Goal: Information Seeking & Learning: Compare options

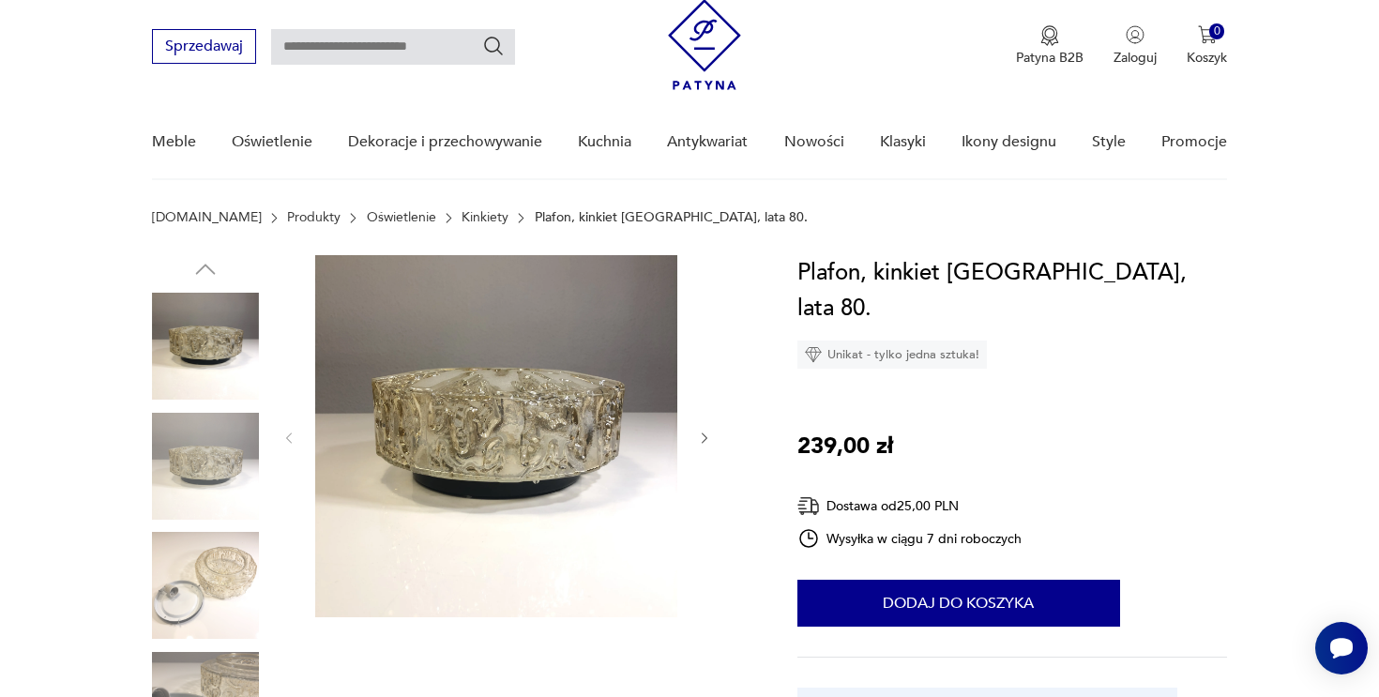
scroll to position [56, 0]
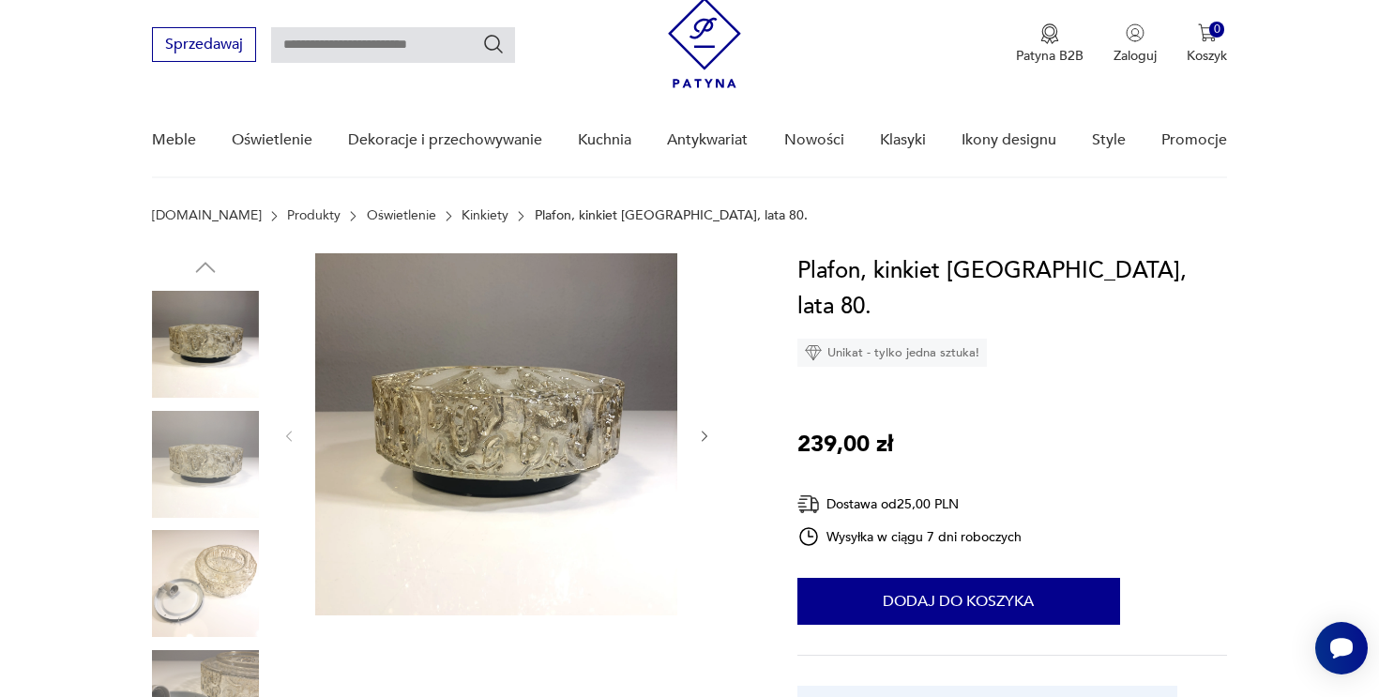
click at [706, 422] on div at bounding box center [496, 436] width 431 height 366
click at [710, 430] on icon "button" at bounding box center [705, 437] width 16 height 16
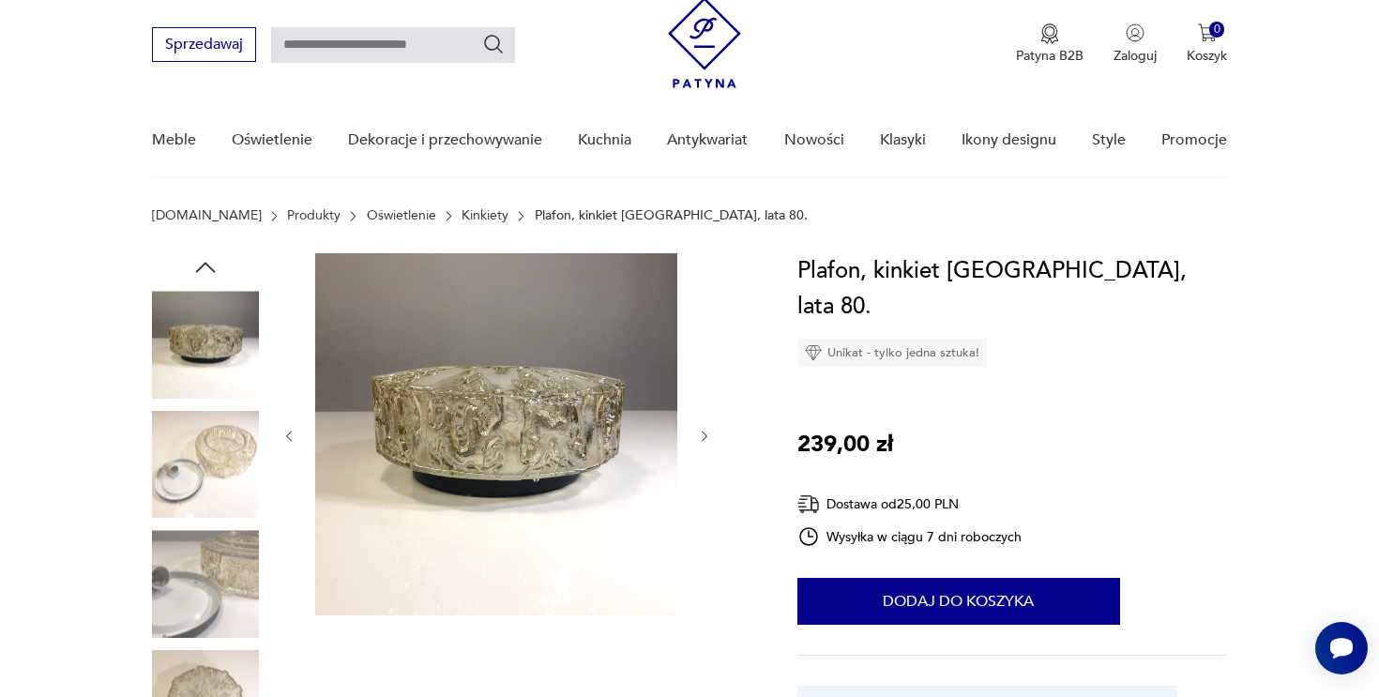
click at [710, 430] on icon "button" at bounding box center [705, 437] width 16 height 16
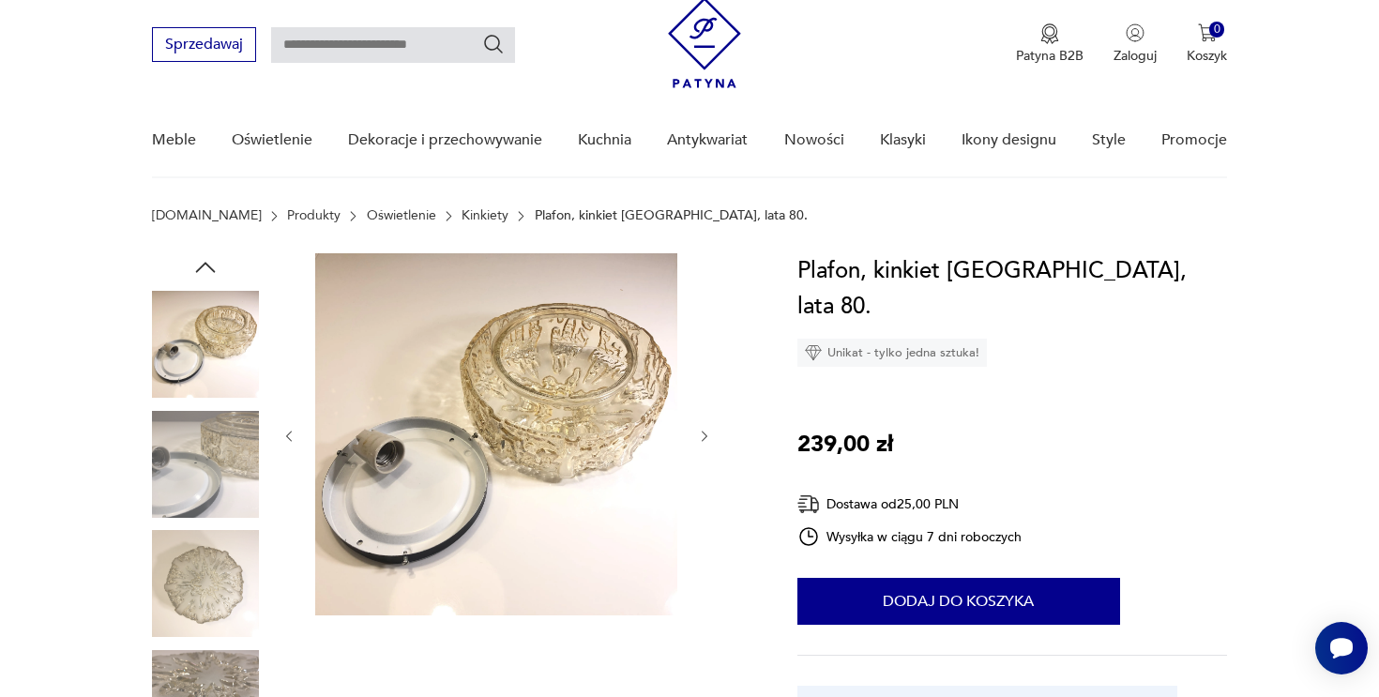
click at [710, 430] on icon "button" at bounding box center [705, 437] width 16 height 16
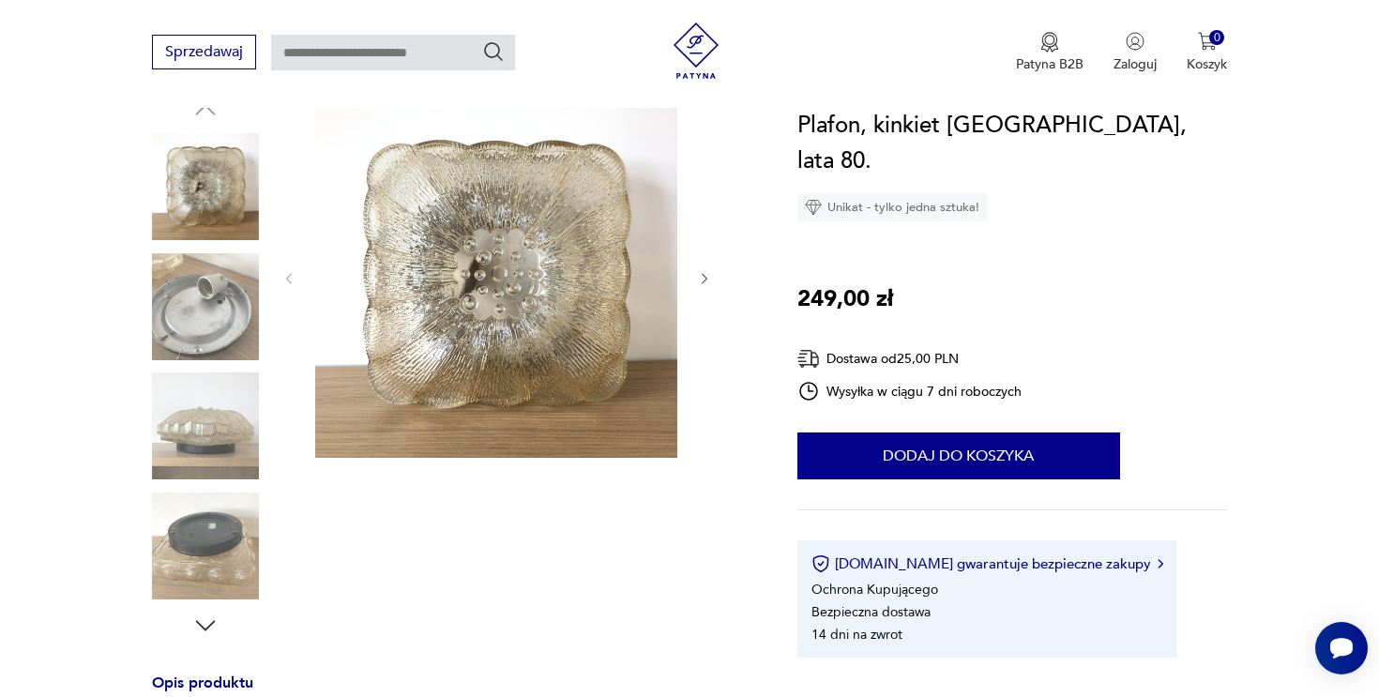
scroll to position [215, 0]
click at [704, 279] on icon "button" at bounding box center [705, 277] width 6 height 11
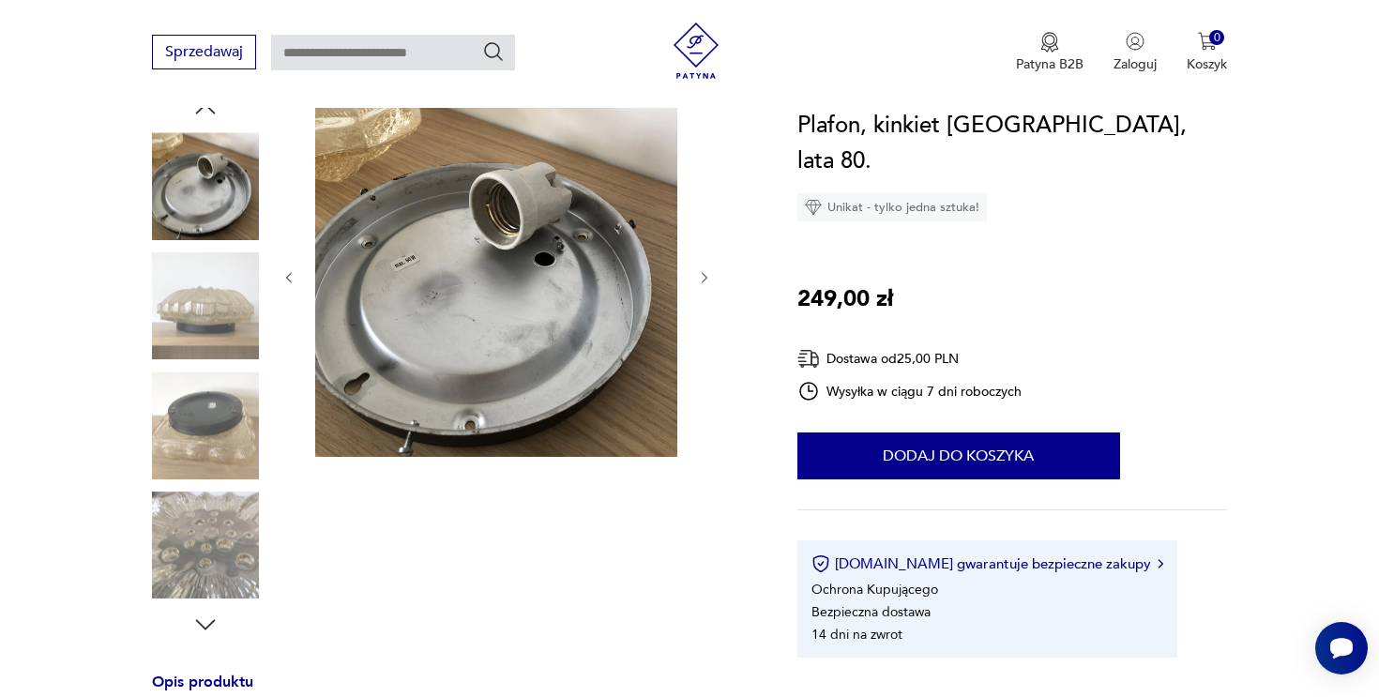
click at [704, 279] on icon "button" at bounding box center [705, 277] width 6 height 11
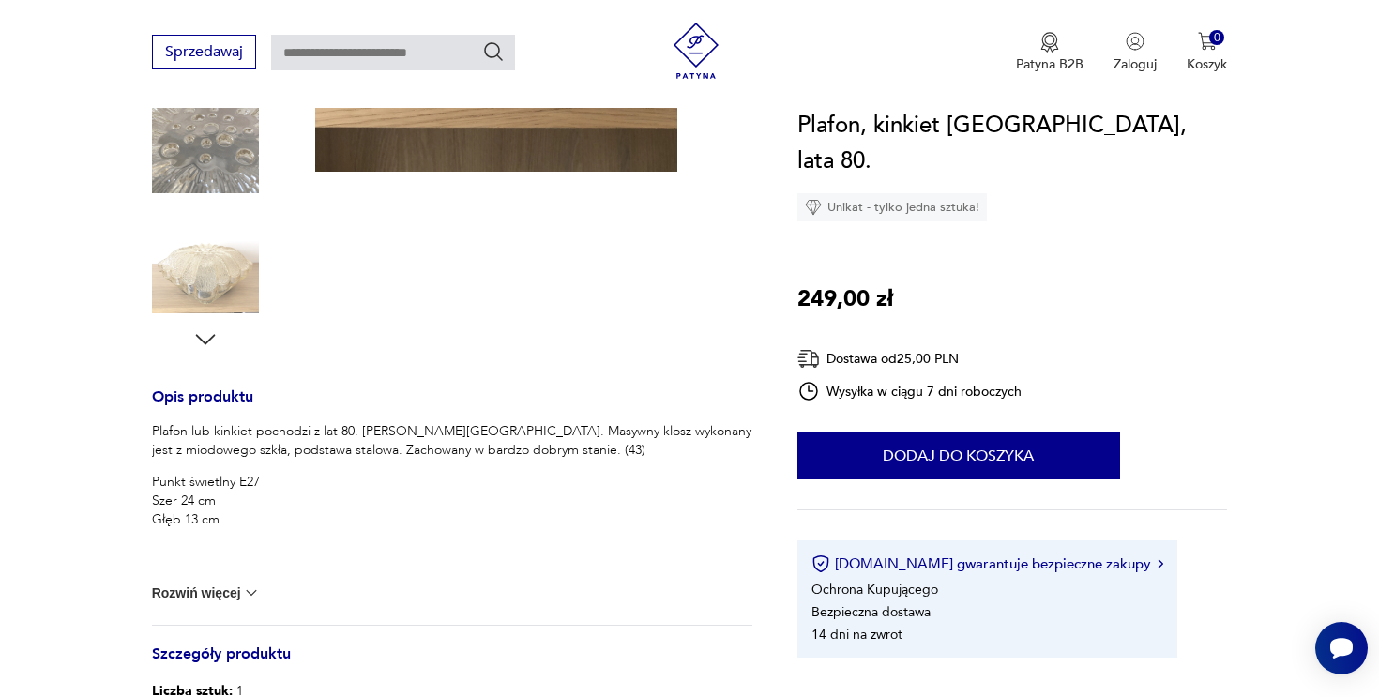
scroll to position [585, 0]
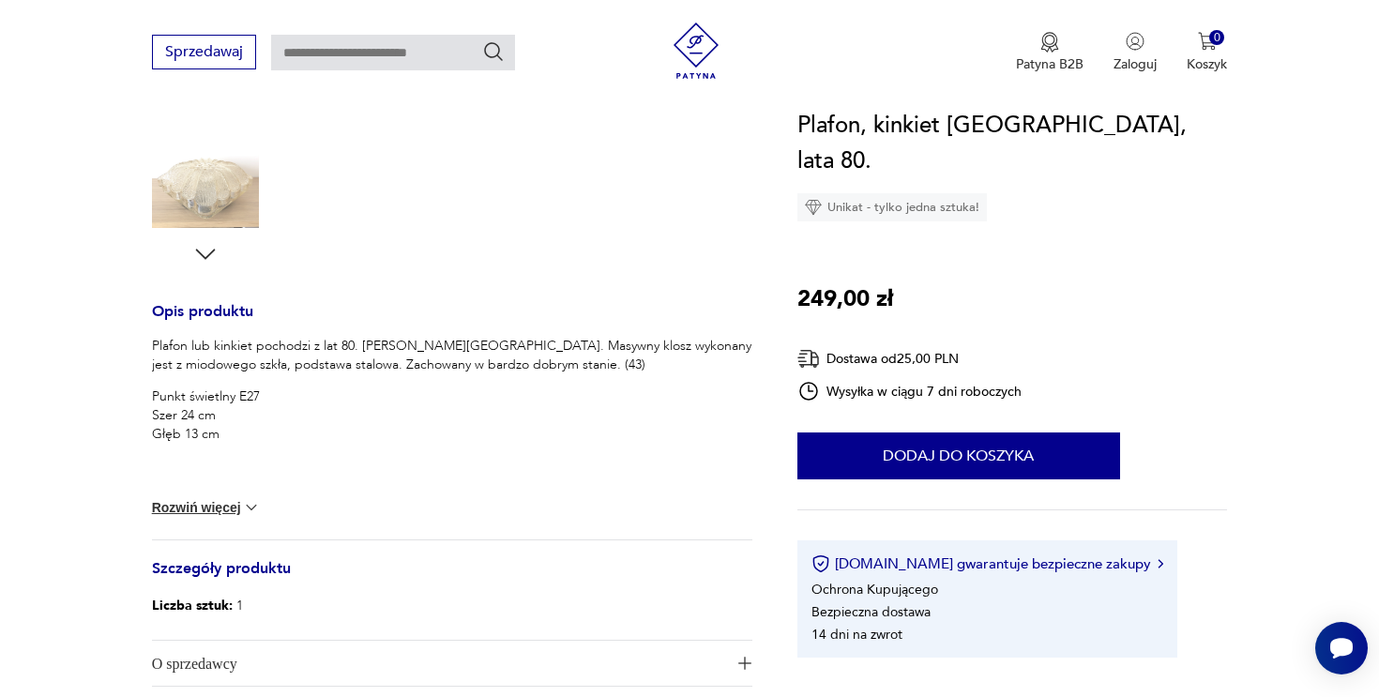
click at [206, 506] on button "Rozwiń więcej" at bounding box center [206, 507] width 109 height 19
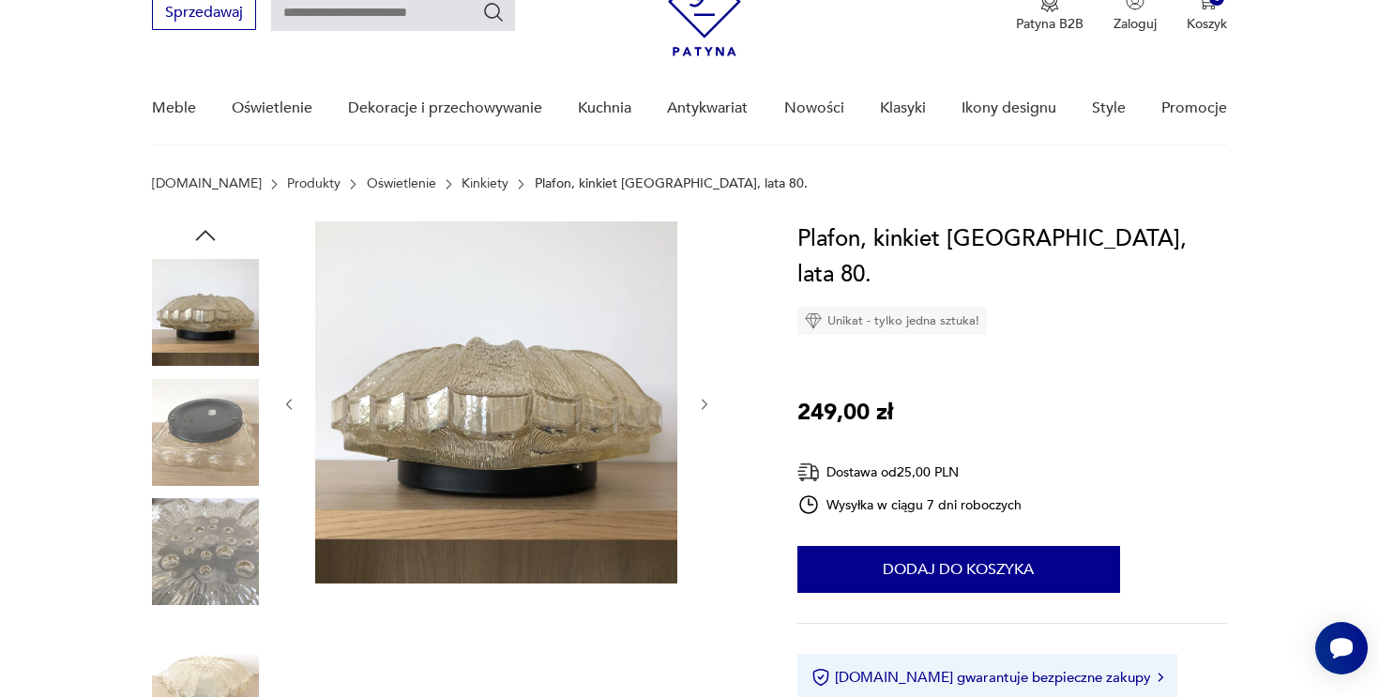
scroll to position [63, 0]
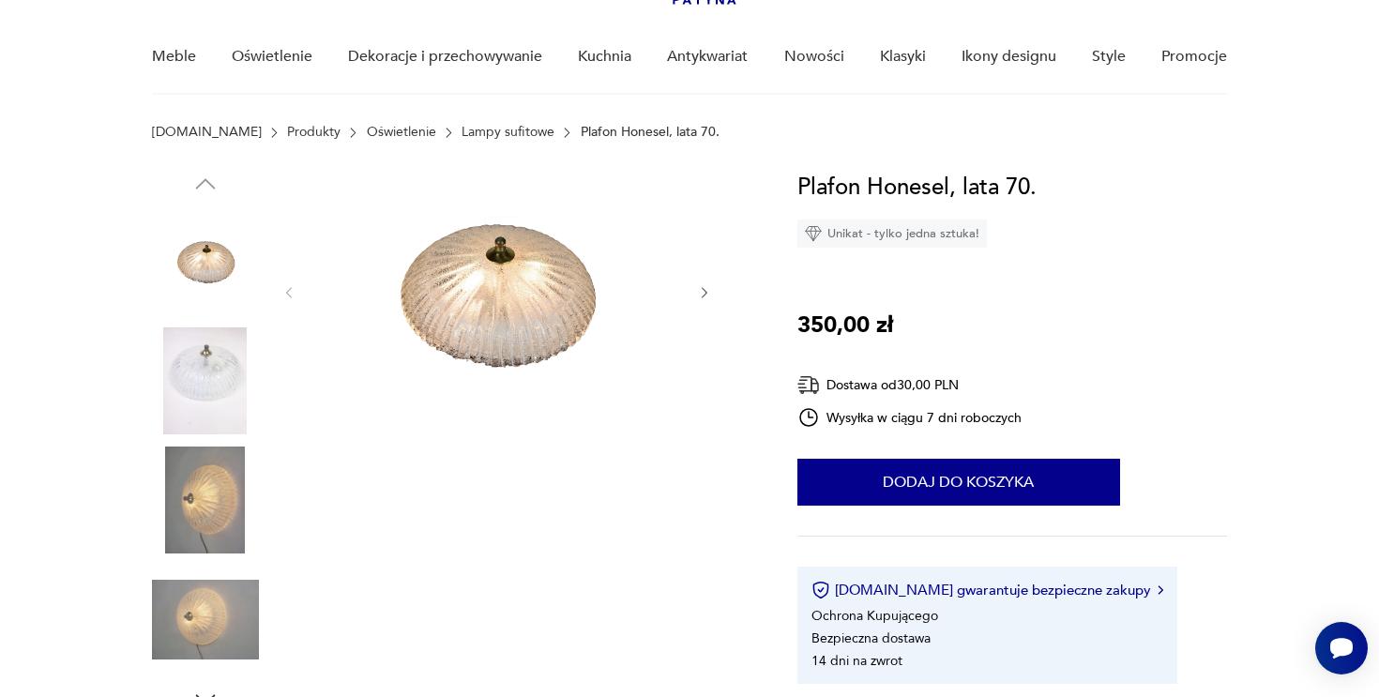
scroll to position [141, 0]
click at [714, 296] on div at bounding box center [452, 441] width 600 height 544
click at [702, 290] on icon "button" at bounding box center [705, 292] width 16 height 16
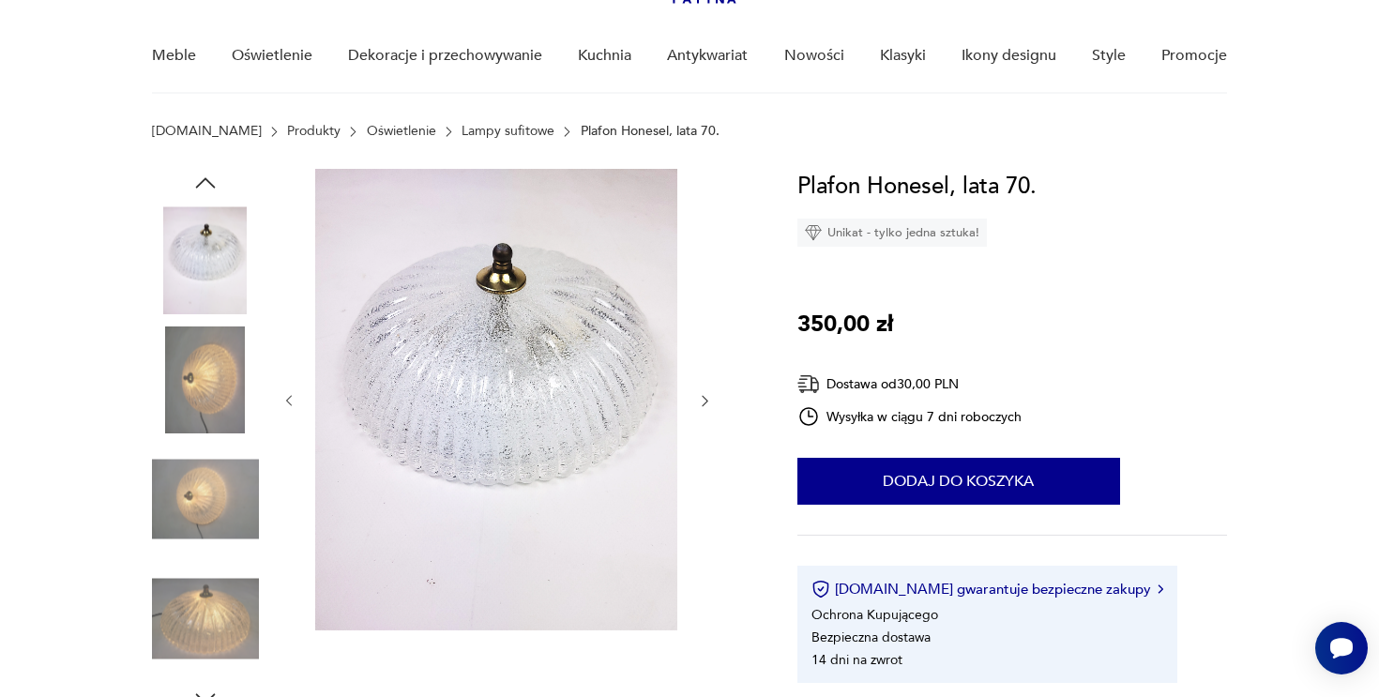
click at [702, 290] on div at bounding box center [496, 401] width 431 height 464
click at [705, 394] on icon "button" at bounding box center [705, 401] width 16 height 16
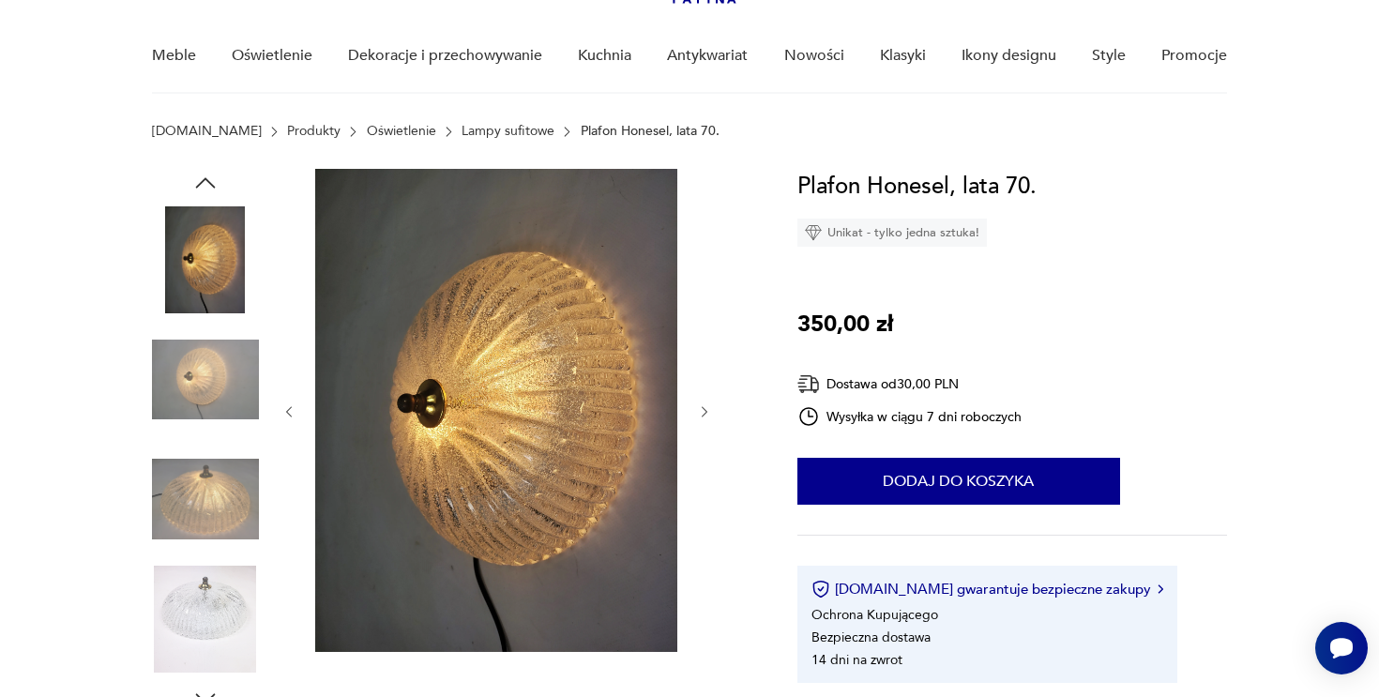
click at [705, 394] on div at bounding box center [496, 412] width 431 height 486
click at [237, 514] on img at bounding box center [205, 498] width 107 height 107
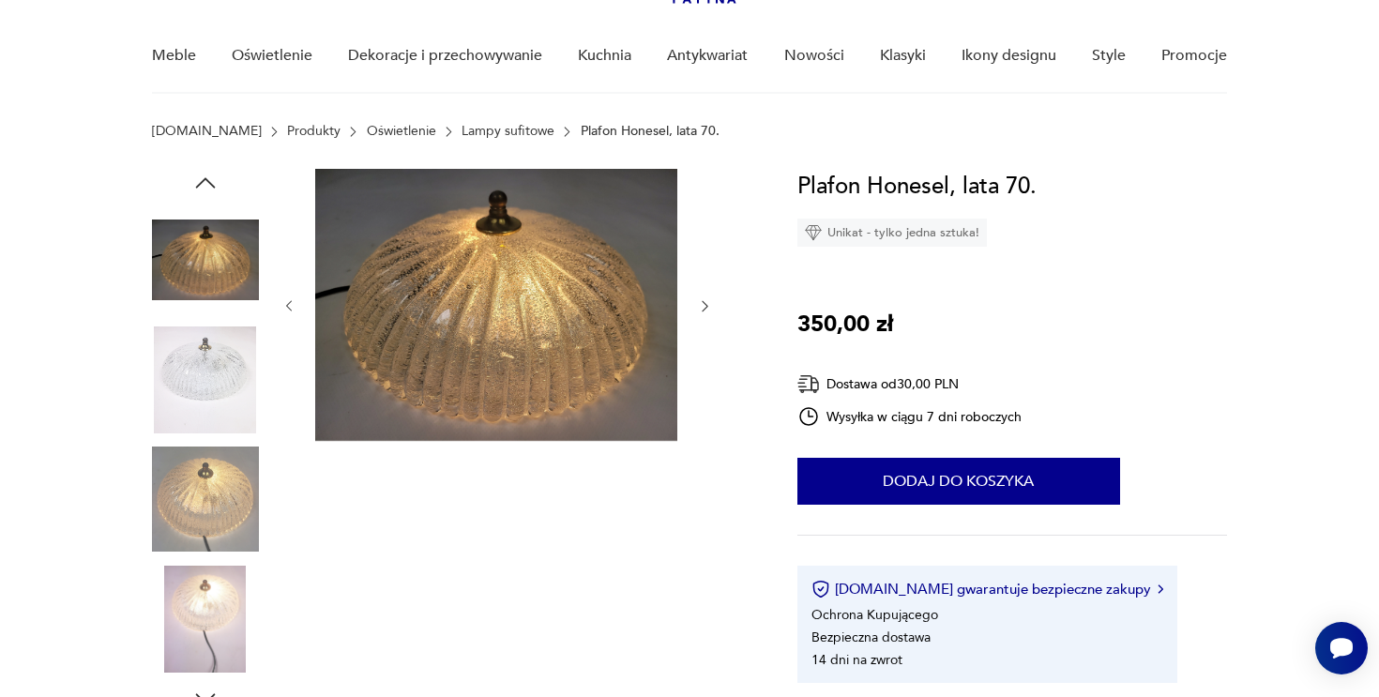
click at [229, 430] on img at bounding box center [205, 379] width 107 height 107
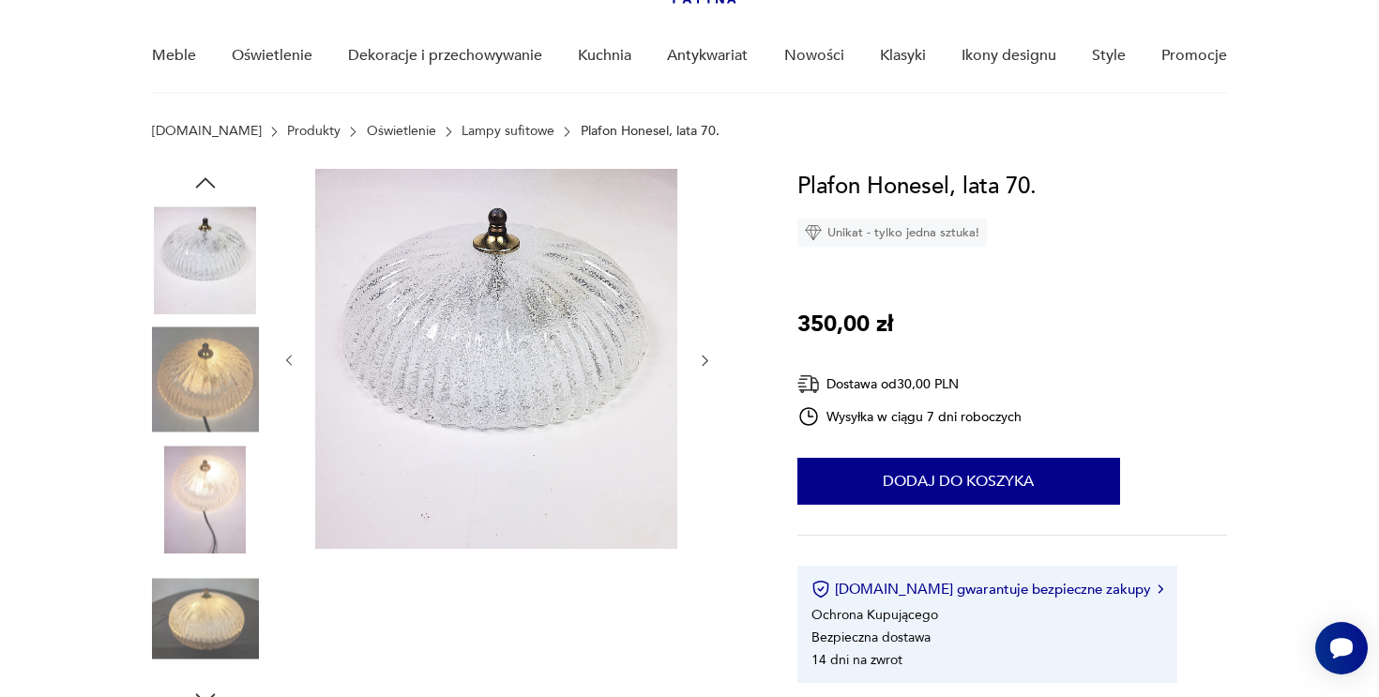
click at [226, 476] on img at bounding box center [205, 498] width 107 height 107
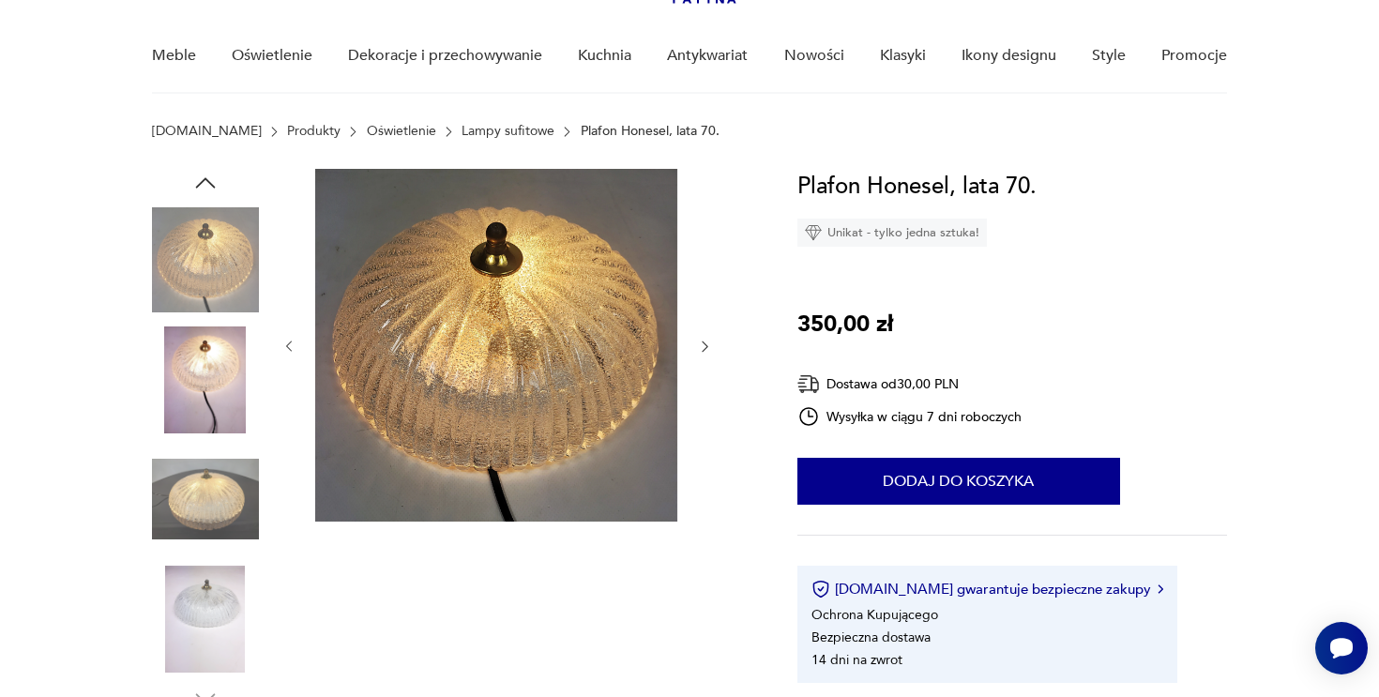
click at [226, 476] on img at bounding box center [205, 498] width 107 height 107
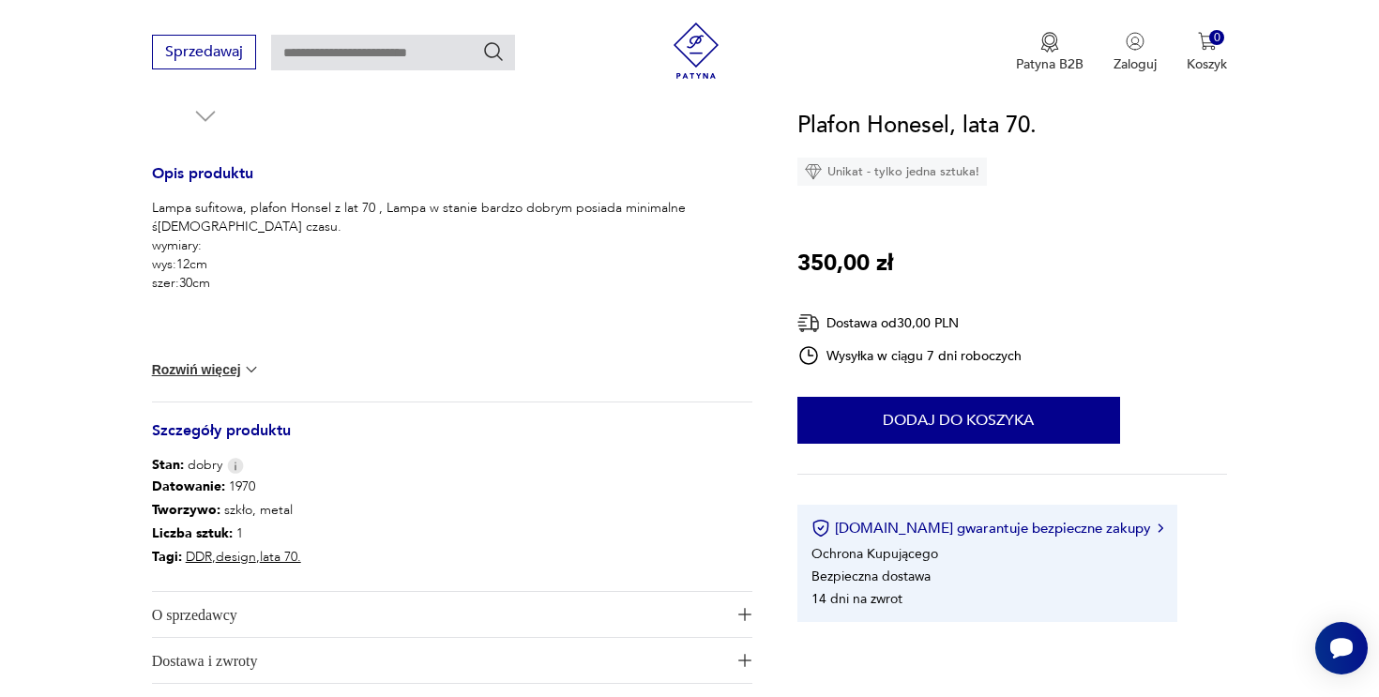
scroll to position [726, 0]
click at [228, 373] on button "Rozwiń więcej" at bounding box center [206, 366] width 109 height 19
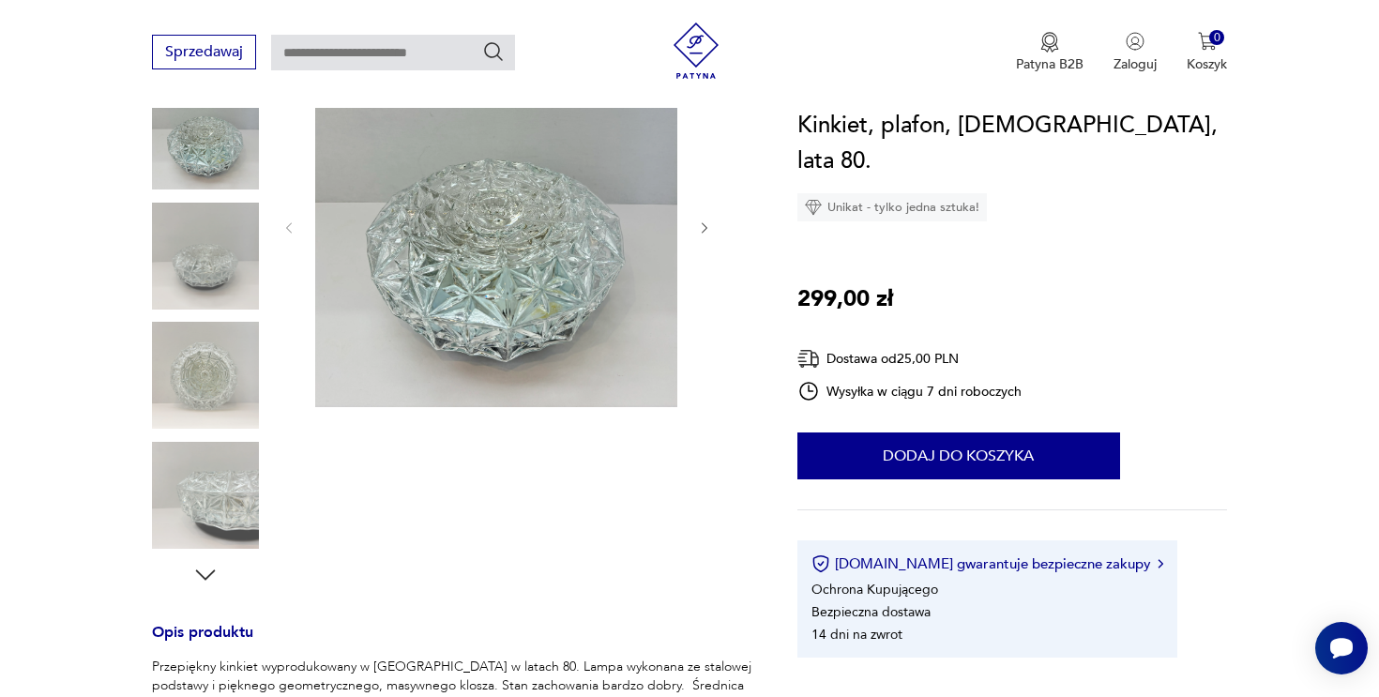
scroll to position [265, 0]
click at [707, 222] on icon "button" at bounding box center [705, 227] width 16 height 16
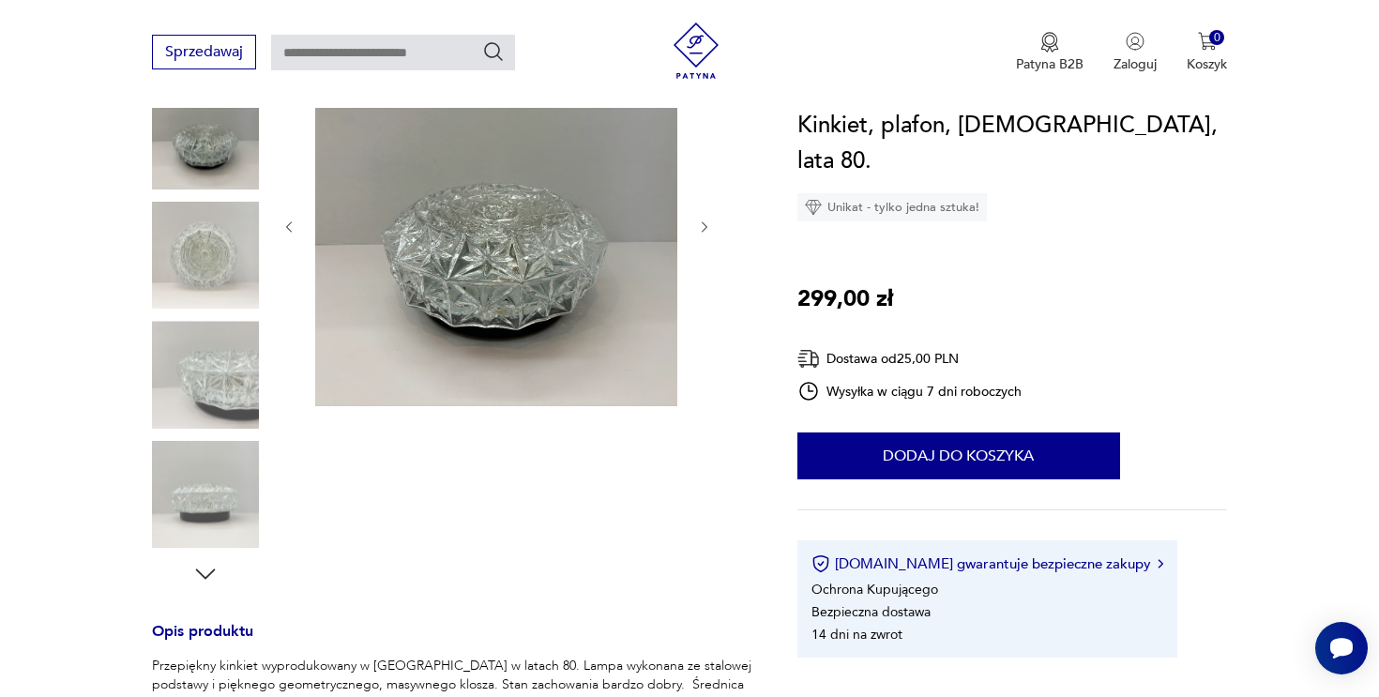
click at [707, 222] on icon "button" at bounding box center [705, 227] width 16 height 16
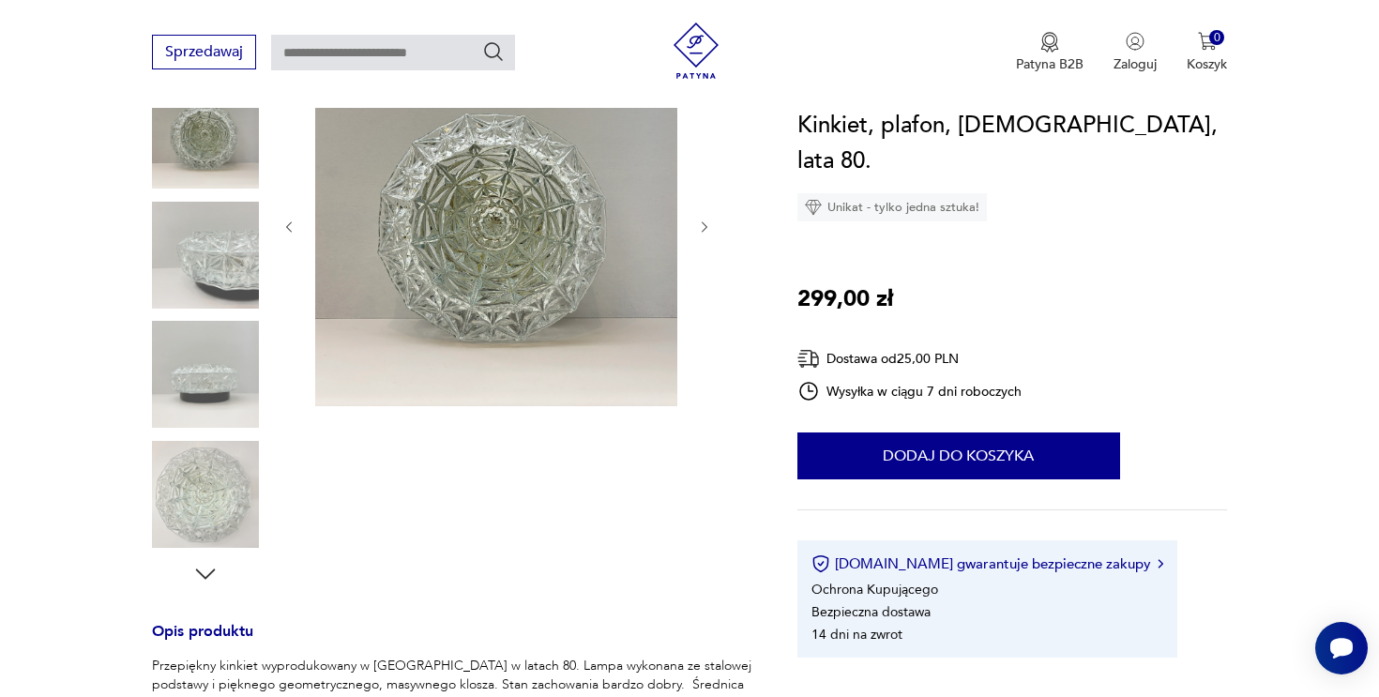
click at [707, 222] on icon "button" at bounding box center [705, 227] width 16 height 16
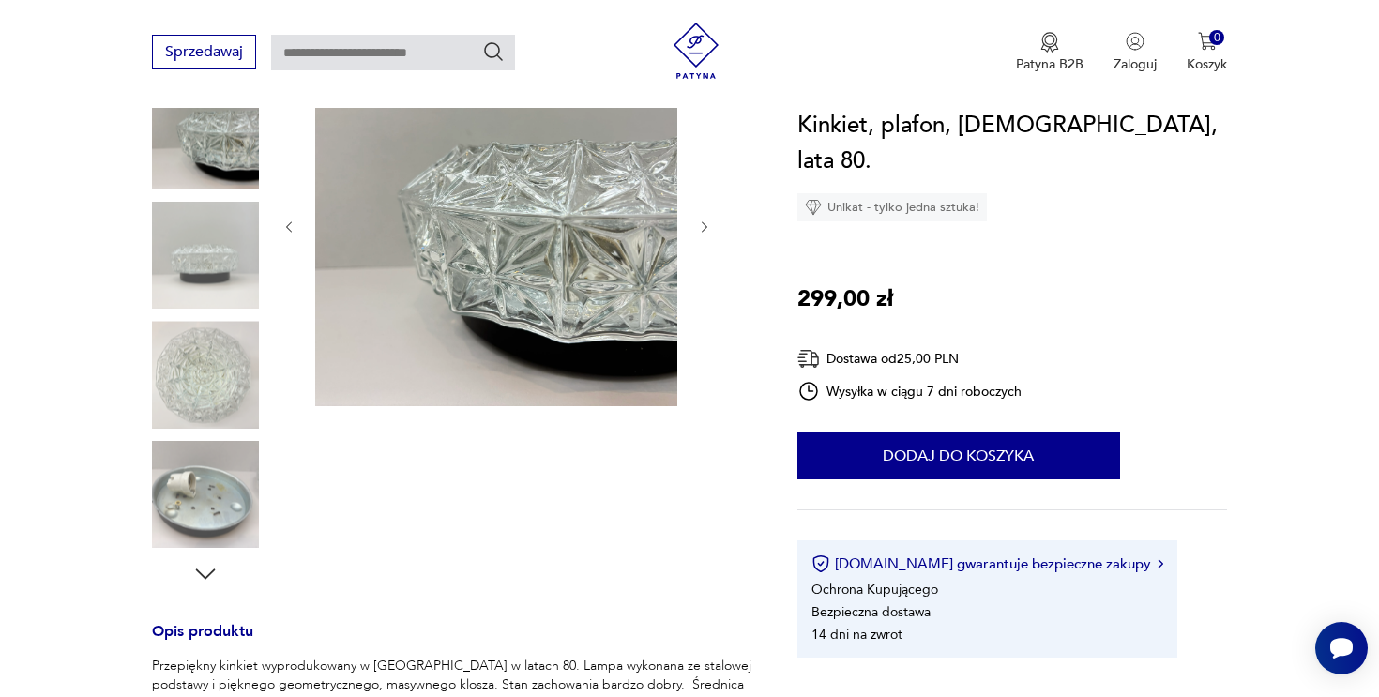
click at [707, 222] on icon "button" at bounding box center [705, 227] width 16 height 16
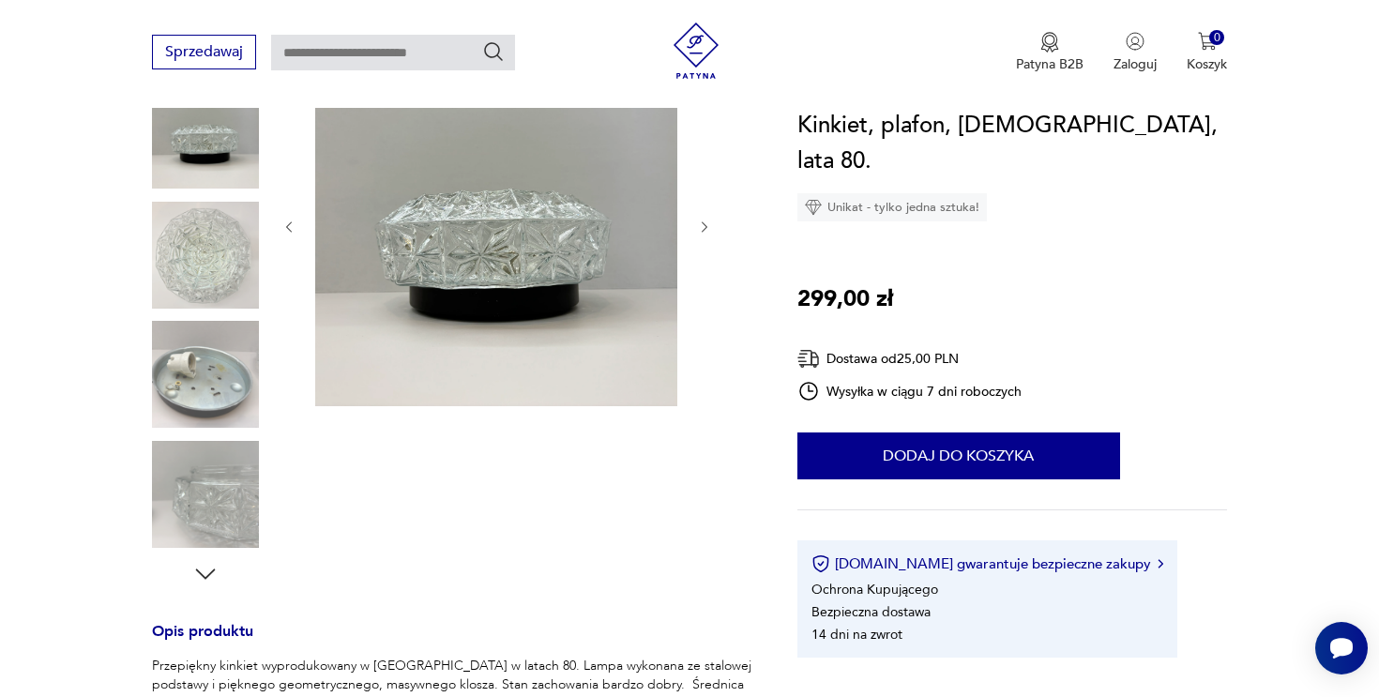
click at [707, 222] on icon "button" at bounding box center [705, 227] width 16 height 16
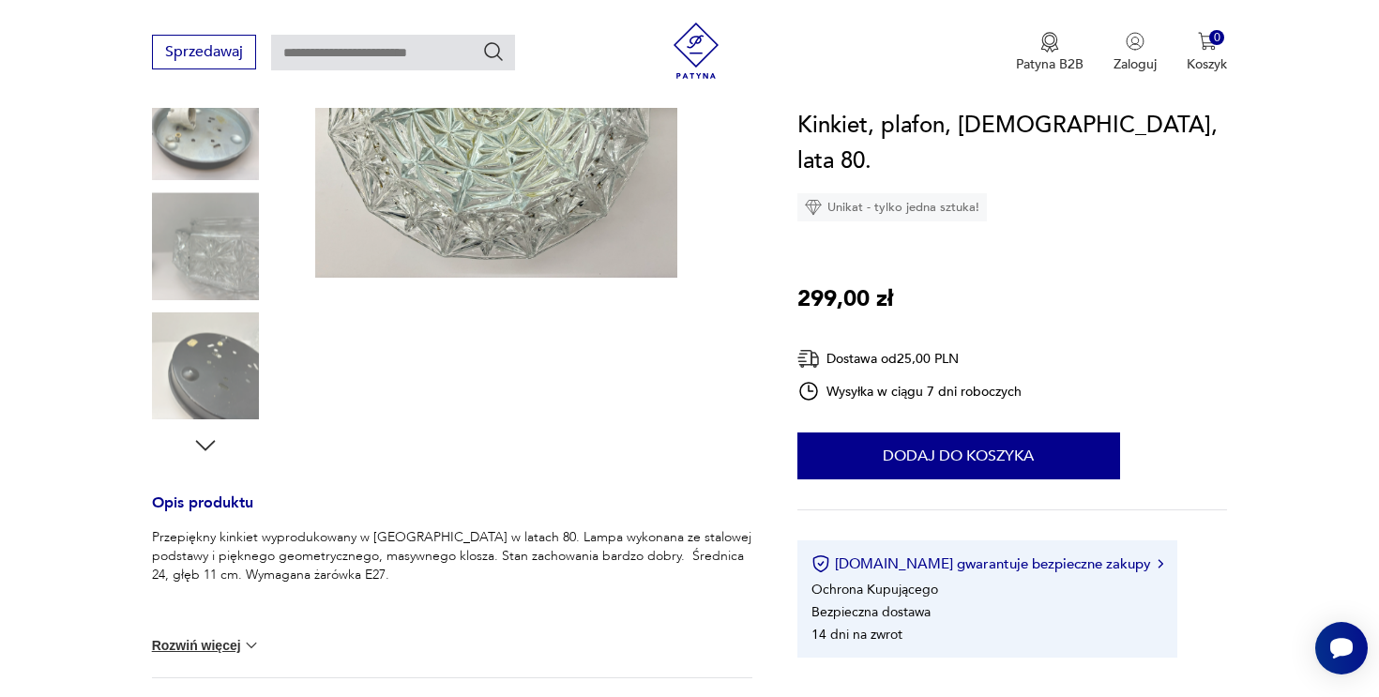
scroll to position [416, 0]
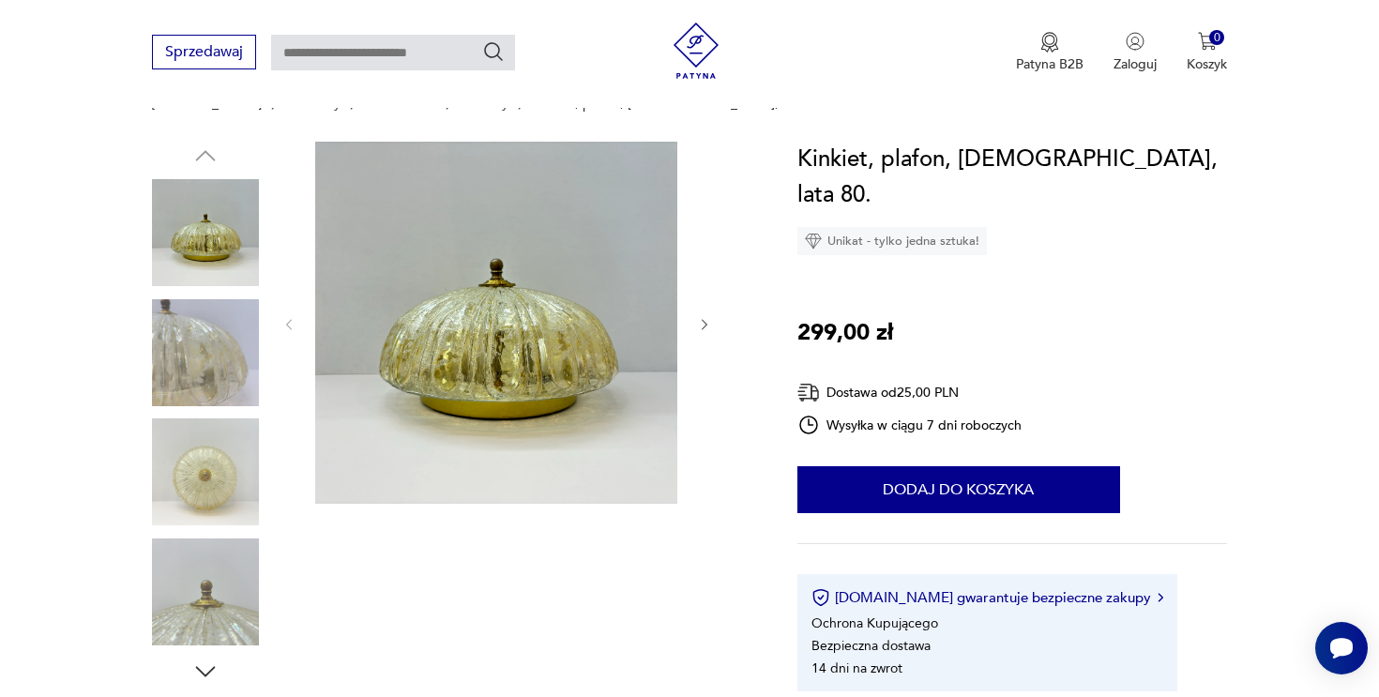
scroll to position [169, 0]
click at [693, 305] on div at bounding box center [496, 324] width 431 height 366
click at [687, 324] on div at bounding box center [496, 324] width 431 height 366
click at [697, 321] on icon "button" at bounding box center [705, 324] width 16 height 16
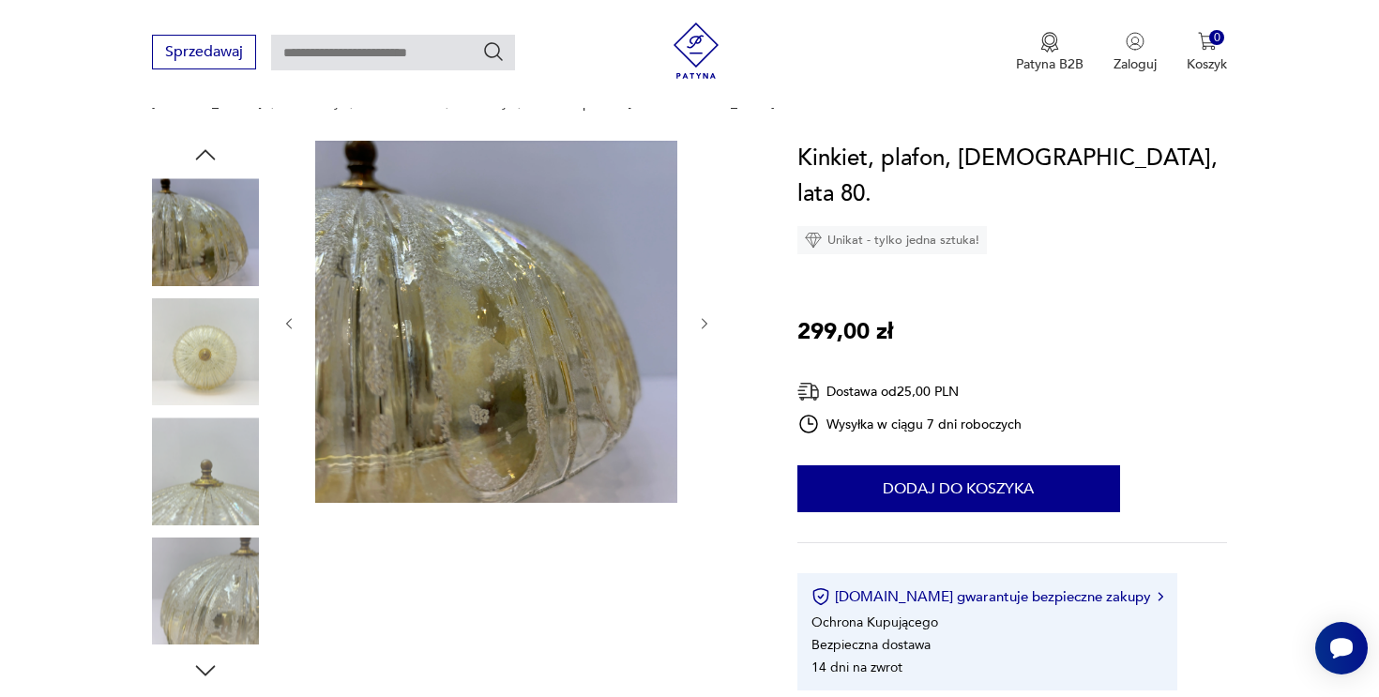
click at [697, 321] on icon "button" at bounding box center [705, 324] width 16 height 16
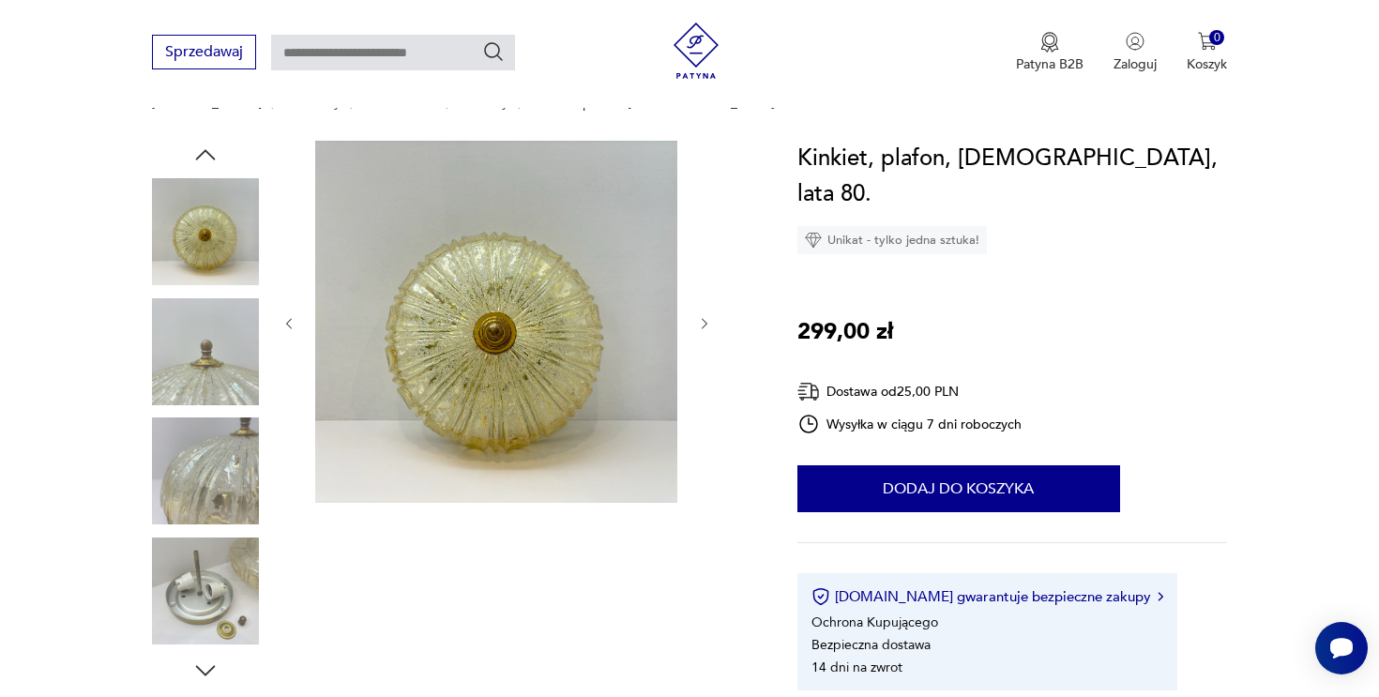
click at [697, 321] on icon "button" at bounding box center [705, 324] width 16 height 16
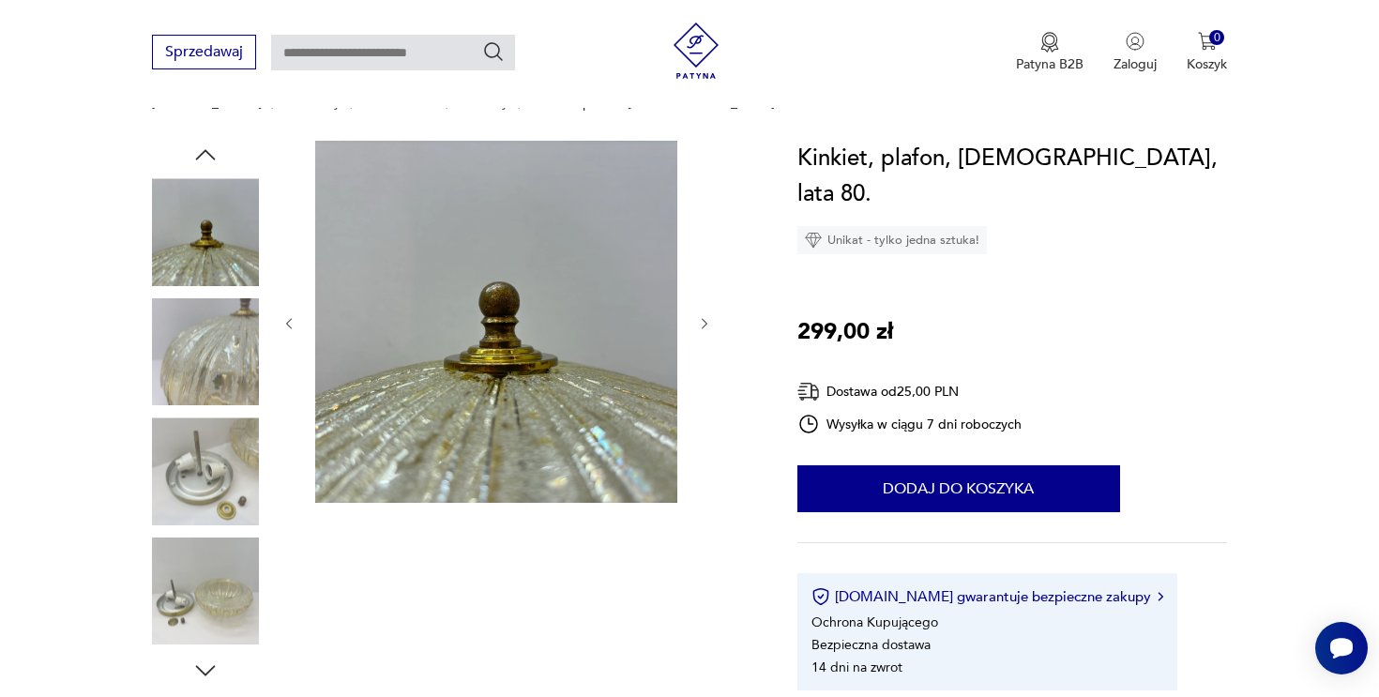
click at [697, 321] on icon "button" at bounding box center [705, 324] width 16 height 16
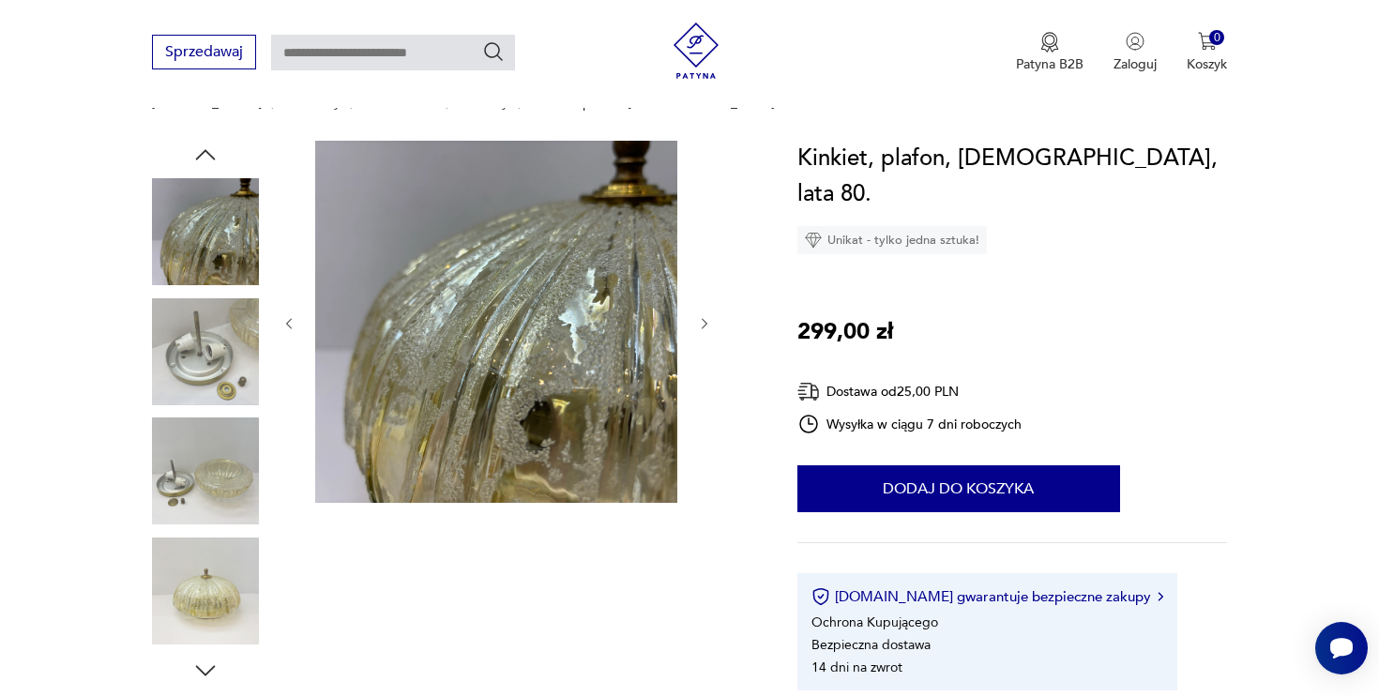
click at [697, 321] on icon "button" at bounding box center [705, 324] width 16 height 16
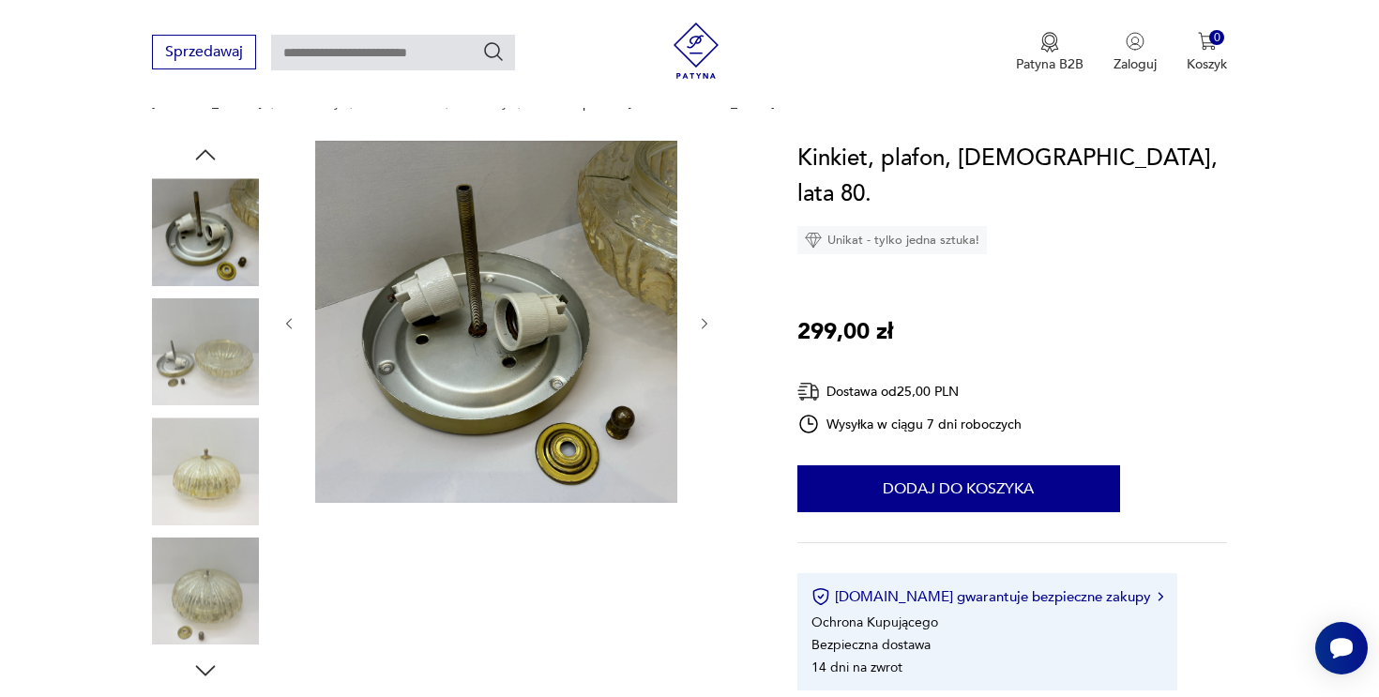
click at [697, 321] on icon "button" at bounding box center [705, 324] width 16 height 16
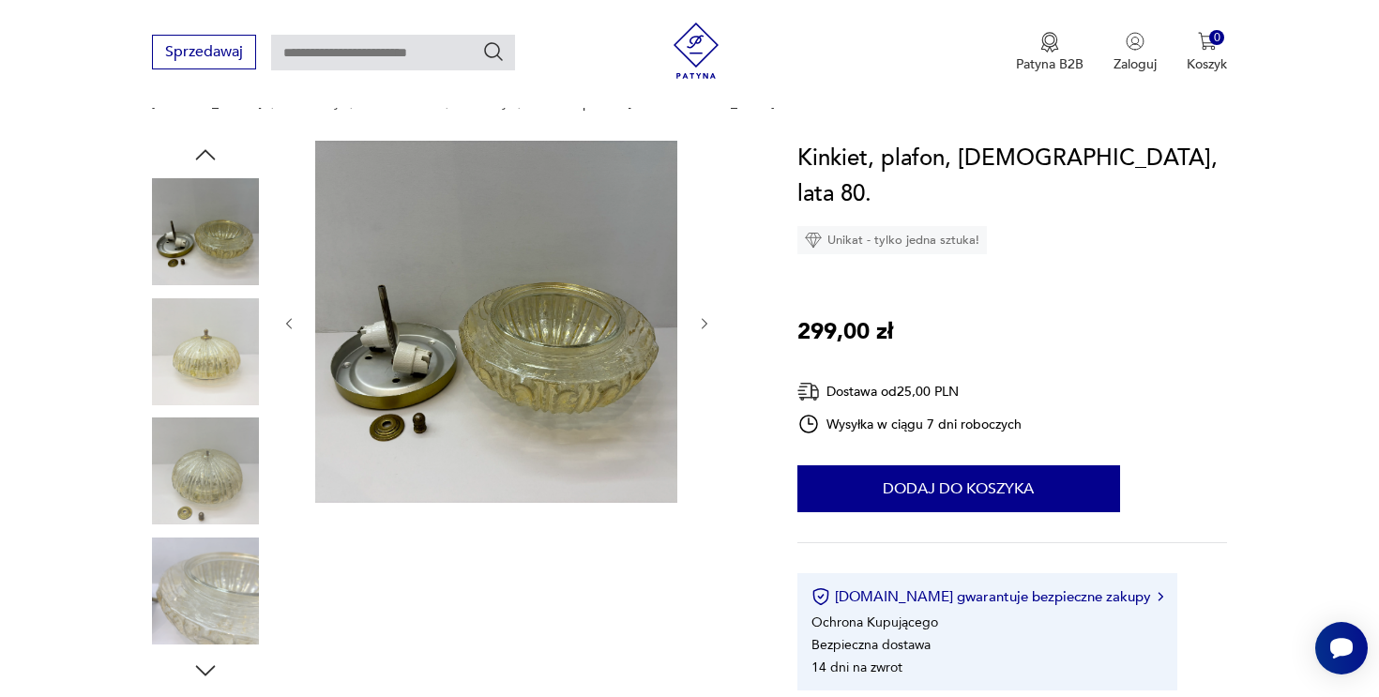
click at [697, 321] on icon "button" at bounding box center [705, 324] width 16 height 16
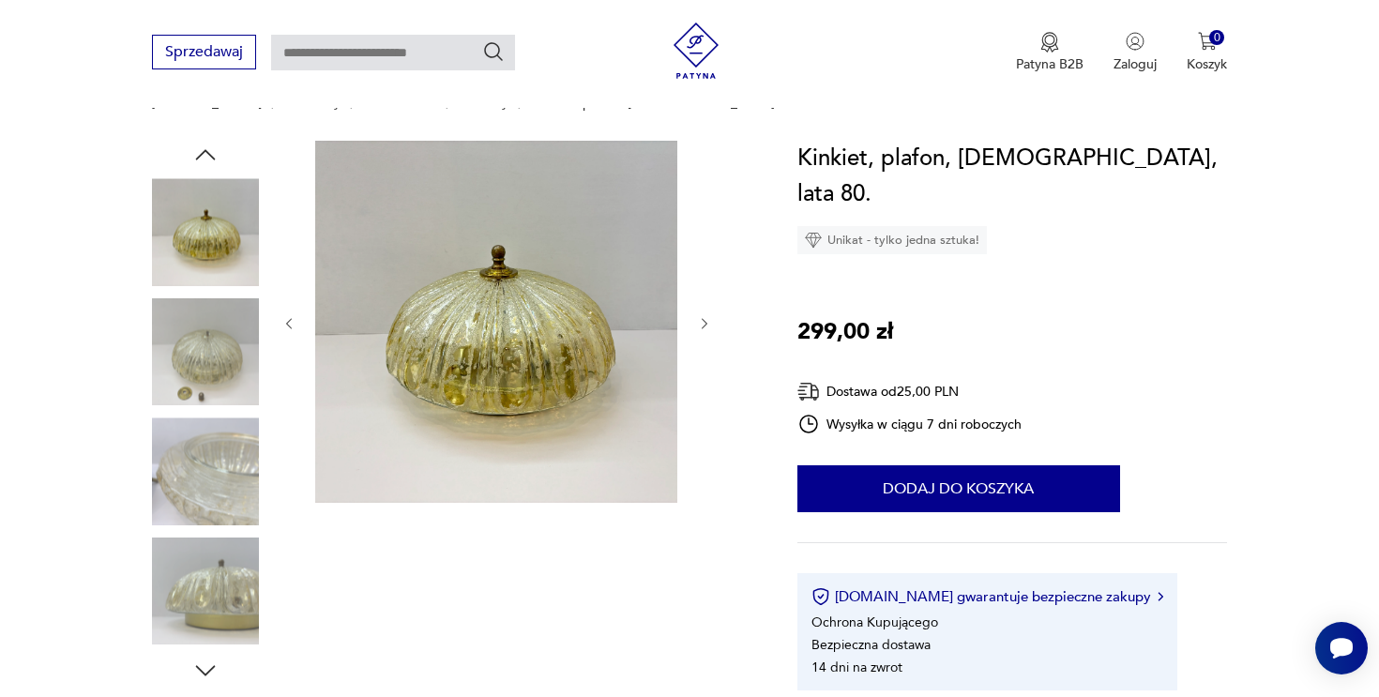
click at [697, 321] on icon "button" at bounding box center [705, 324] width 16 height 16
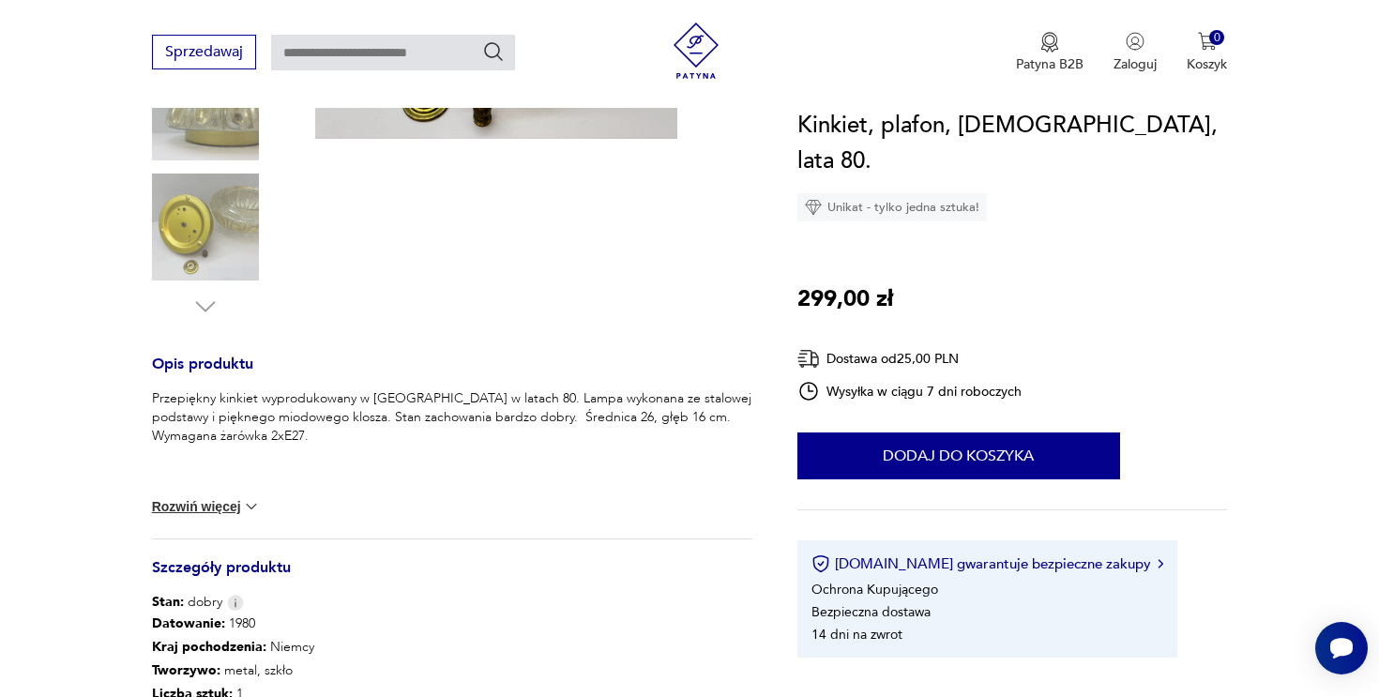
scroll to position [535, 0]
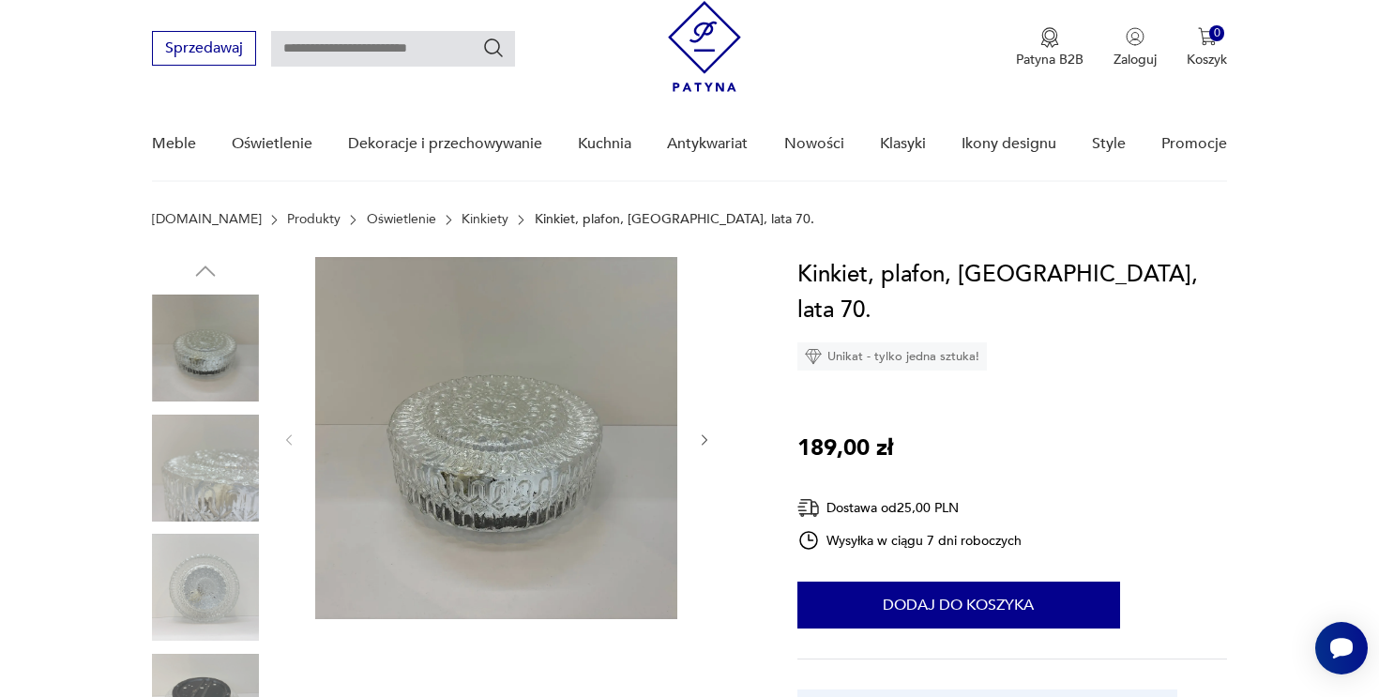
scroll to position [98, 0]
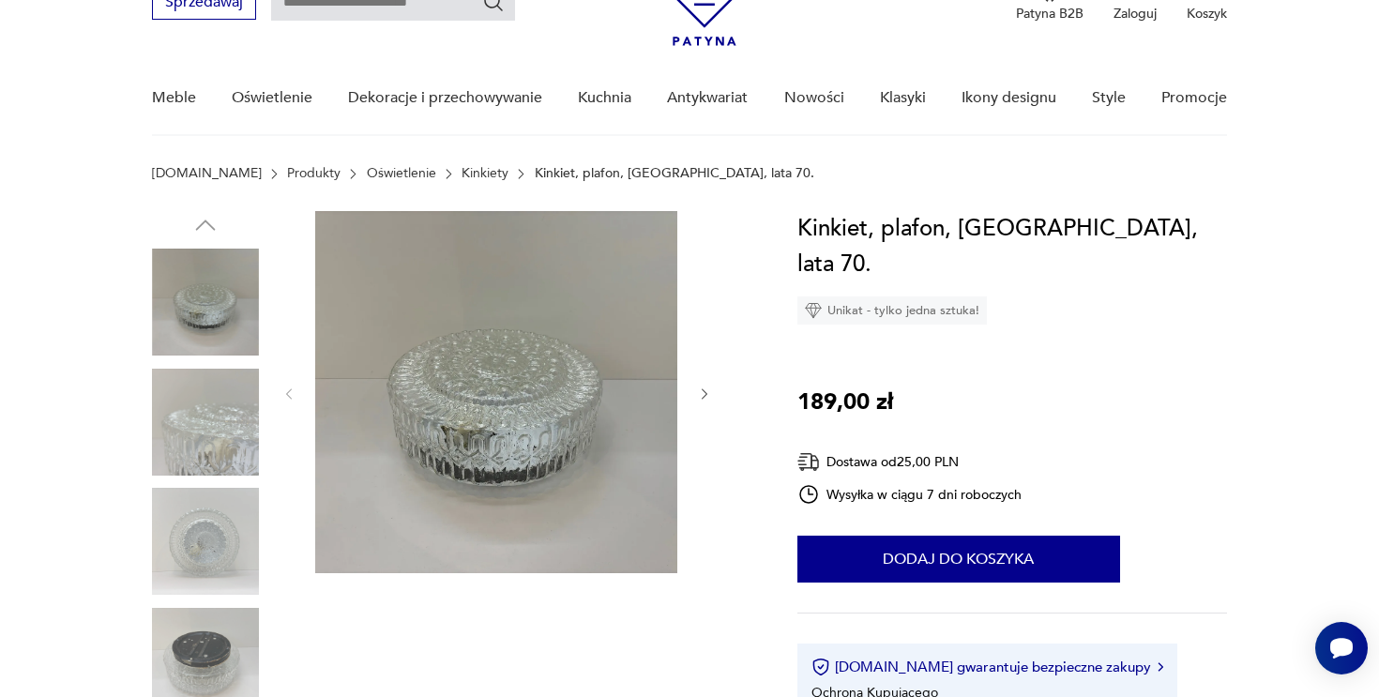
click at [706, 399] on icon "button" at bounding box center [705, 394] width 16 height 16
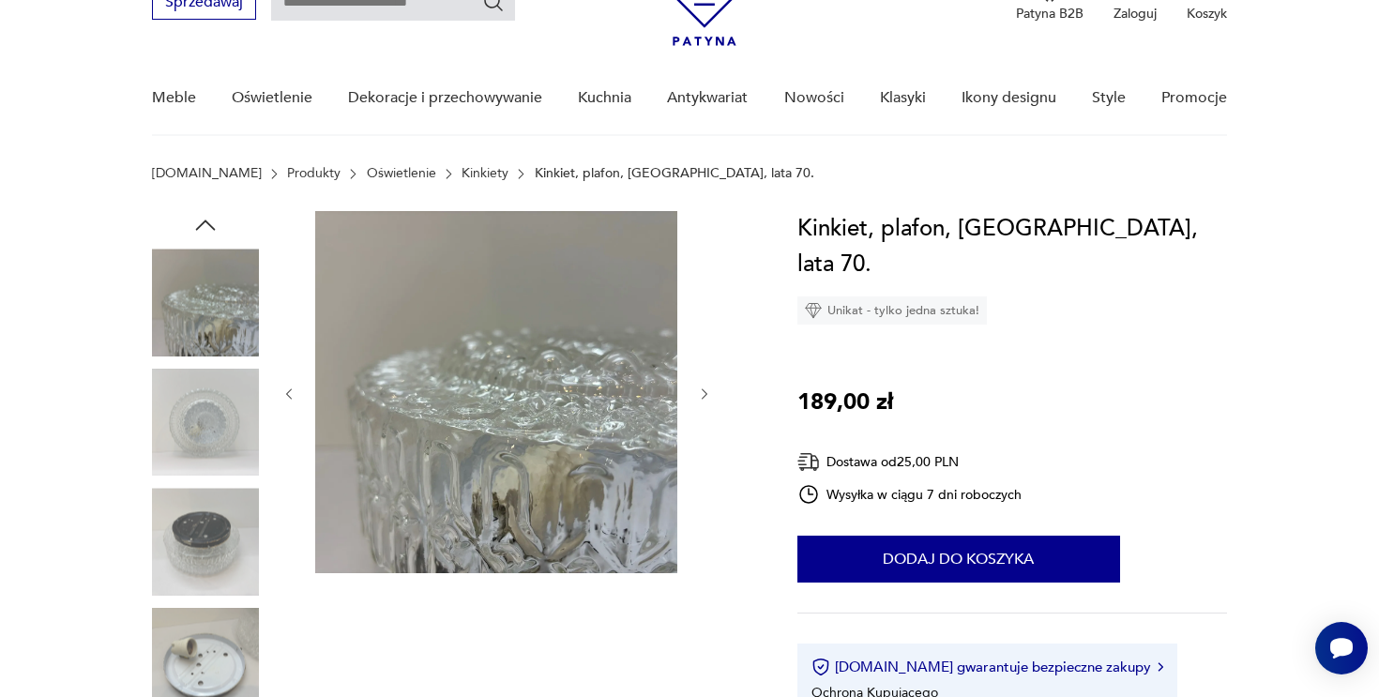
click at [706, 399] on icon "button" at bounding box center [705, 394] width 16 height 16
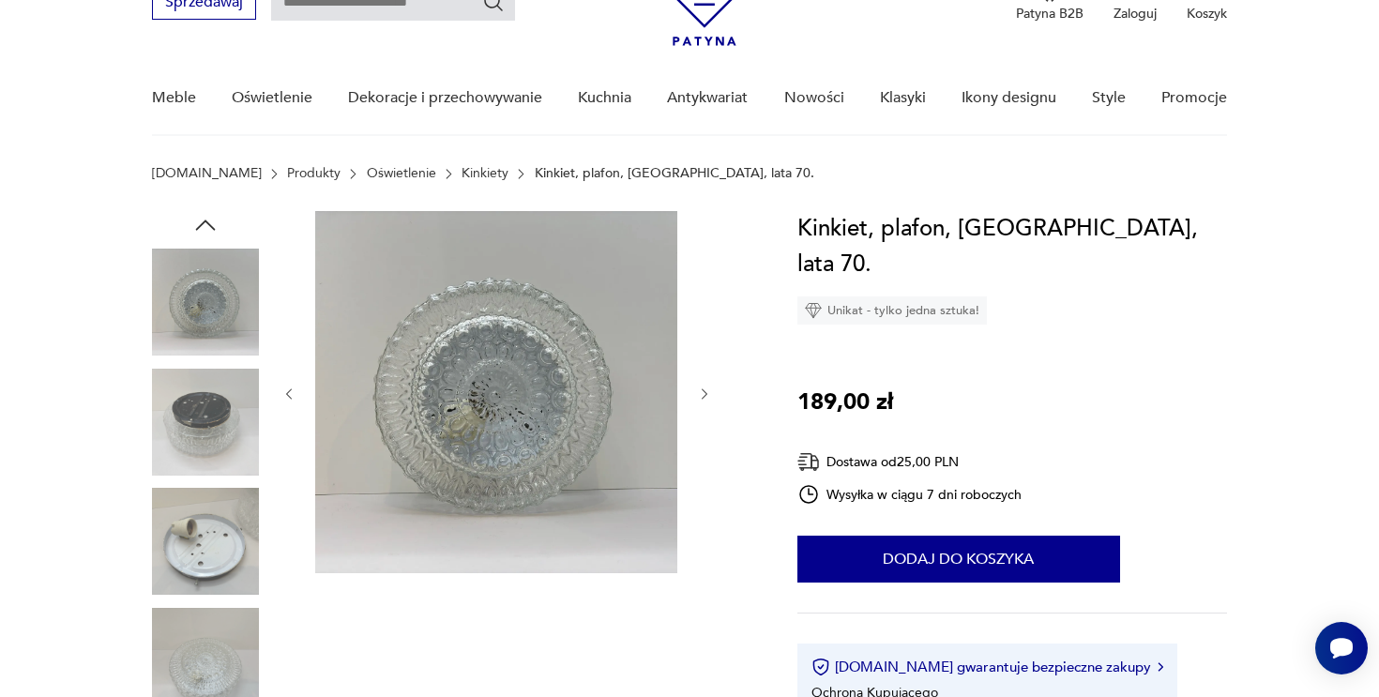
click at [706, 399] on icon "button" at bounding box center [705, 394] width 16 height 16
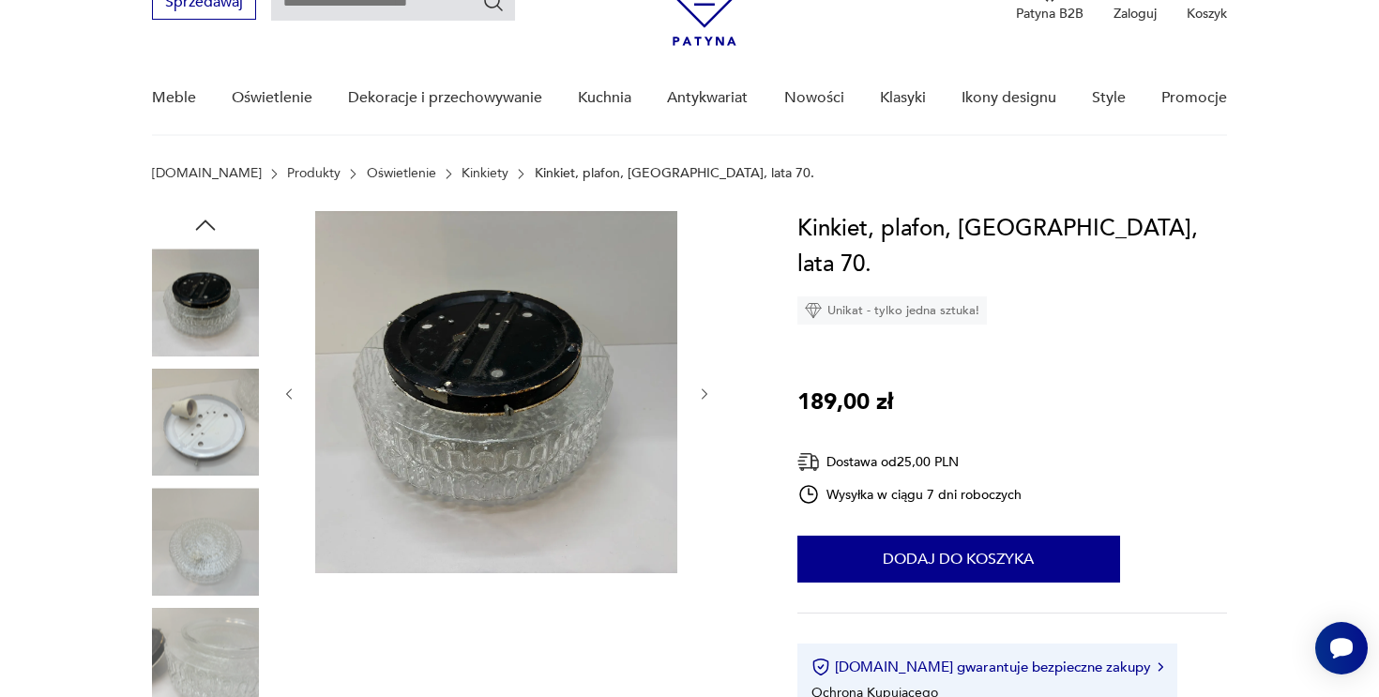
click at [706, 399] on icon "button" at bounding box center [705, 394] width 16 height 16
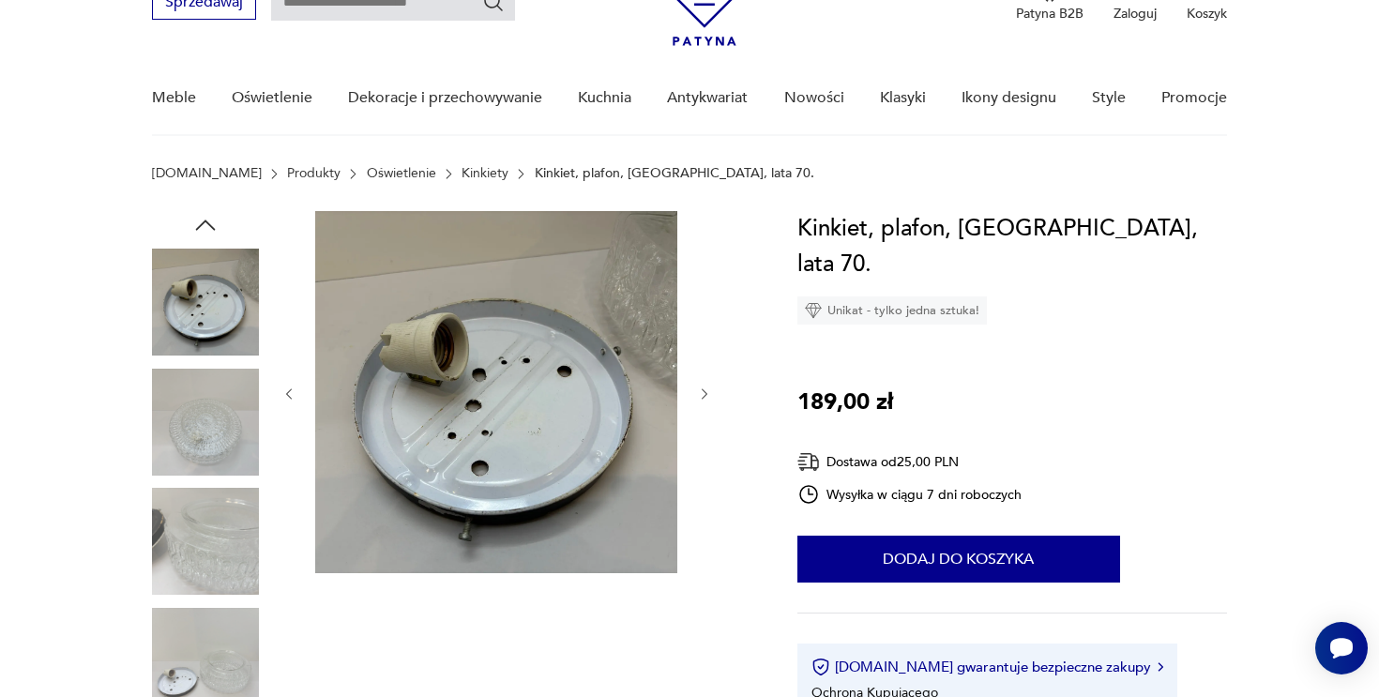
click at [706, 399] on icon "button" at bounding box center [705, 394] width 16 height 16
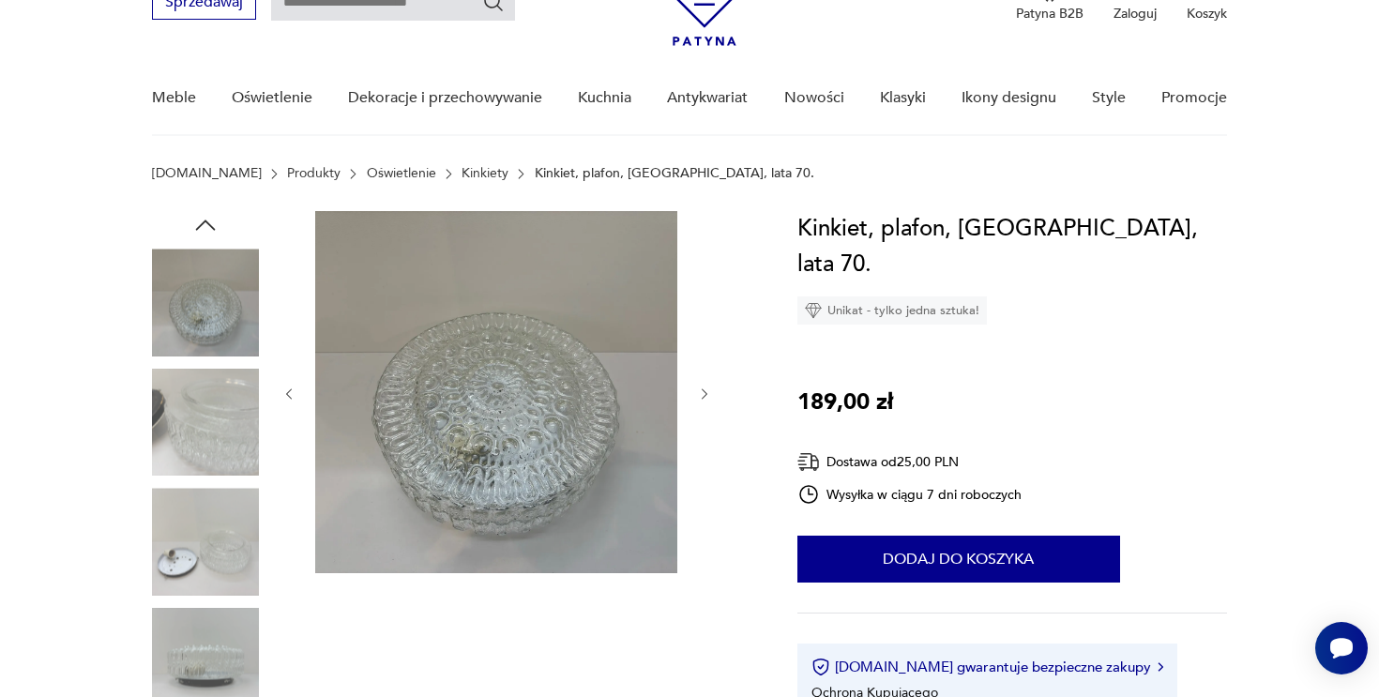
click at [706, 399] on icon "button" at bounding box center [705, 394] width 16 height 16
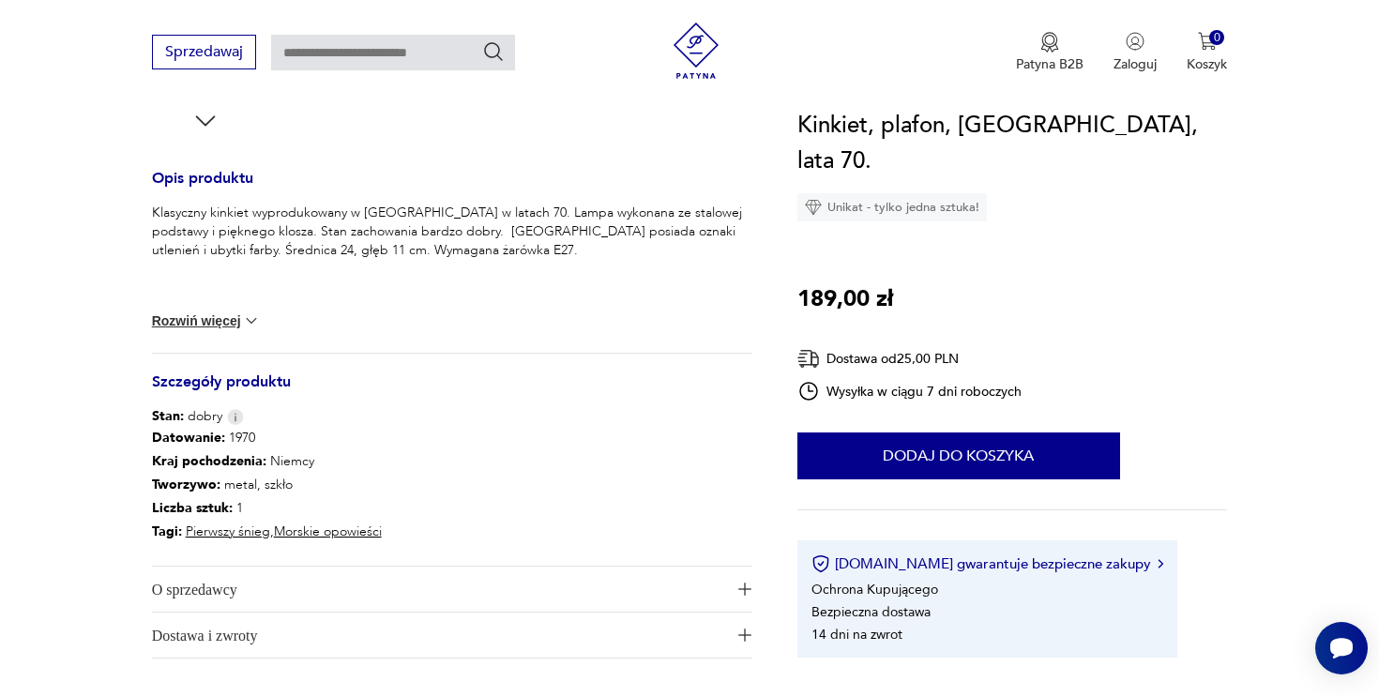
scroll to position [720, 0]
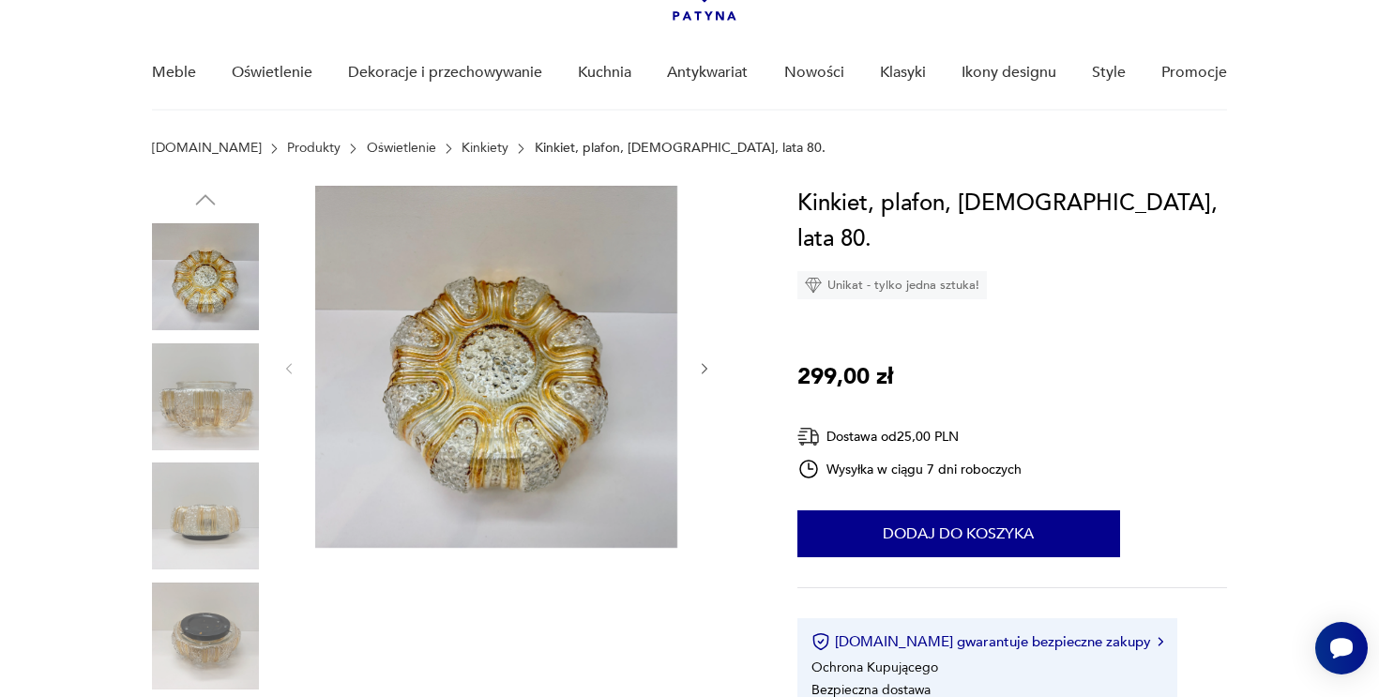
scroll to position [157, 0]
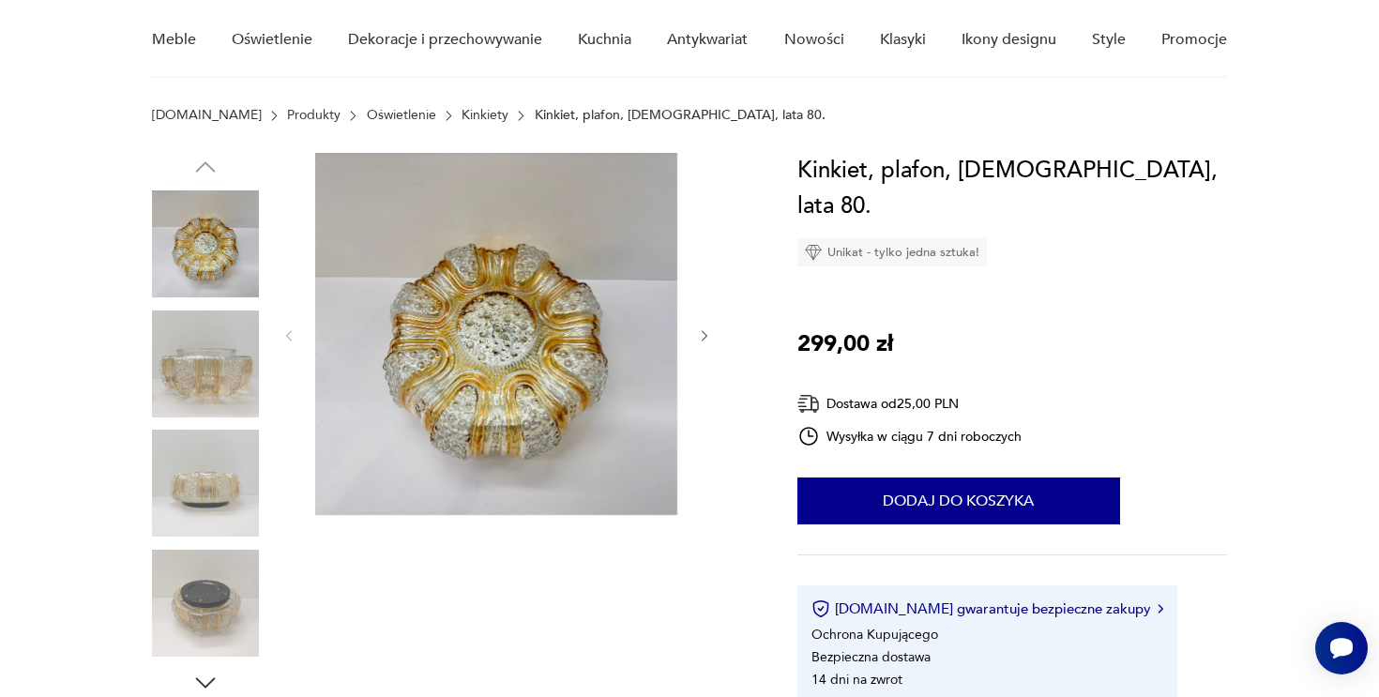
click at [702, 340] on icon "button" at bounding box center [705, 336] width 16 height 16
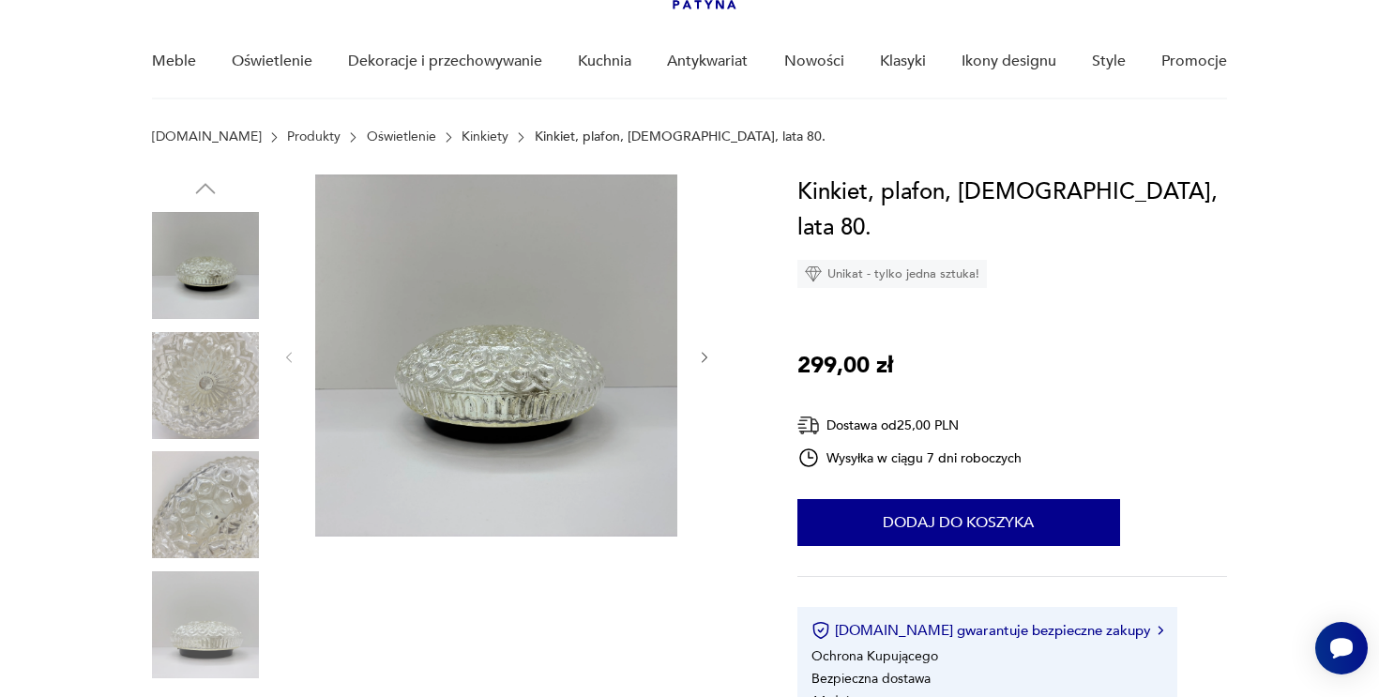
scroll to position [162, 0]
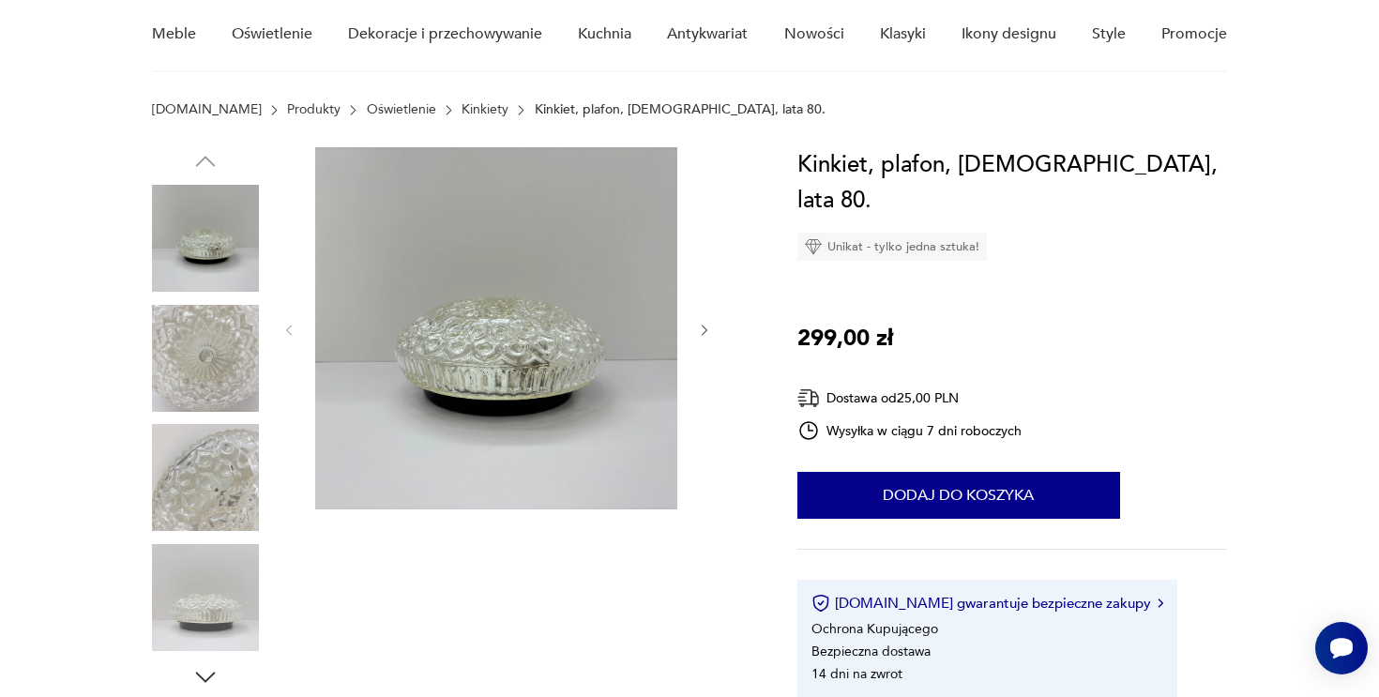
click at [704, 327] on icon "button" at bounding box center [705, 330] width 6 height 11
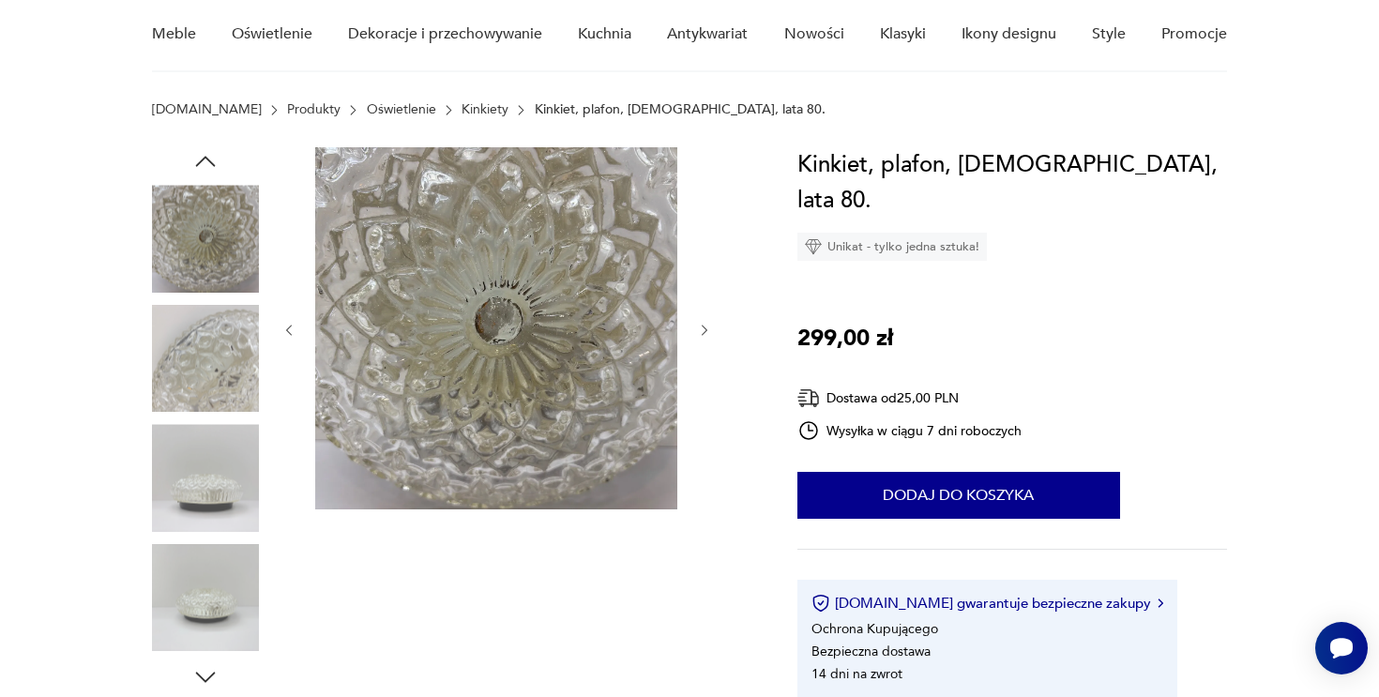
click at [704, 327] on icon "button" at bounding box center [705, 330] width 6 height 11
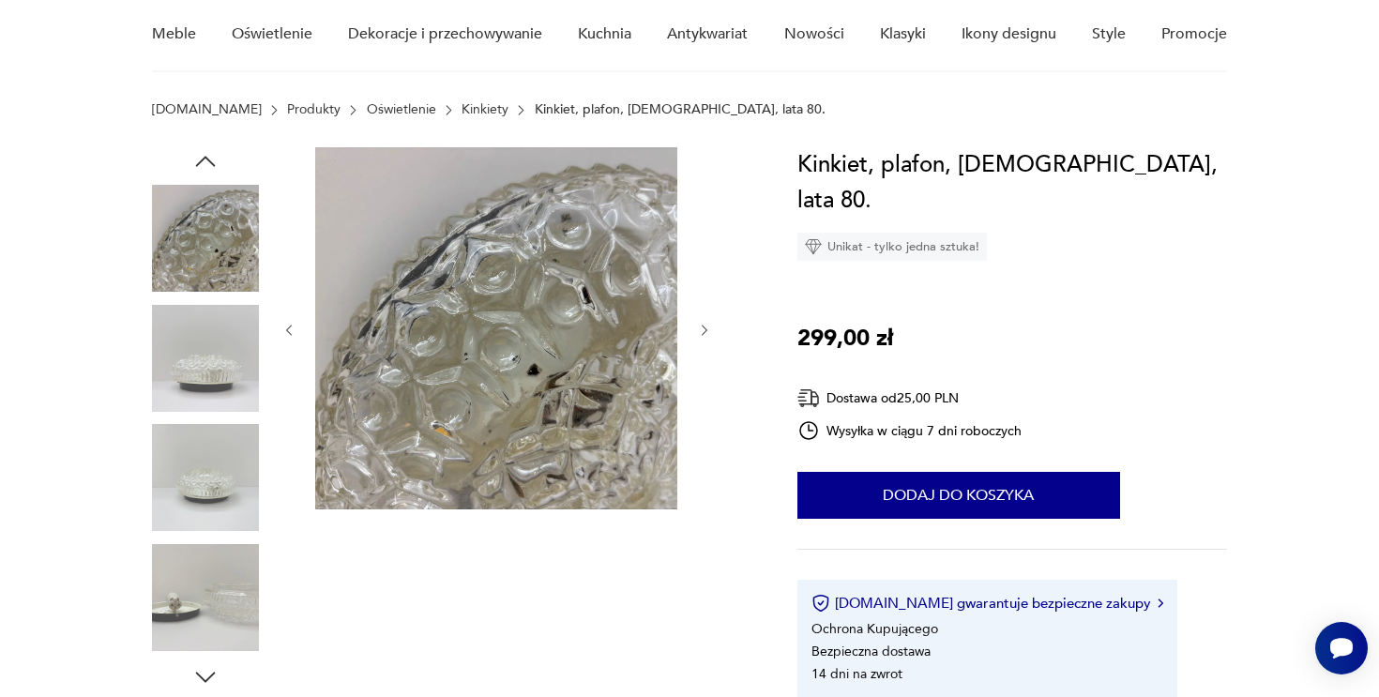
click at [704, 327] on icon "button" at bounding box center [705, 330] width 6 height 11
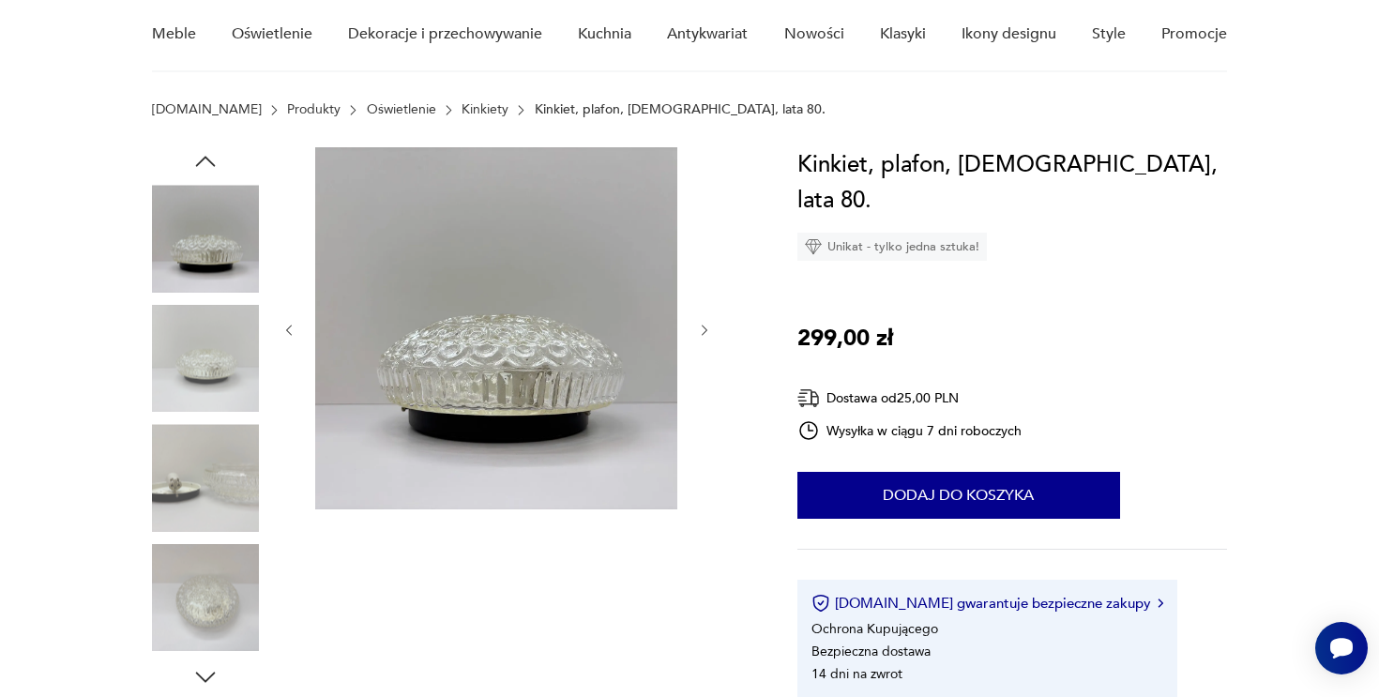
click at [704, 327] on icon "button" at bounding box center [705, 330] width 6 height 11
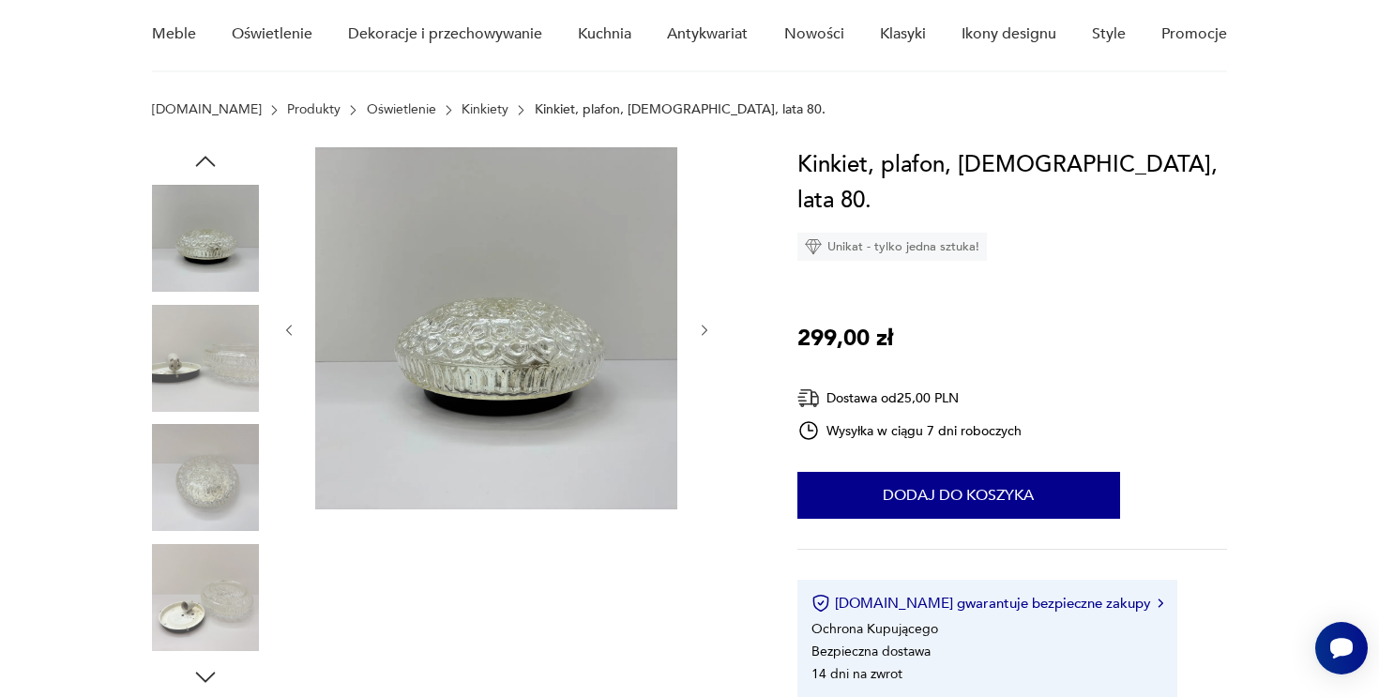
click at [704, 327] on icon "button" at bounding box center [705, 330] width 6 height 11
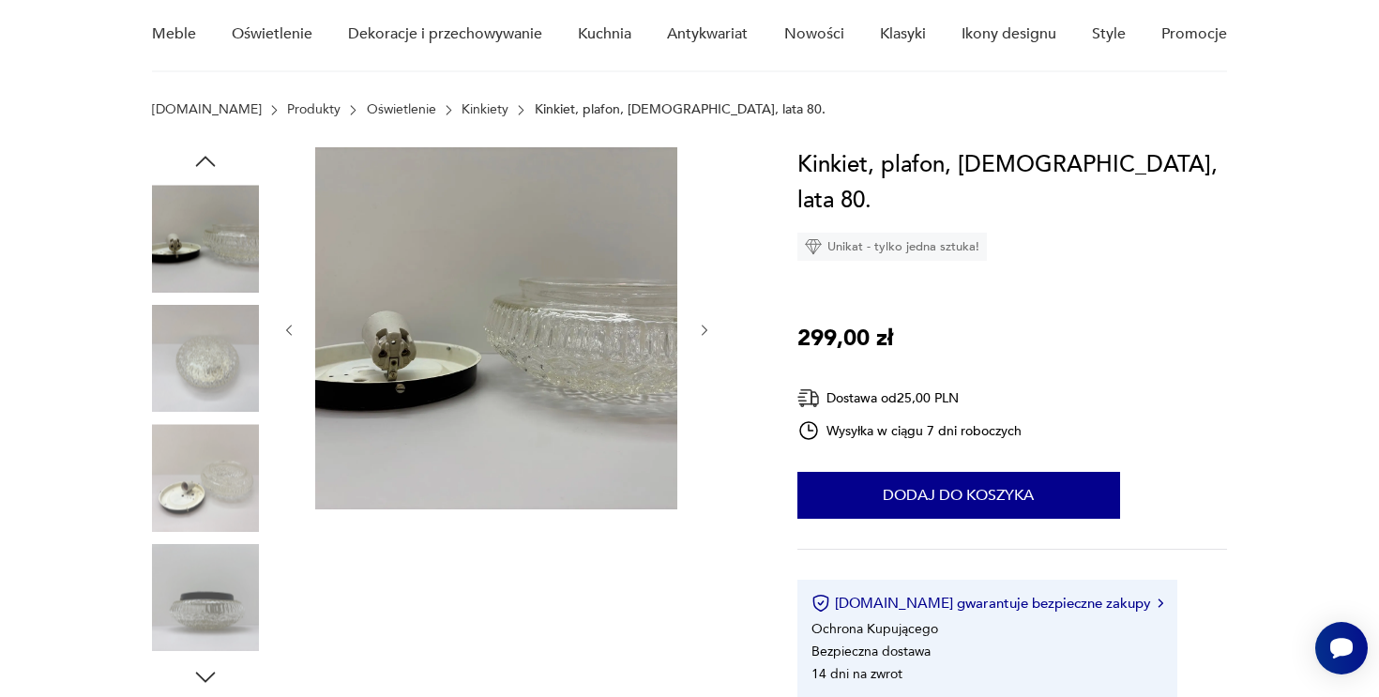
click at [704, 327] on icon "button" at bounding box center [705, 330] width 6 height 11
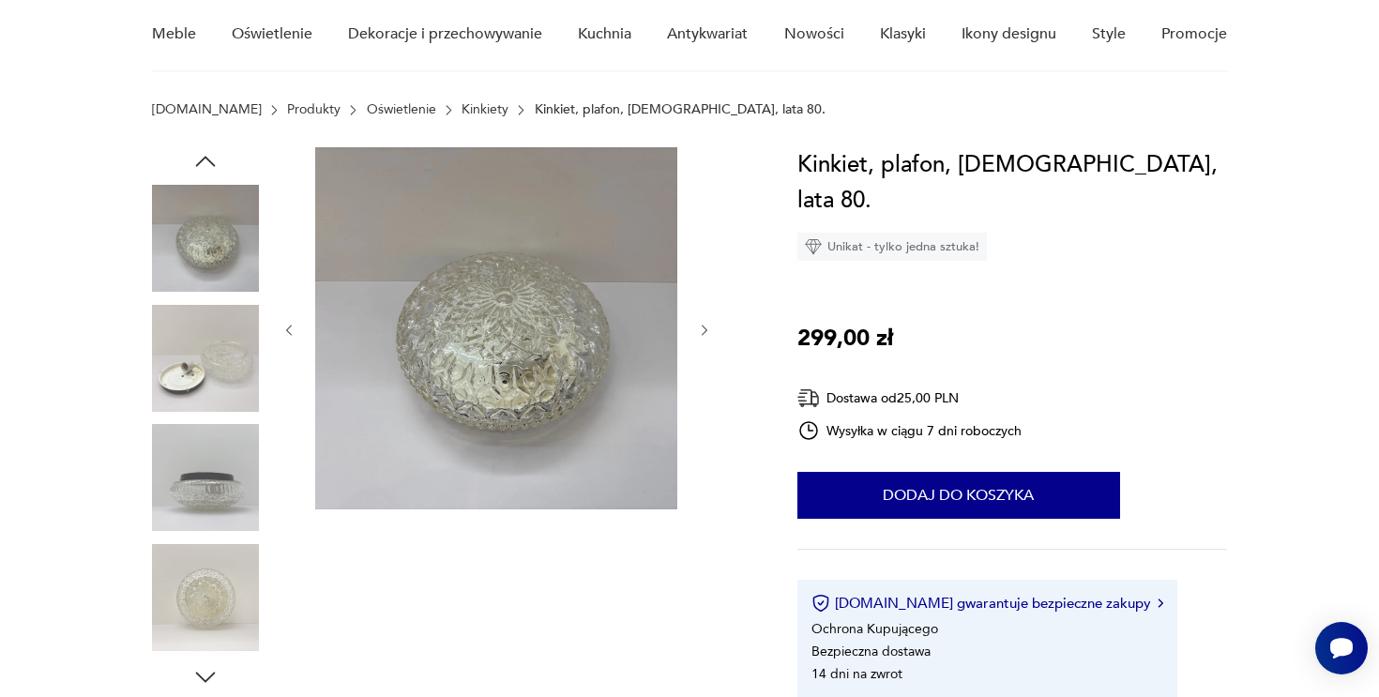
click at [704, 327] on icon "button" at bounding box center [705, 330] width 6 height 11
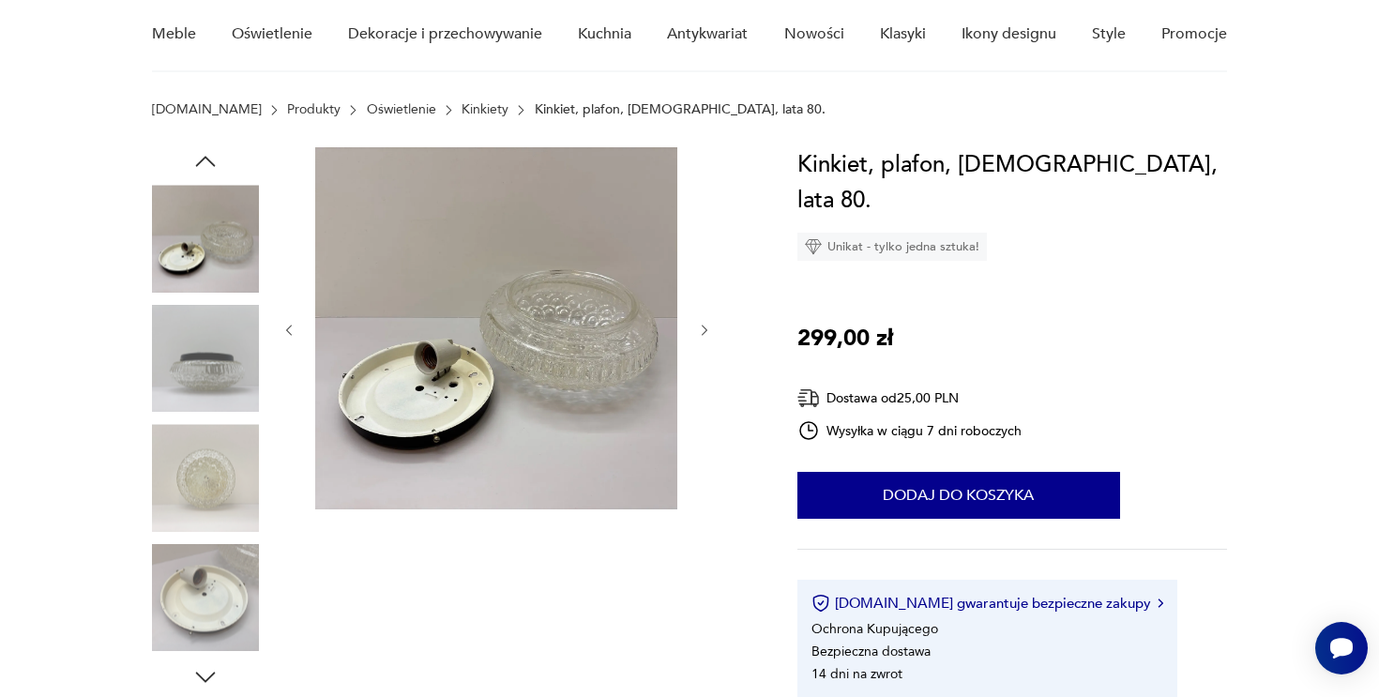
click at [704, 327] on icon "button" at bounding box center [705, 330] width 6 height 11
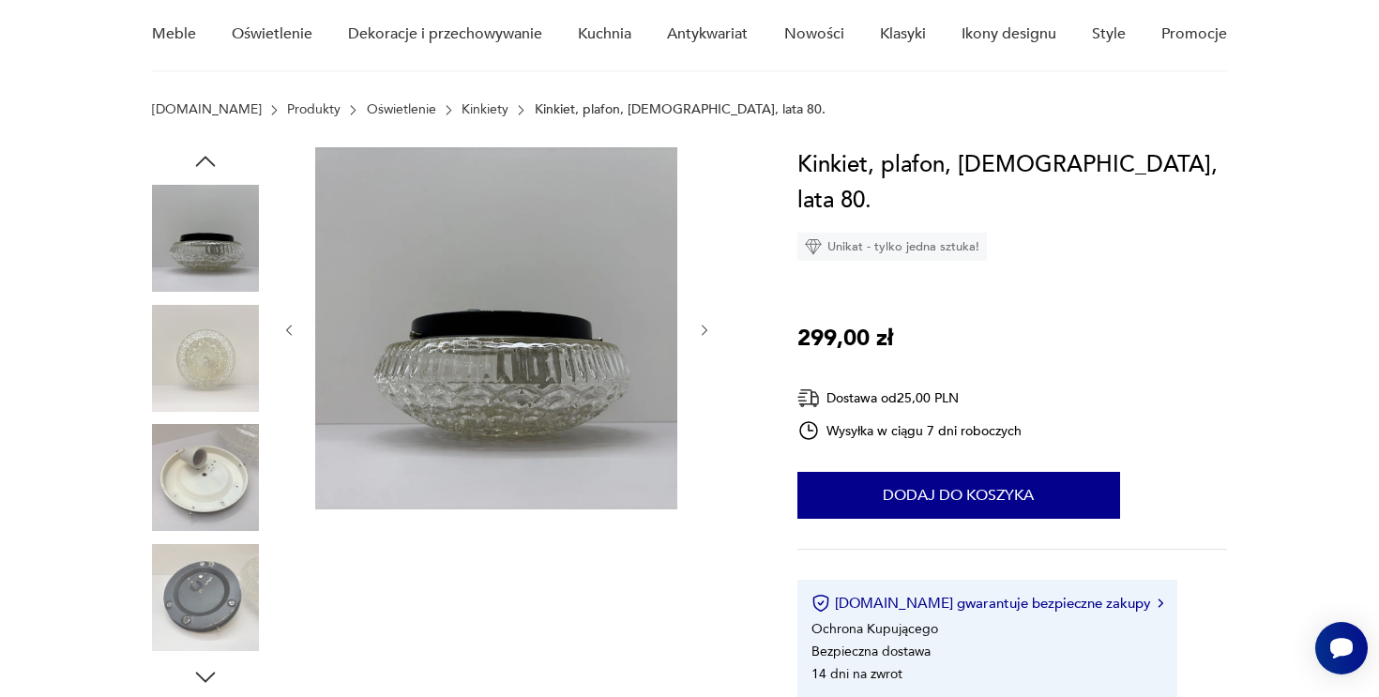
click at [704, 327] on icon "button" at bounding box center [705, 330] width 6 height 11
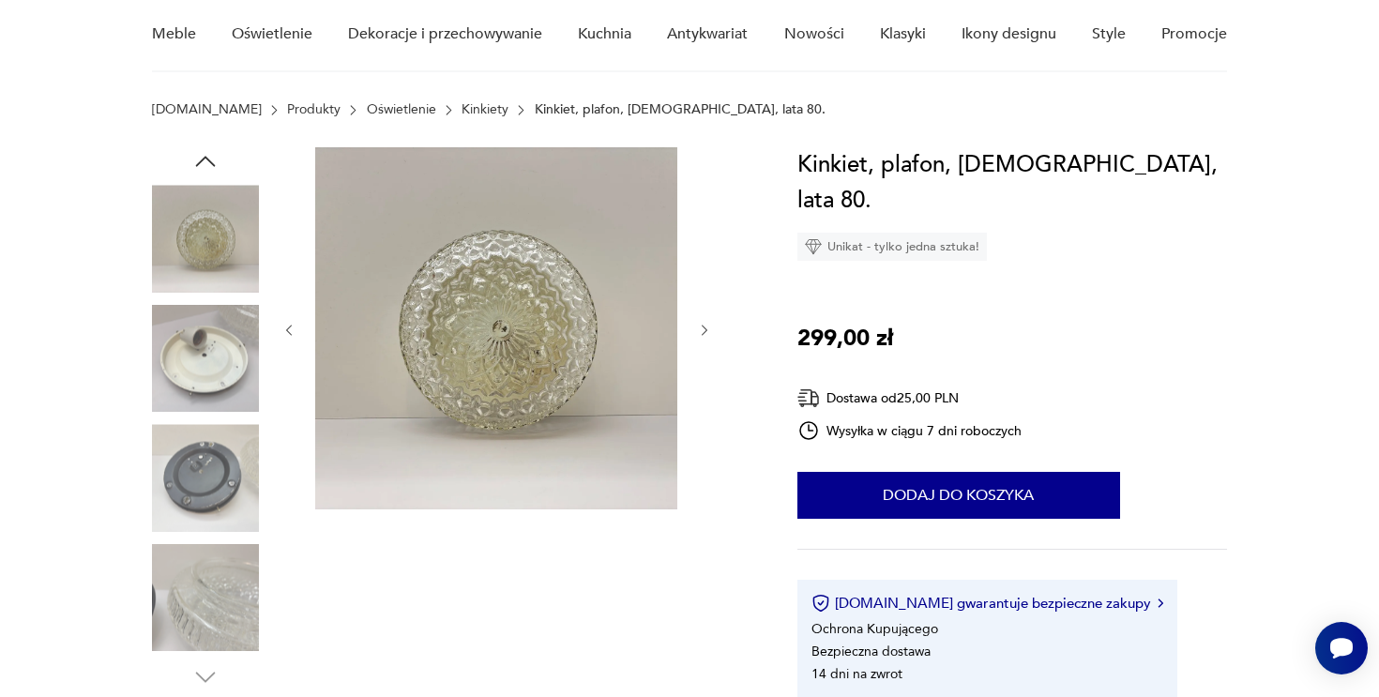
click at [704, 327] on icon "button" at bounding box center [705, 330] width 6 height 11
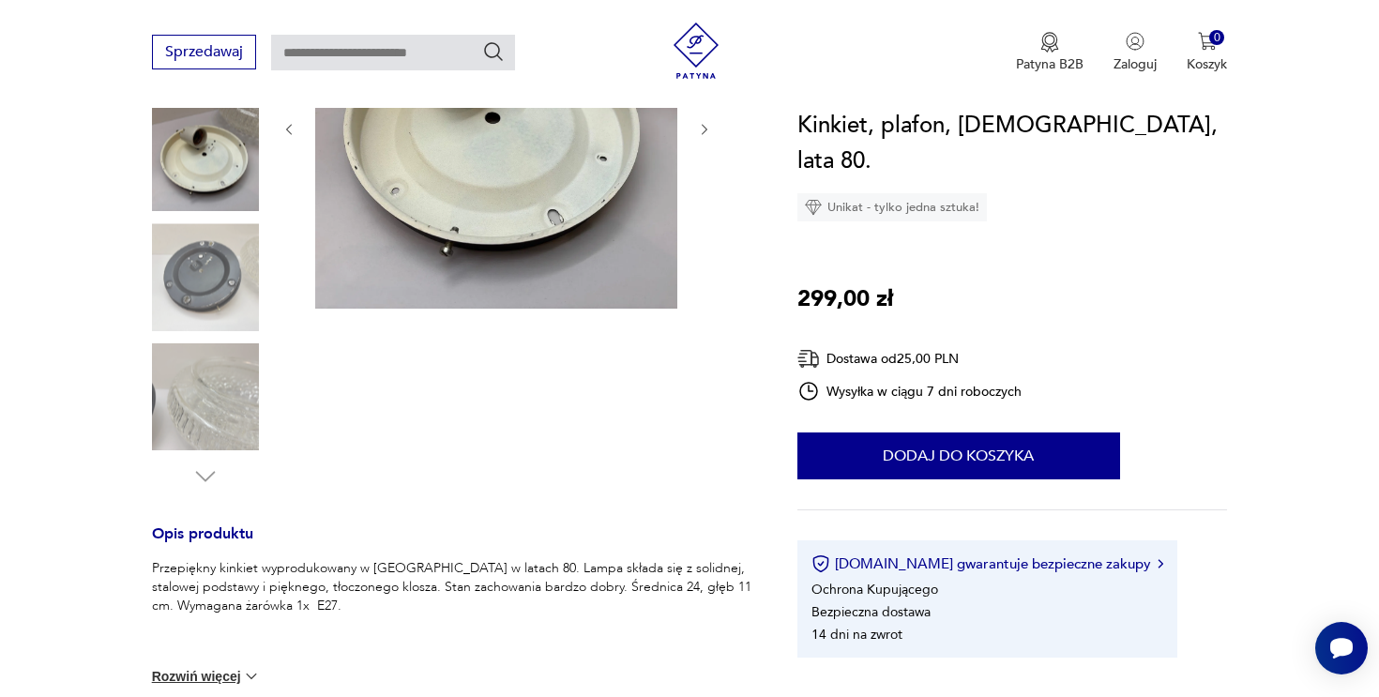
scroll to position [474, 0]
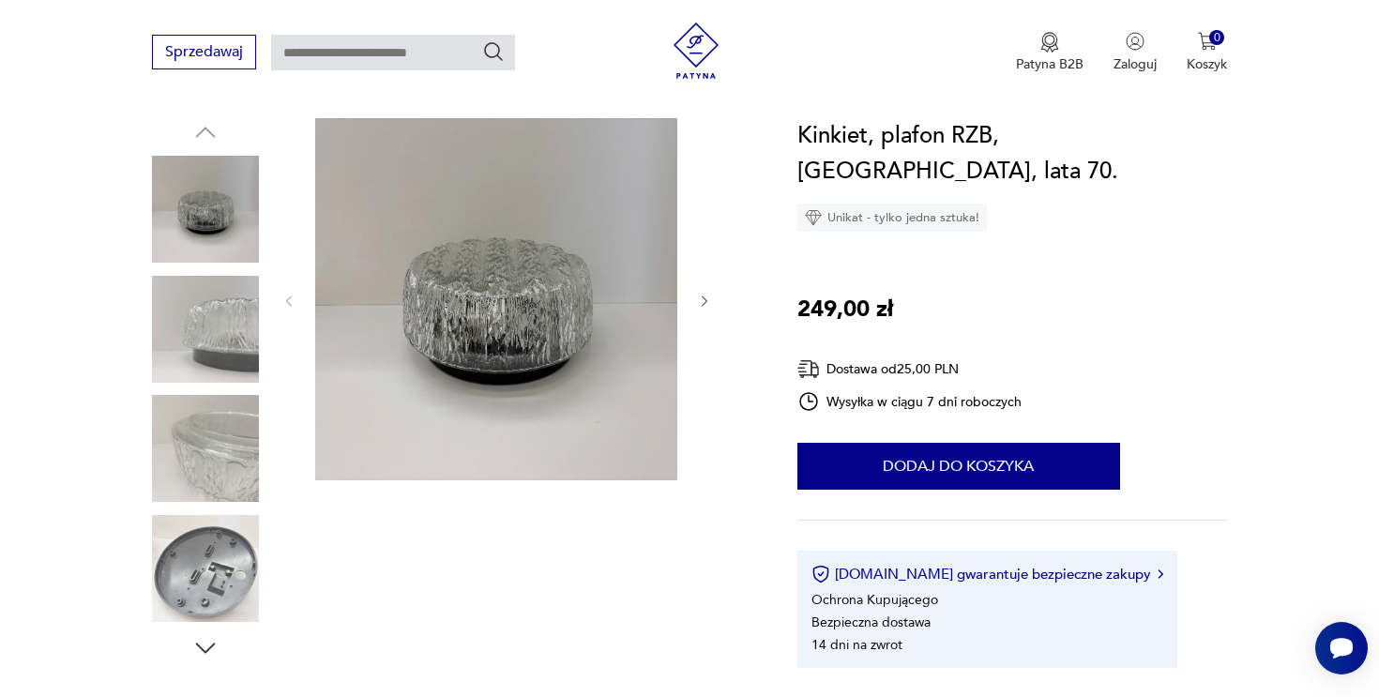
scroll to position [208, 0]
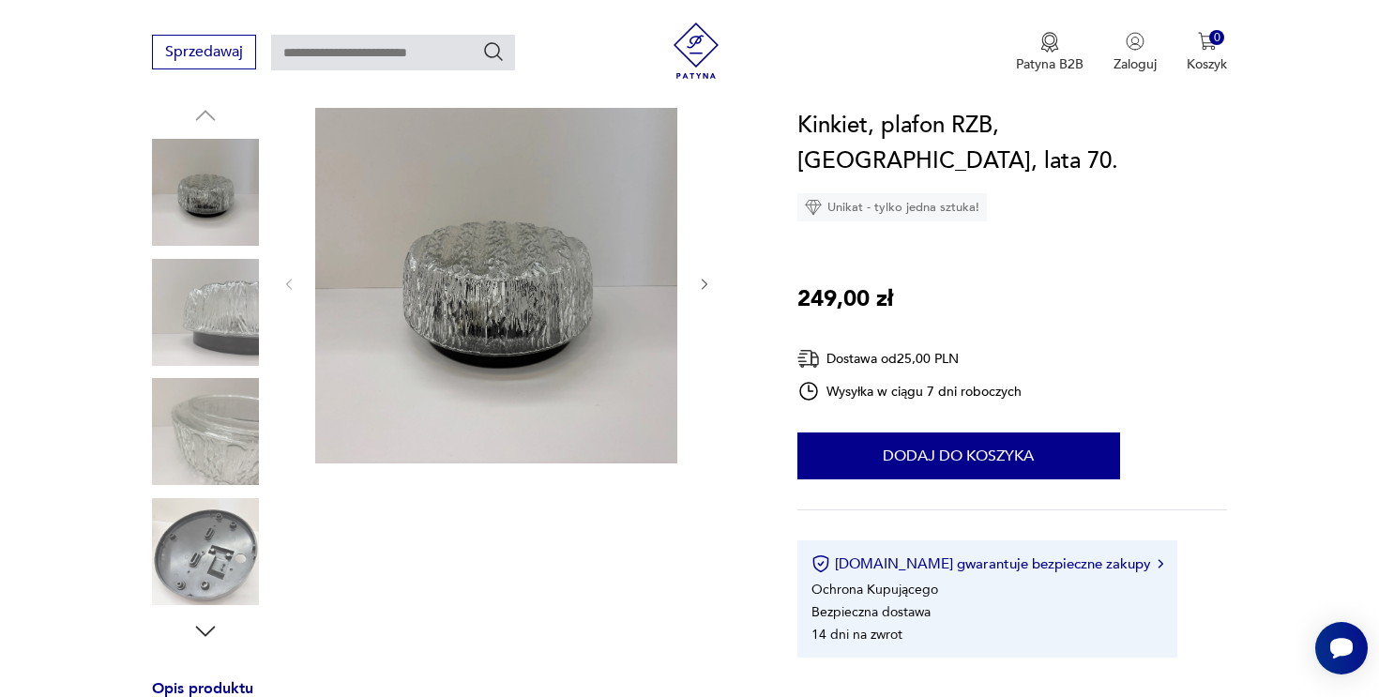
click at [701, 281] on icon "button" at bounding box center [705, 285] width 16 height 16
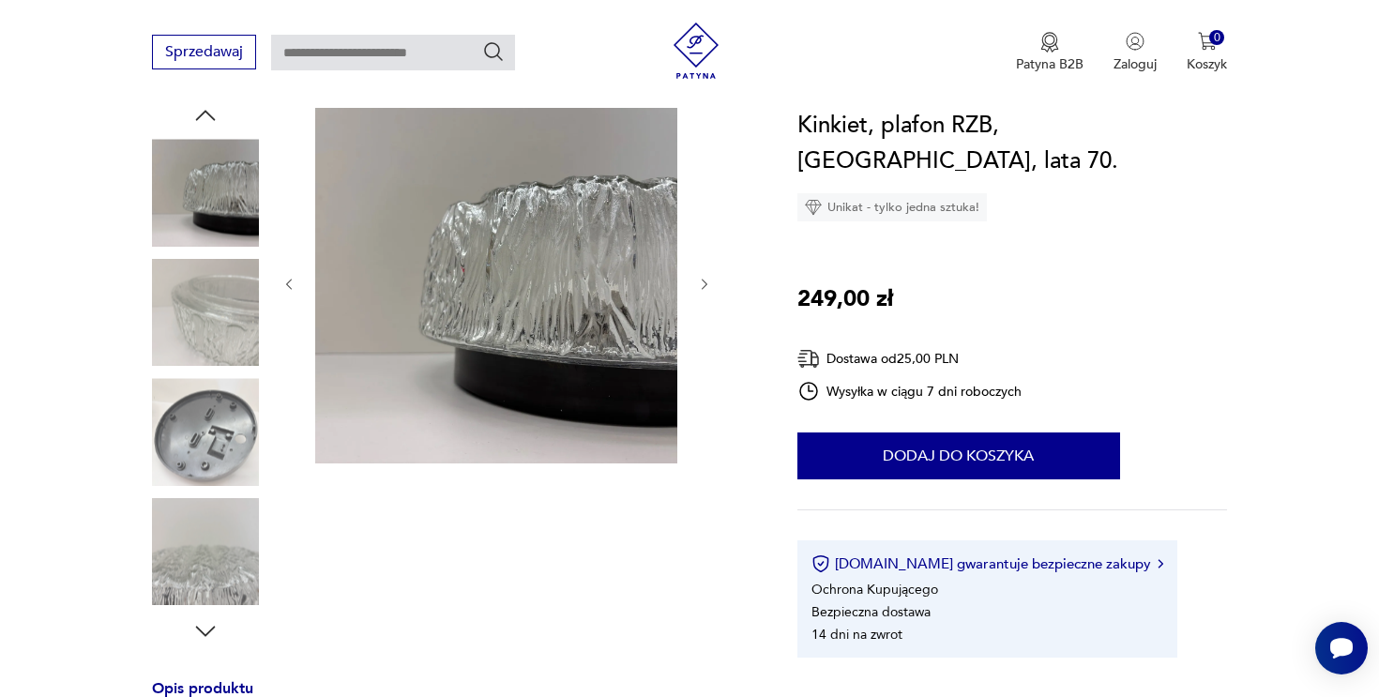
click at [701, 281] on icon "button" at bounding box center [705, 285] width 16 height 16
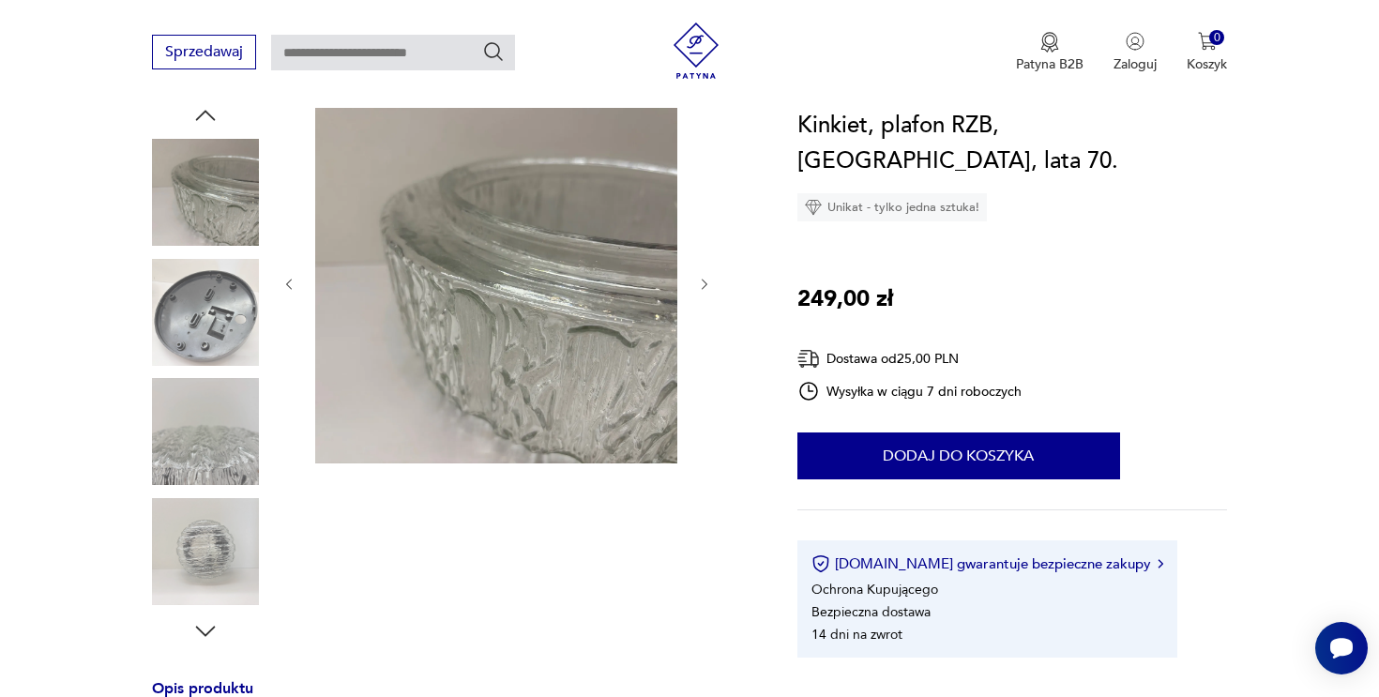
click at [701, 281] on icon "button" at bounding box center [705, 285] width 16 height 16
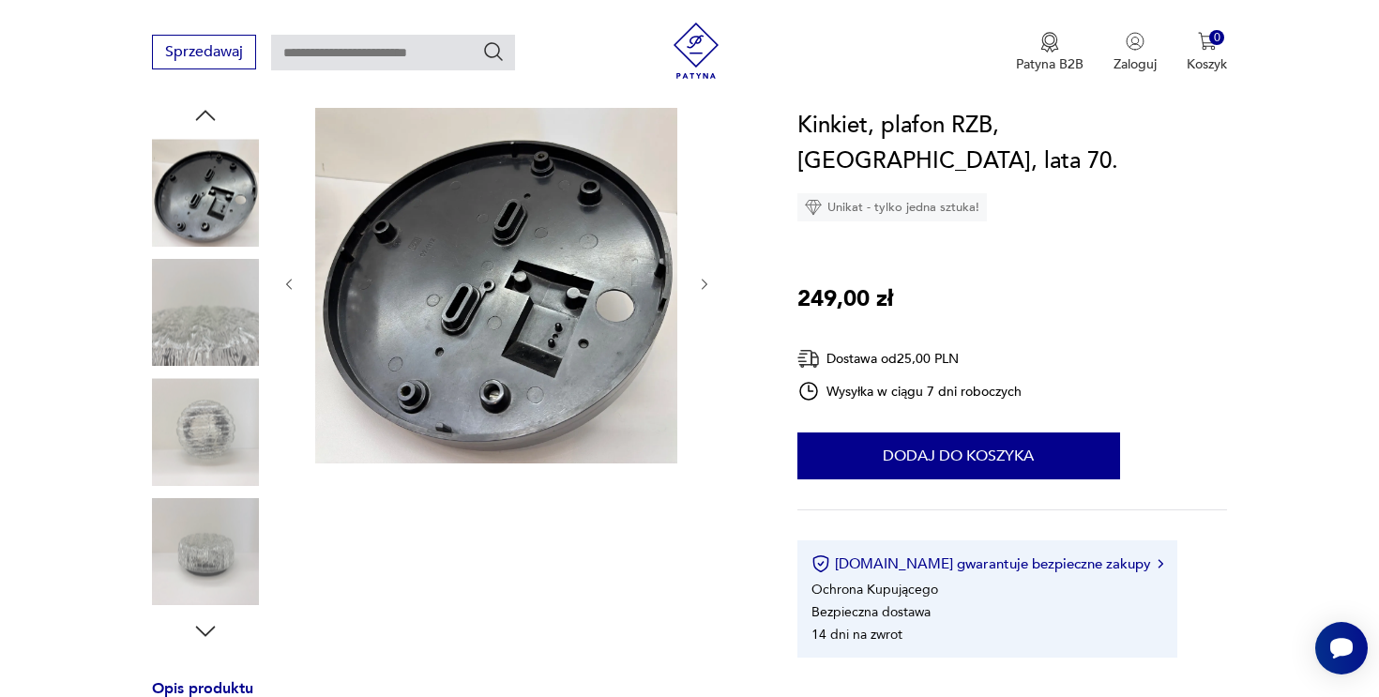
click at [701, 281] on icon "button" at bounding box center [705, 285] width 16 height 16
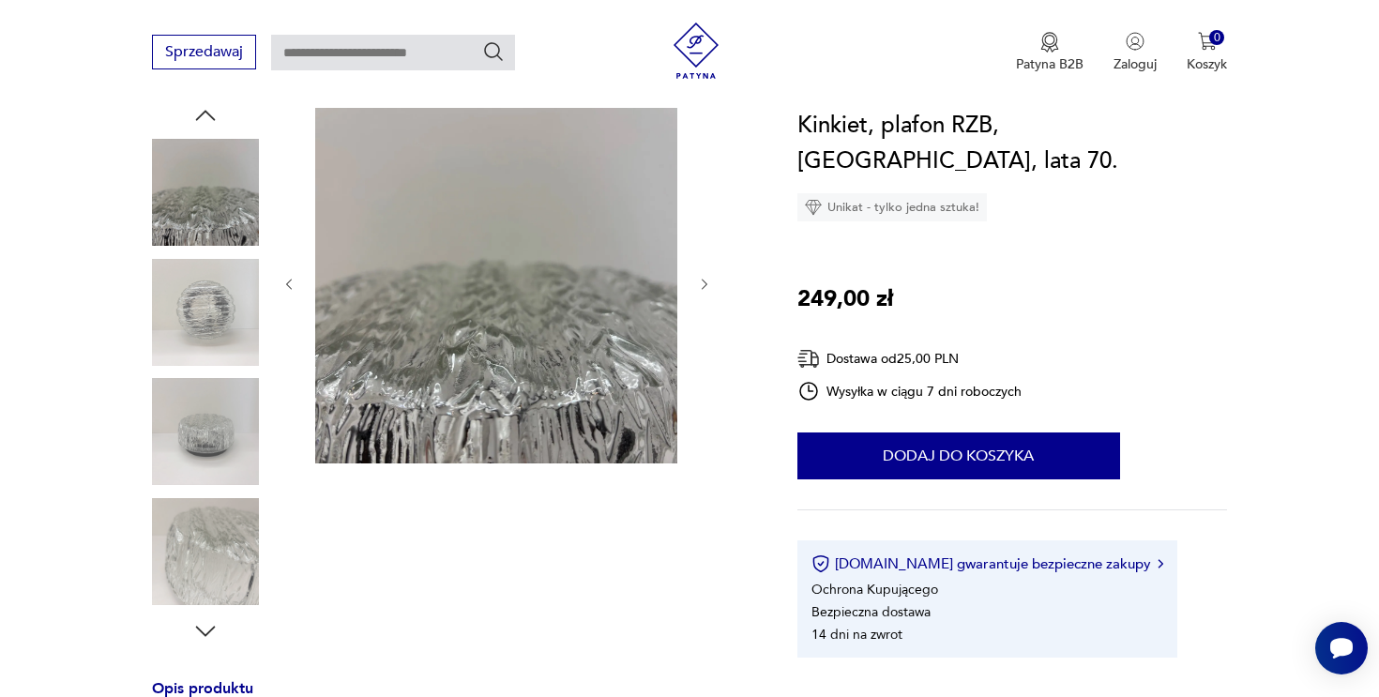
click at [701, 281] on icon "button" at bounding box center [705, 285] width 16 height 16
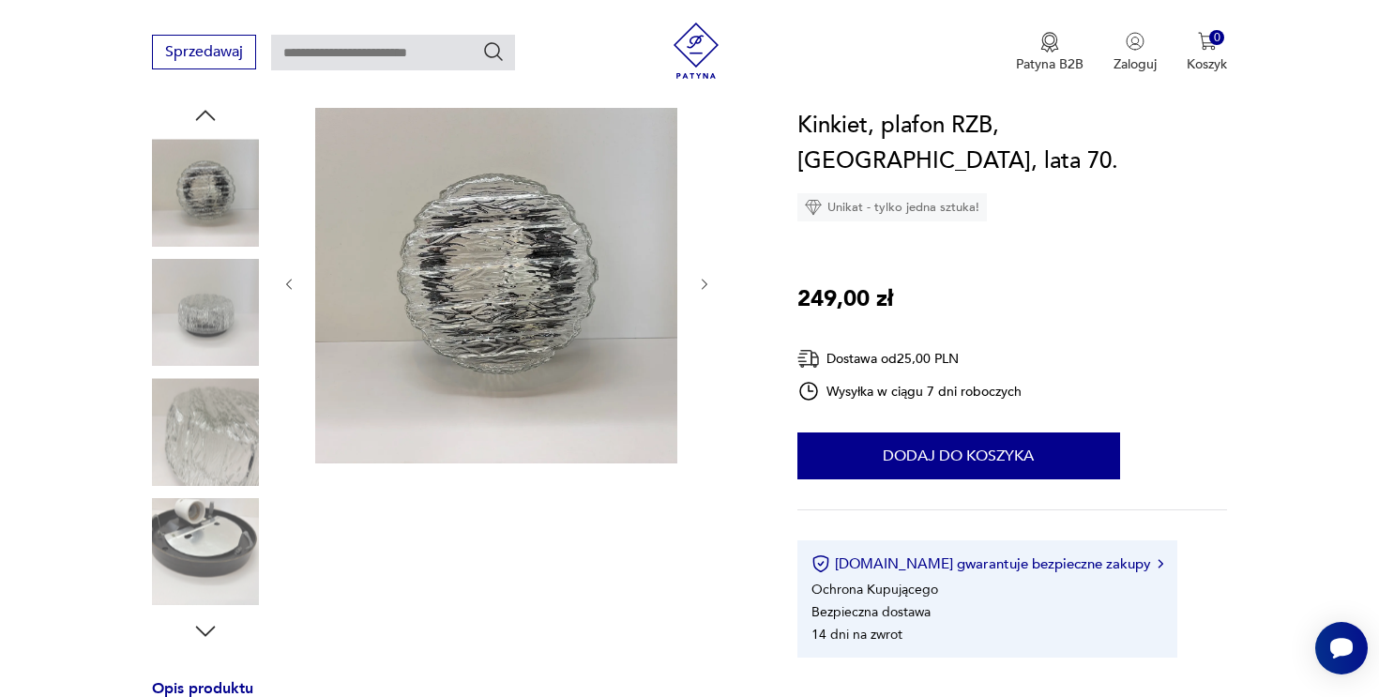
click at [701, 281] on icon "button" at bounding box center [705, 285] width 16 height 16
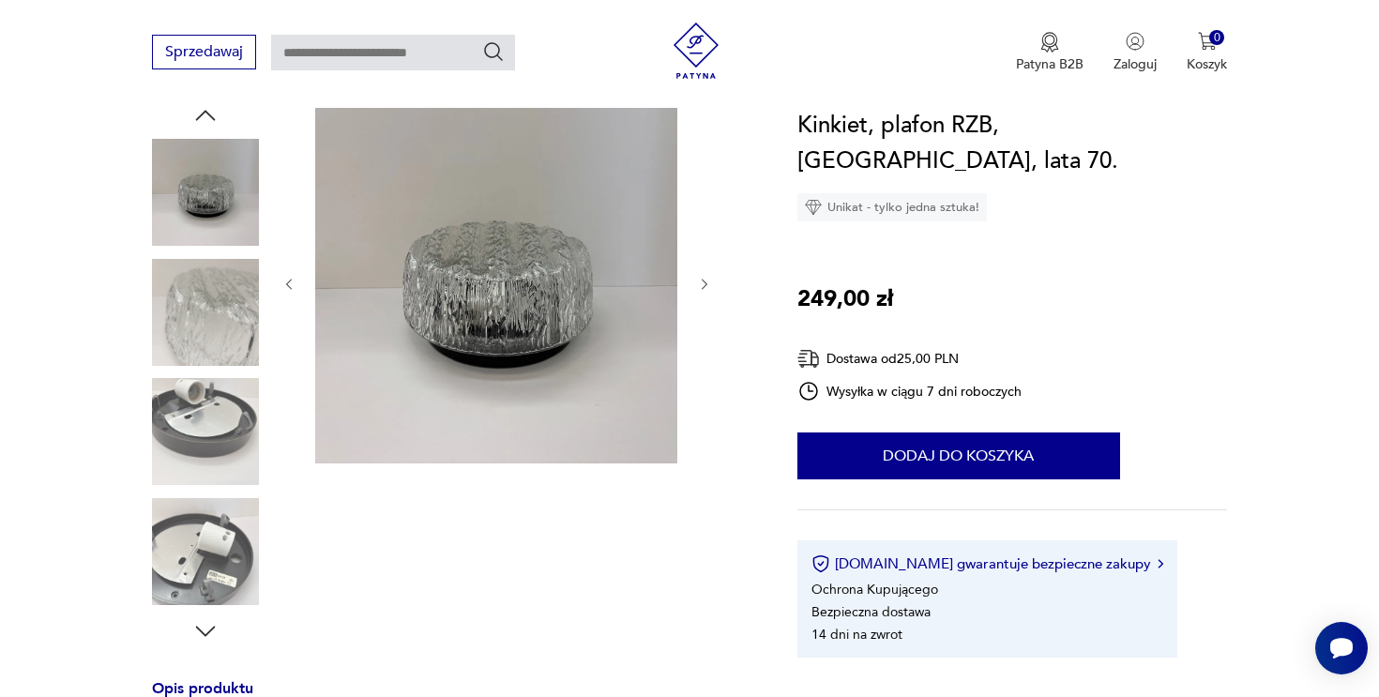
click at [701, 281] on icon "button" at bounding box center [705, 285] width 16 height 16
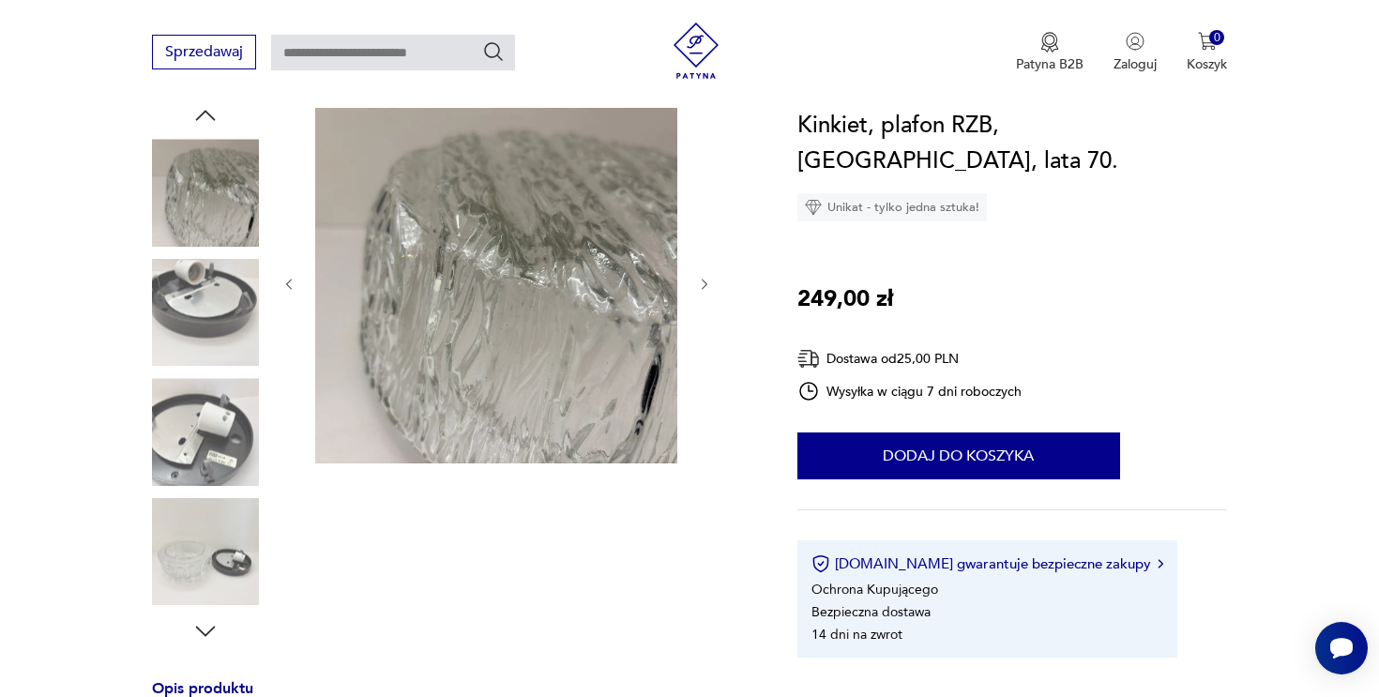
click at [701, 281] on icon "button" at bounding box center [705, 285] width 16 height 16
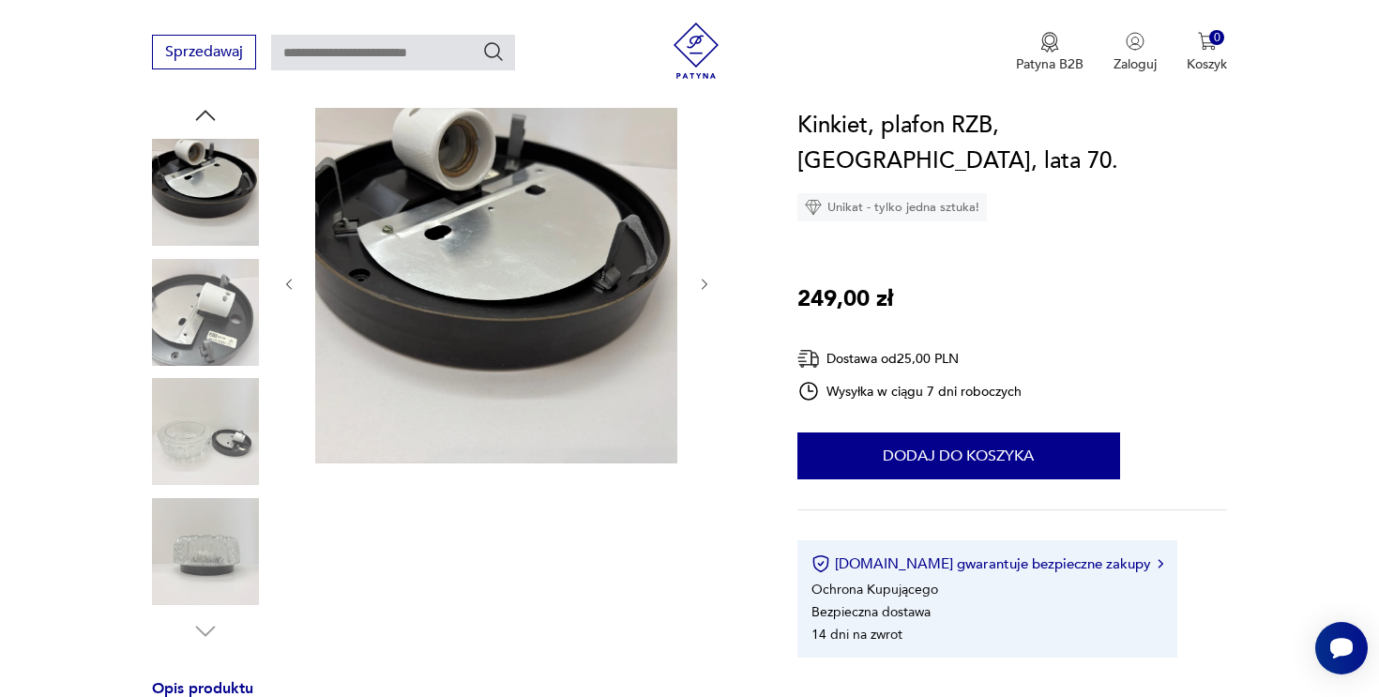
click at [701, 281] on icon "button" at bounding box center [705, 285] width 16 height 16
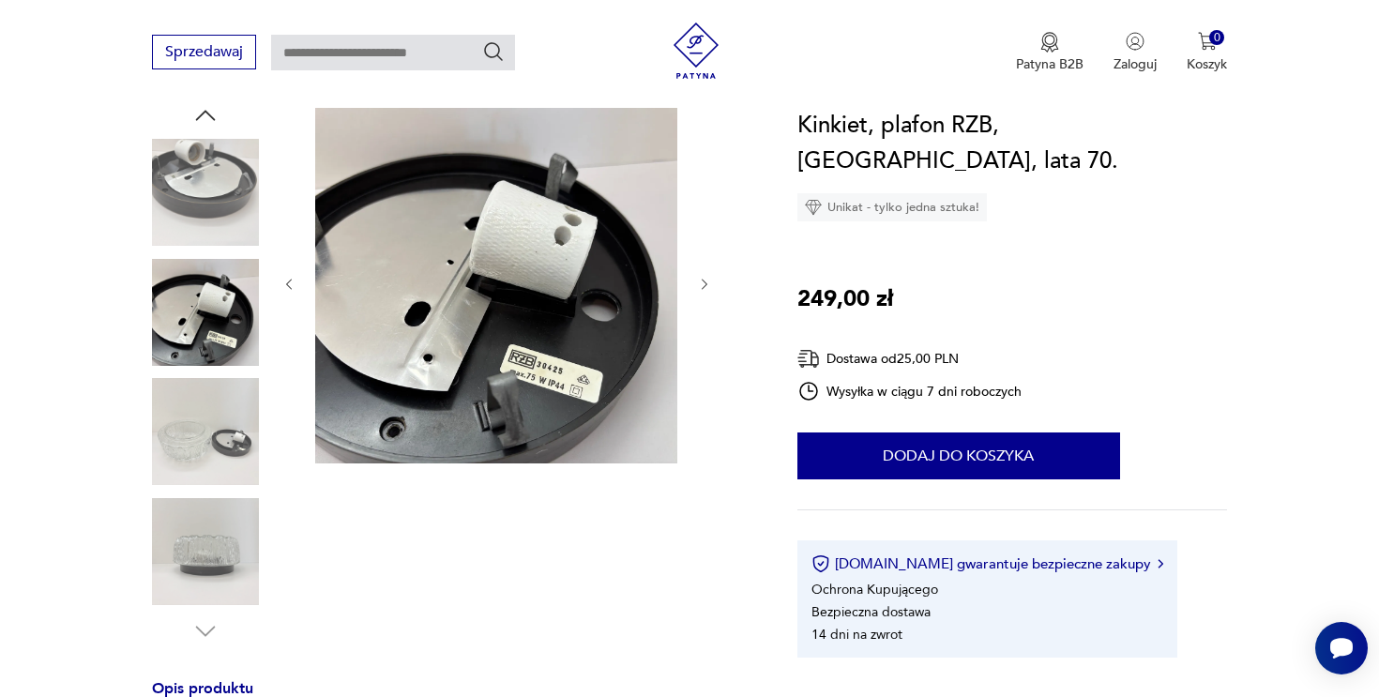
click at [701, 281] on icon "button" at bounding box center [705, 285] width 16 height 16
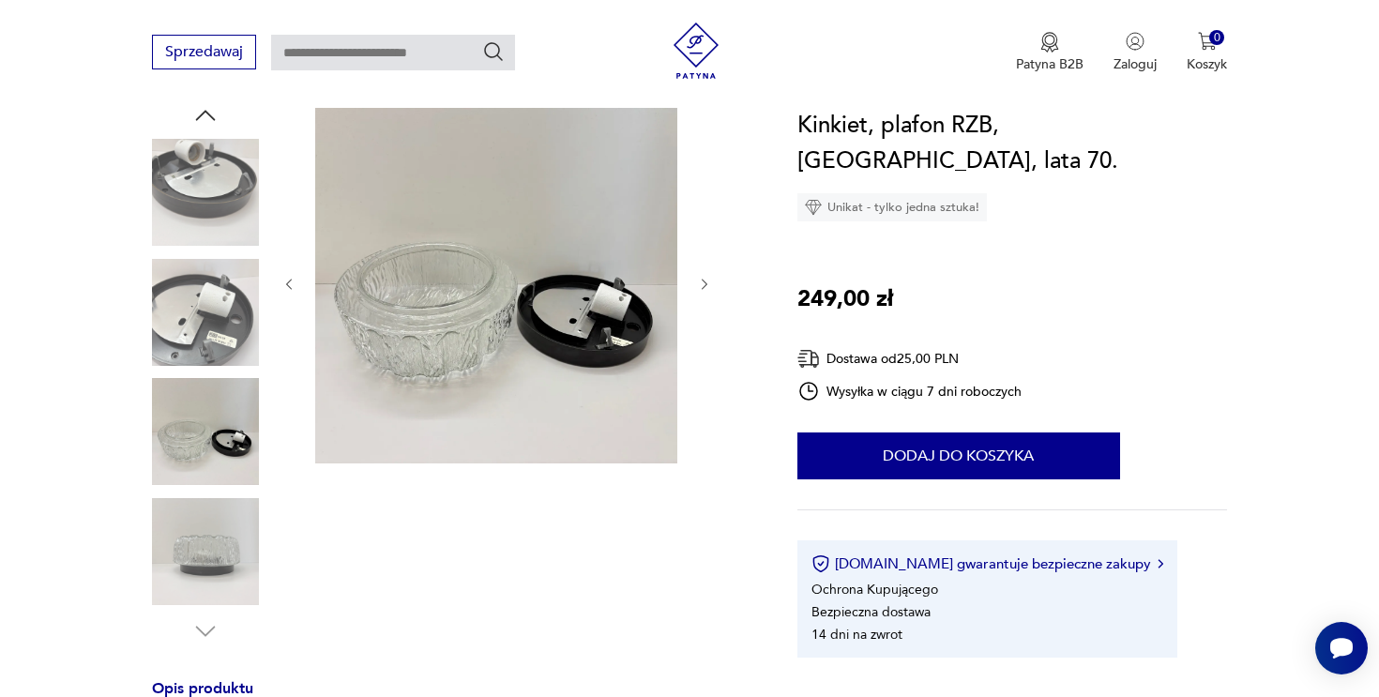
click at [179, 331] on img at bounding box center [205, 312] width 107 height 107
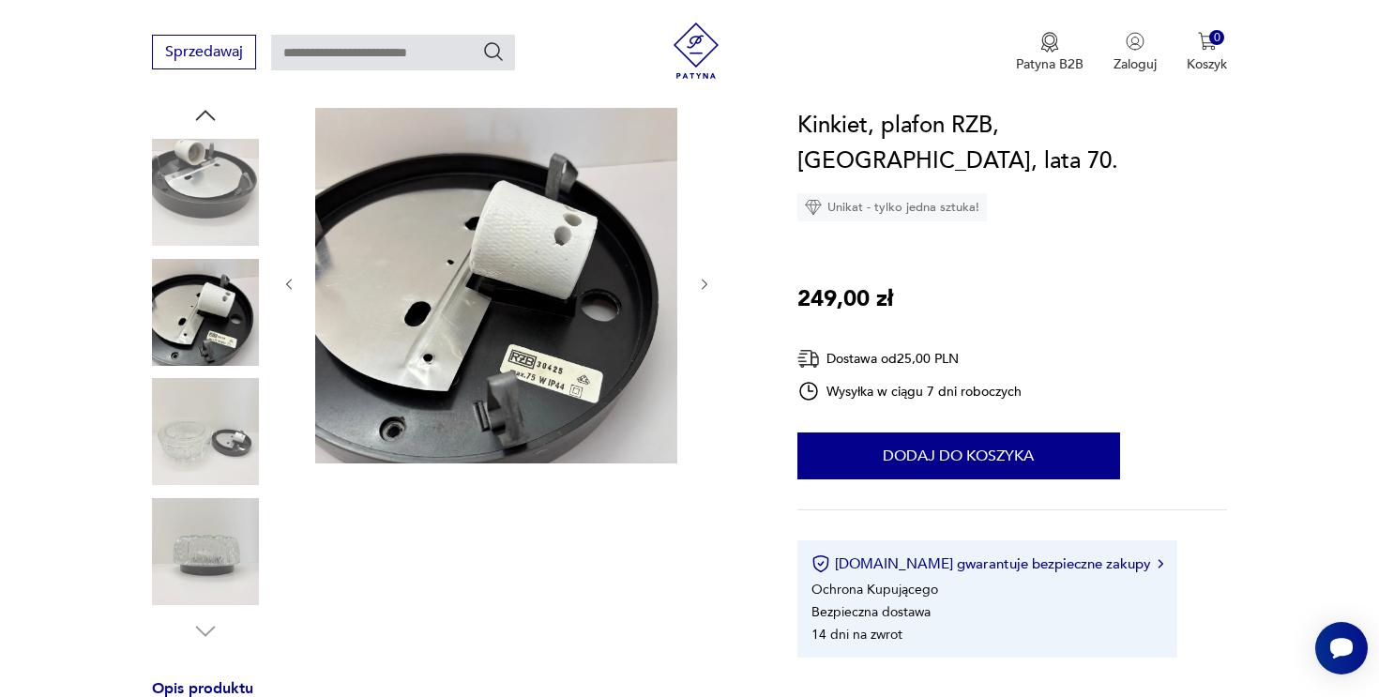
click at [570, 391] on img at bounding box center [496, 282] width 362 height 362
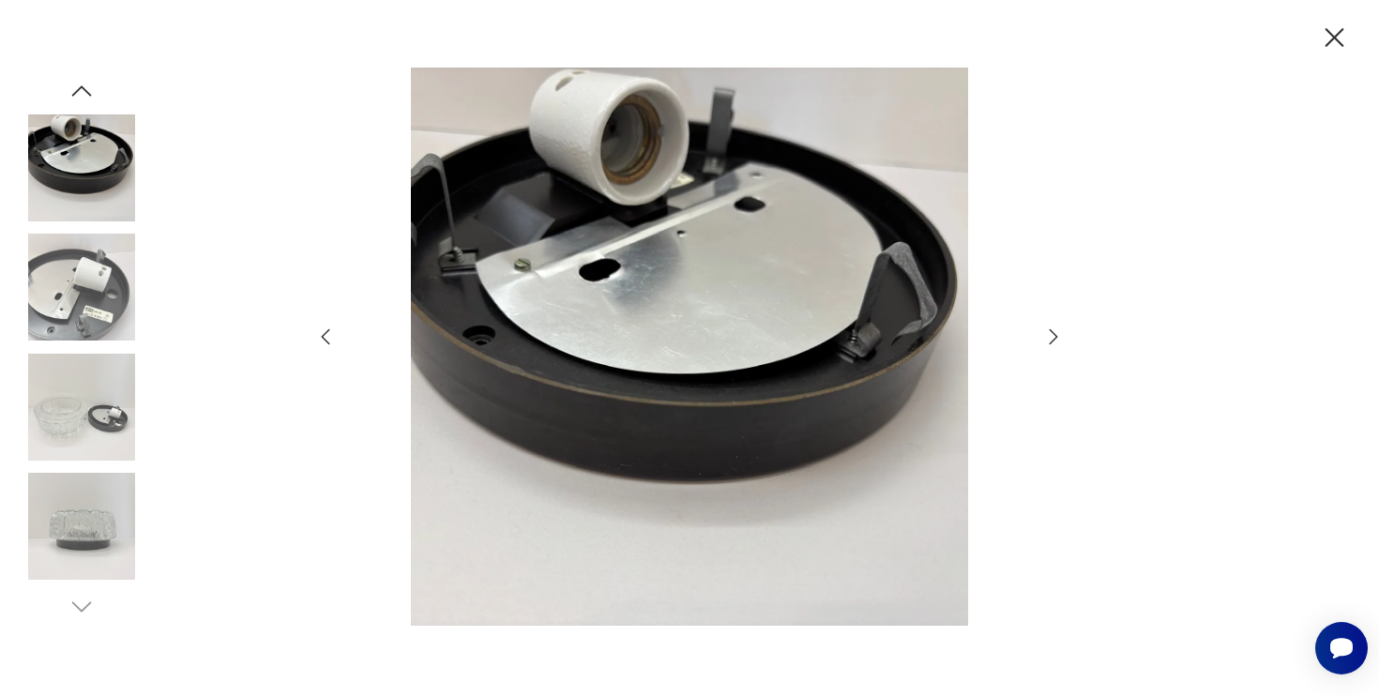
click at [74, 295] on img at bounding box center [81, 287] width 107 height 107
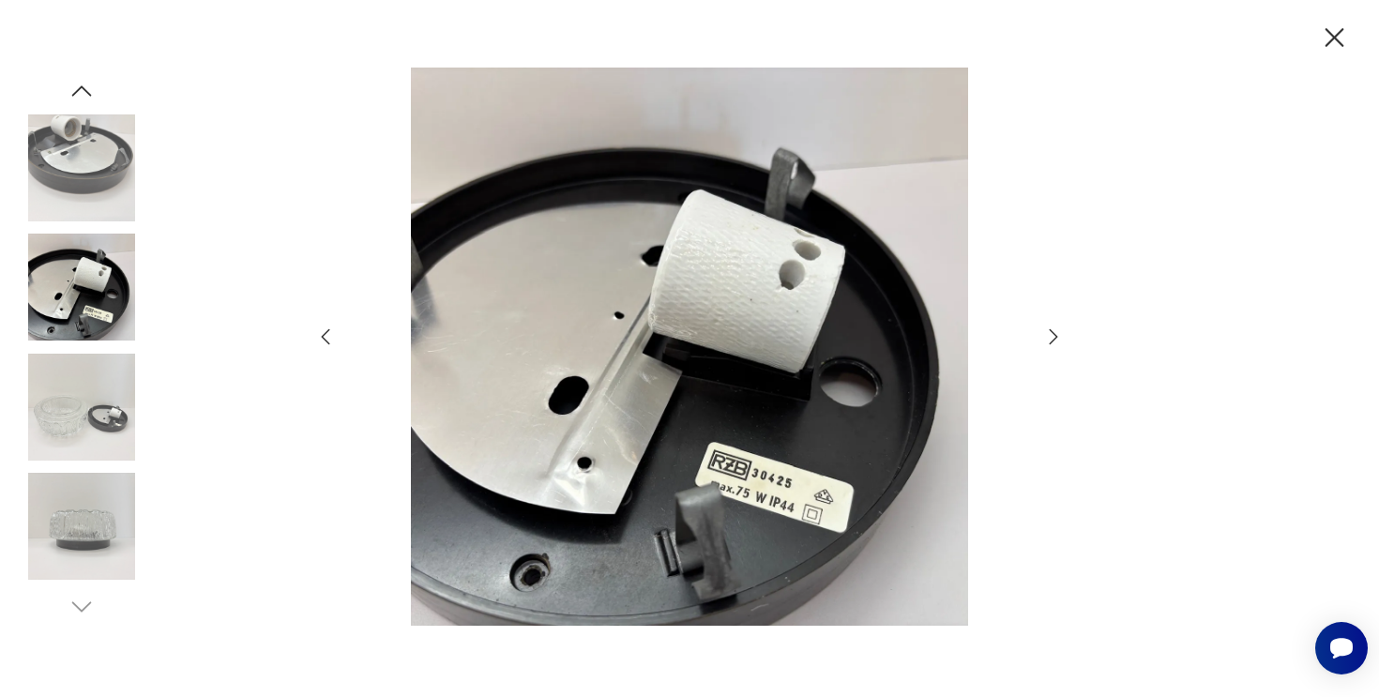
click at [1333, 33] on icon "button" at bounding box center [1334, 38] width 33 height 33
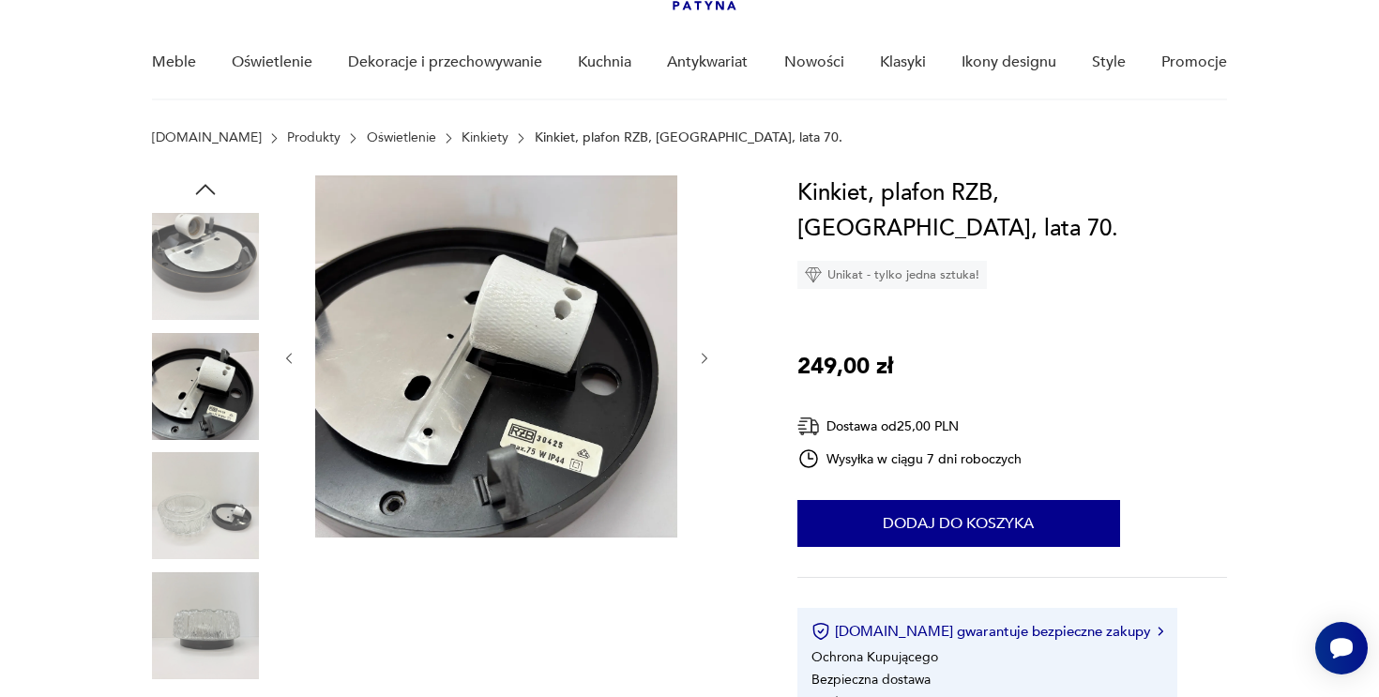
scroll to position [137, 0]
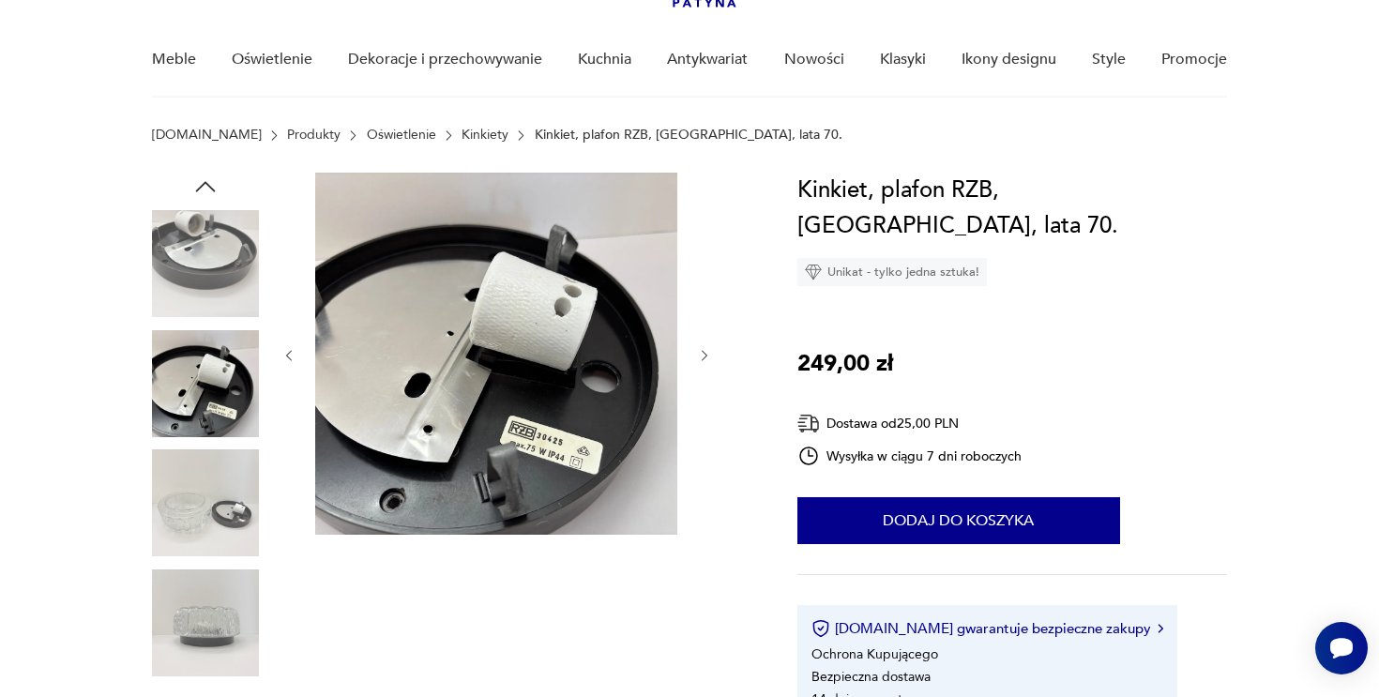
click at [182, 349] on img at bounding box center [205, 383] width 107 height 107
click at [194, 540] on img at bounding box center [205, 502] width 107 height 107
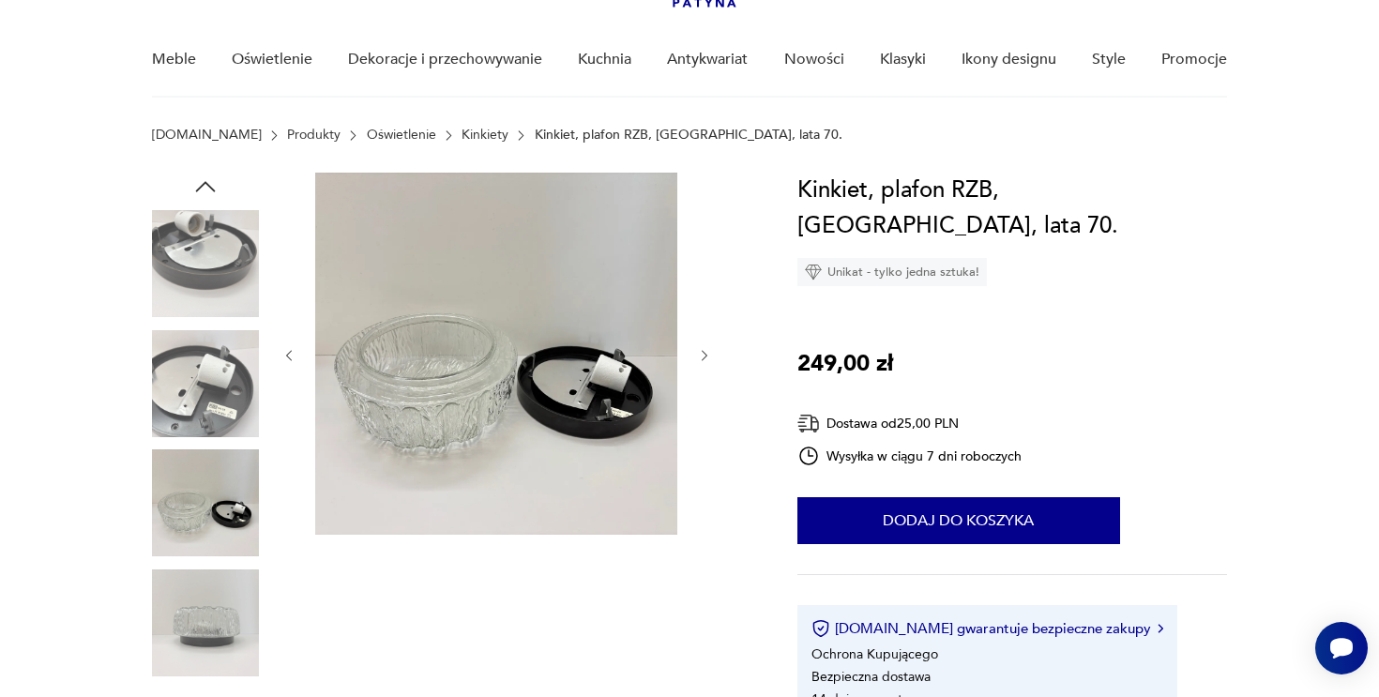
click at [196, 612] on img at bounding box center [205, 622] width 107 height 107
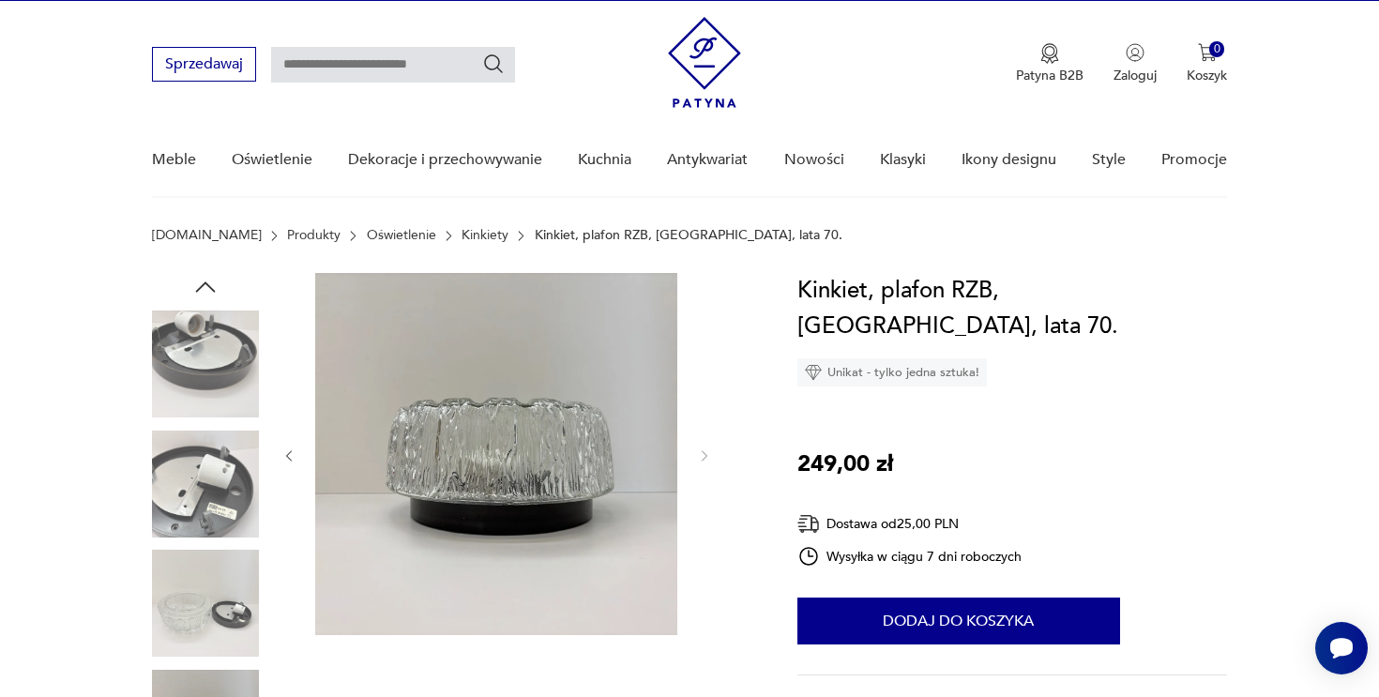
scroll to position [0, 0]
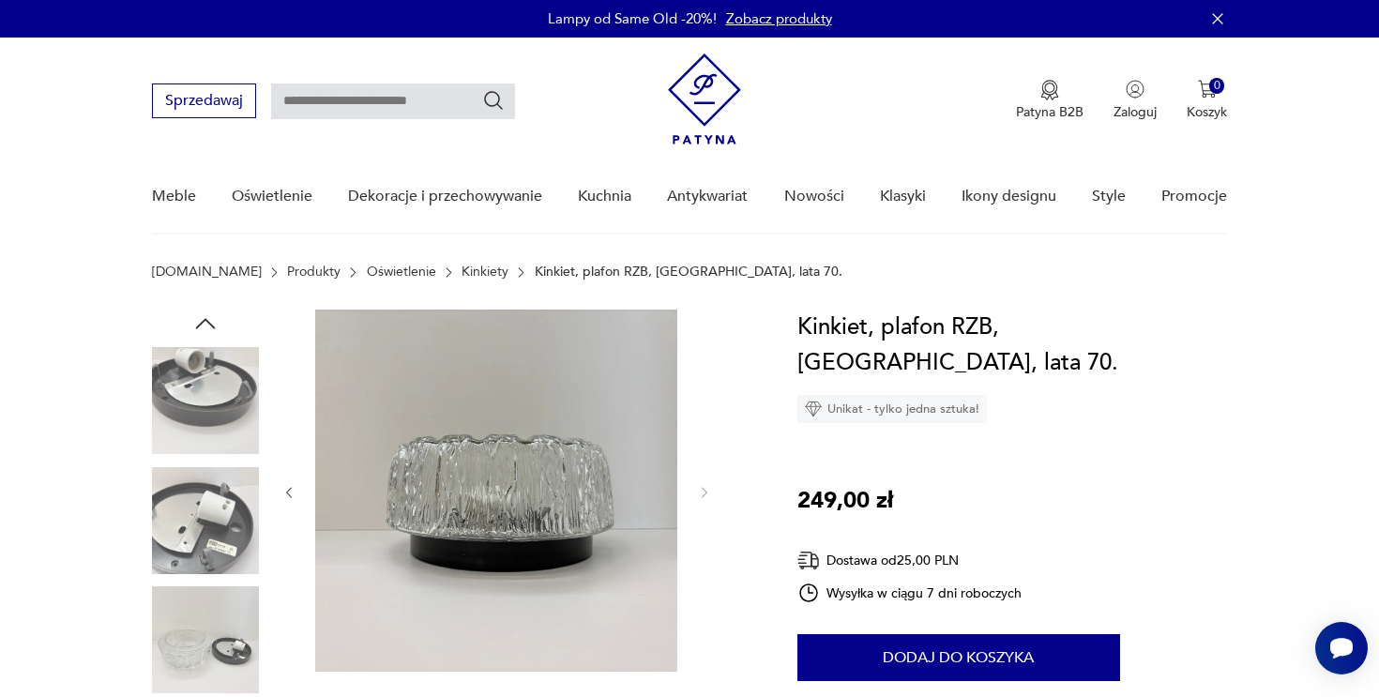
click at [208, 393] on img at bounding box center [205, 400] width 107 height 107
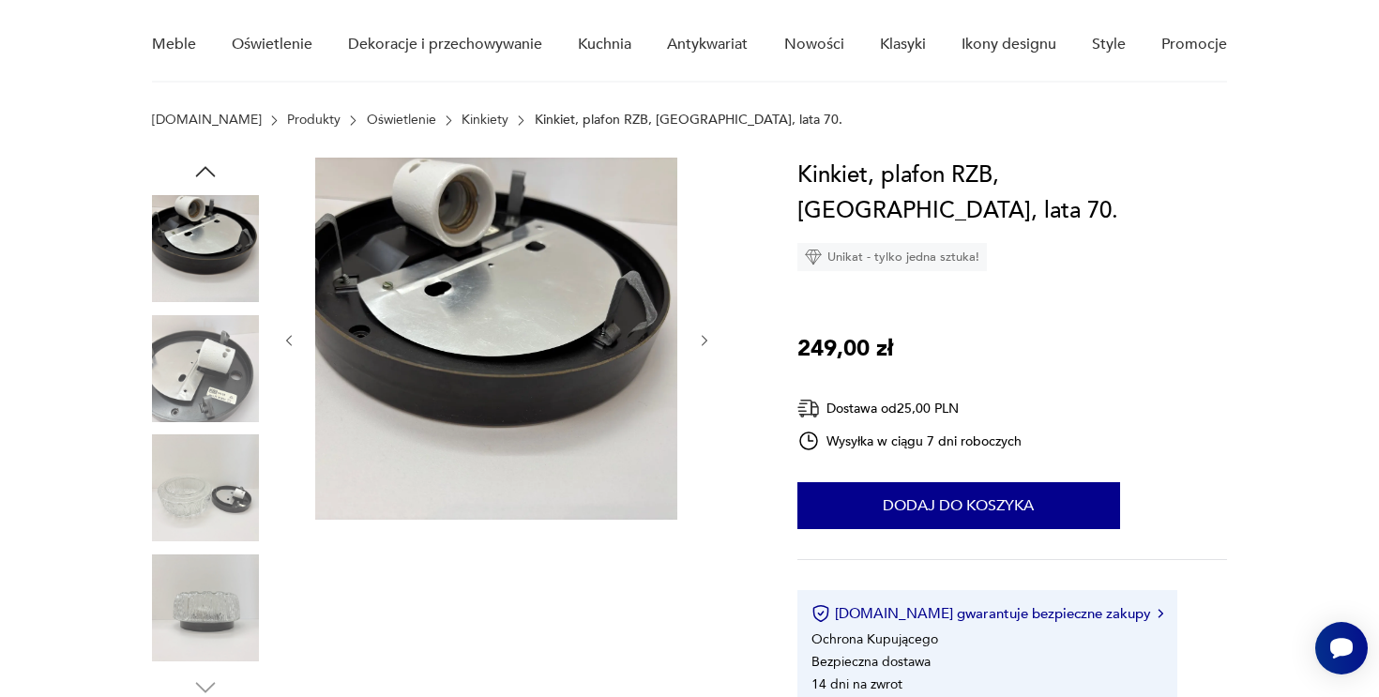
scroll to position [155, 0]
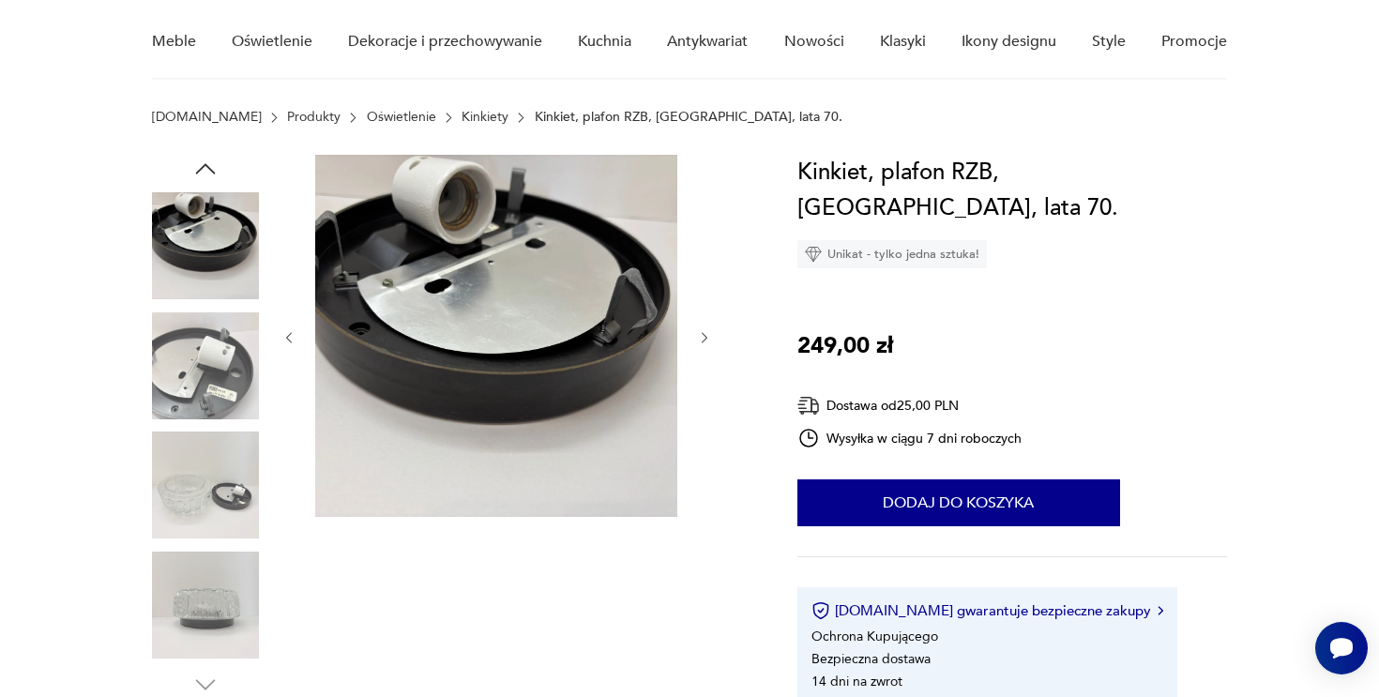
click at [240, 501] on img at bounding box center [205, 484] width 107 height 107
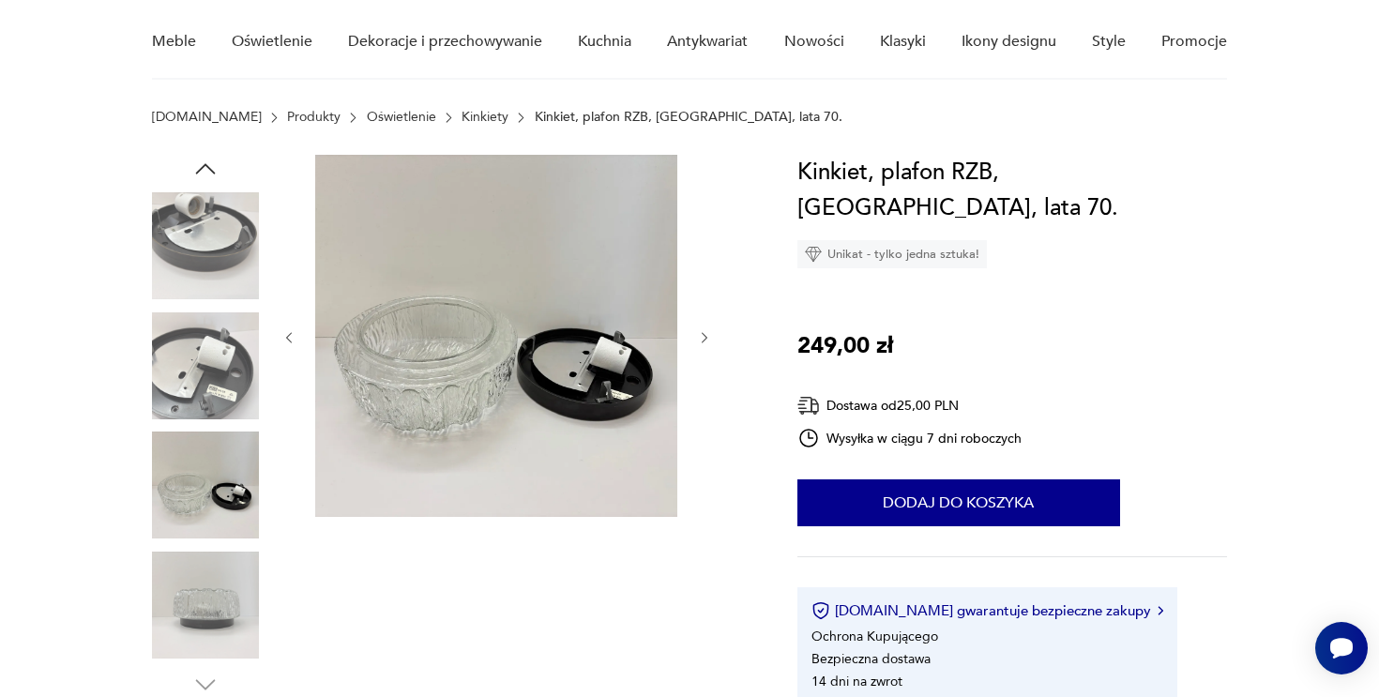
click at [222, 580] on img at bounding box center [205, 604] width 107 height 107
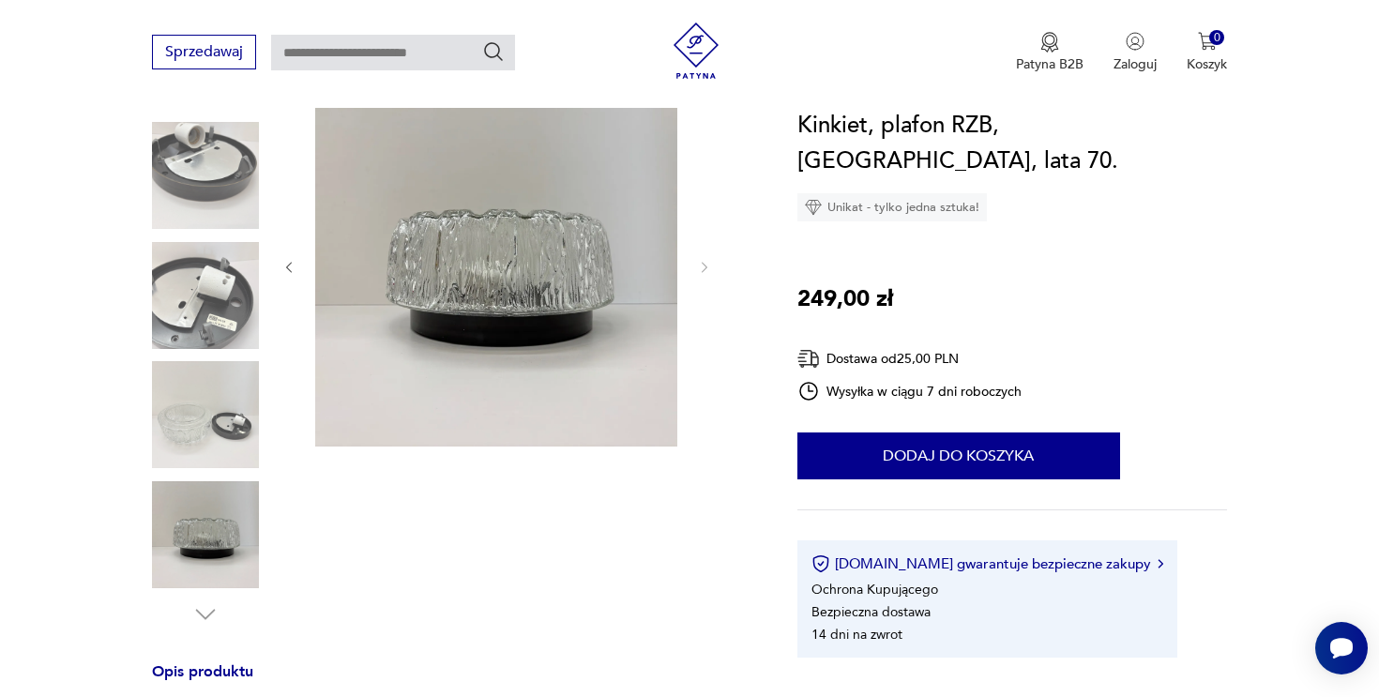
scroll to position [227, 0]
click at [215, 301] on img at bounding box center [205, 293] width 107 height 107
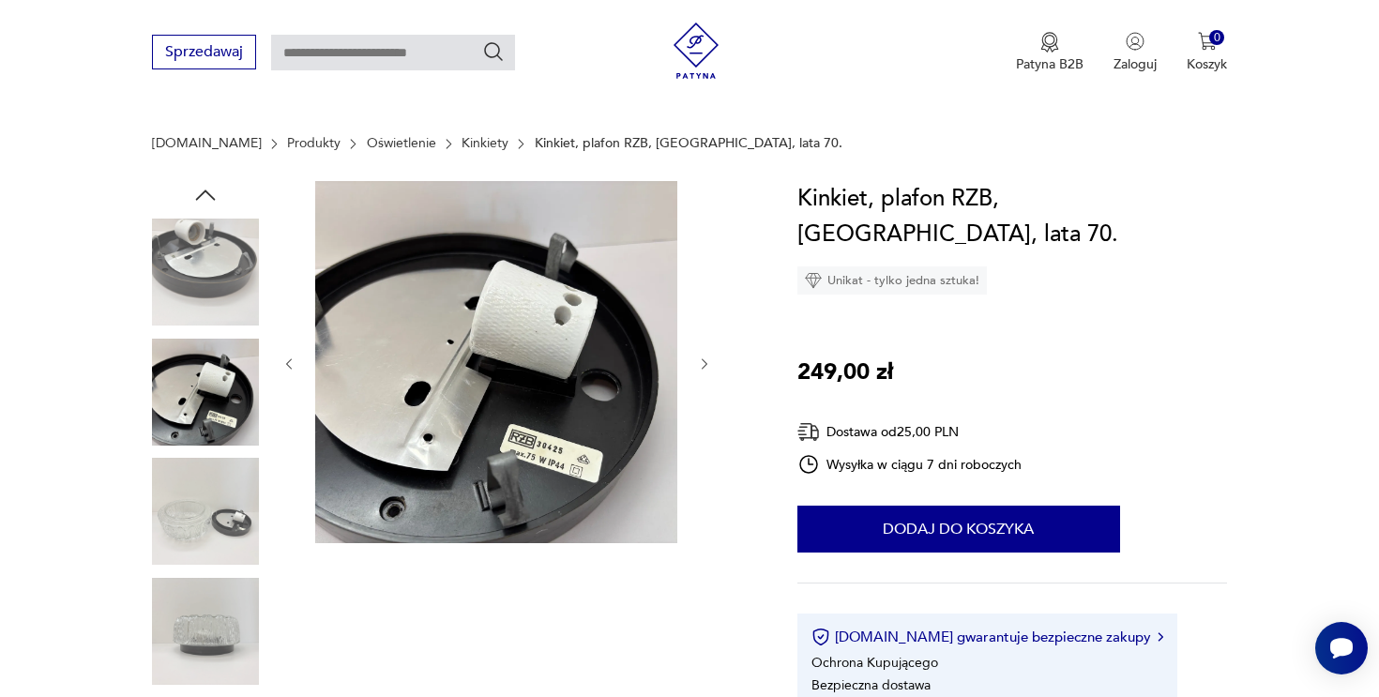
scroll to position [128, 0]
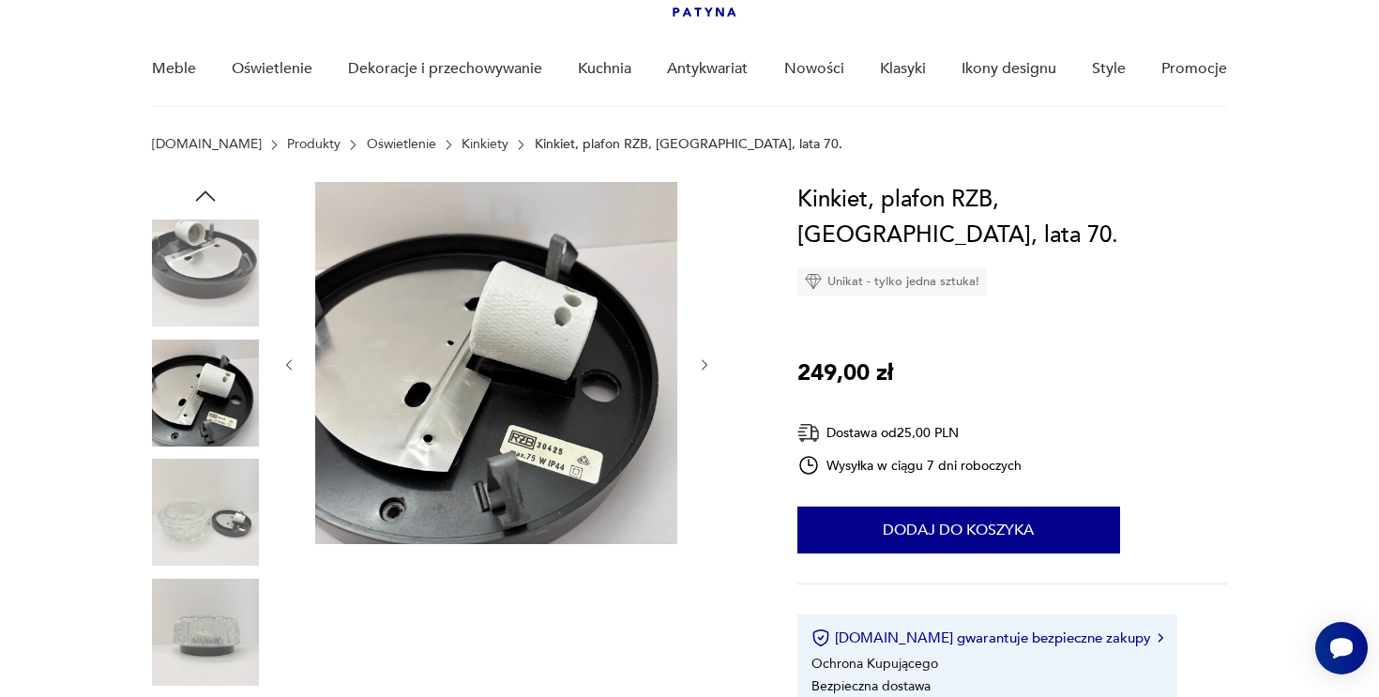
click at [202, 183] on icon "button" at bounding box center [205, 196] width 28 height 28
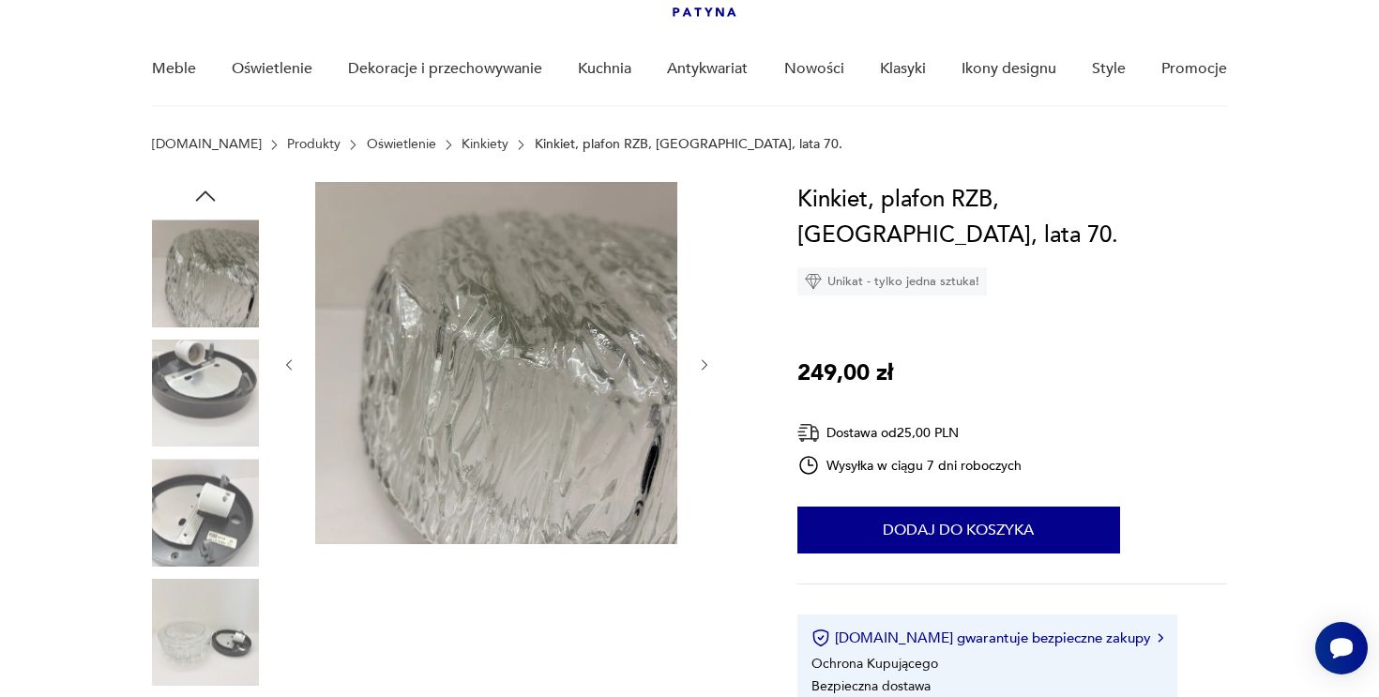
click at [202, 234] on img at bounding box center [205, 272] width 107 height 107
click at [202, 198] on icon "button" at bounding box center [205, 196] width 28 height 28
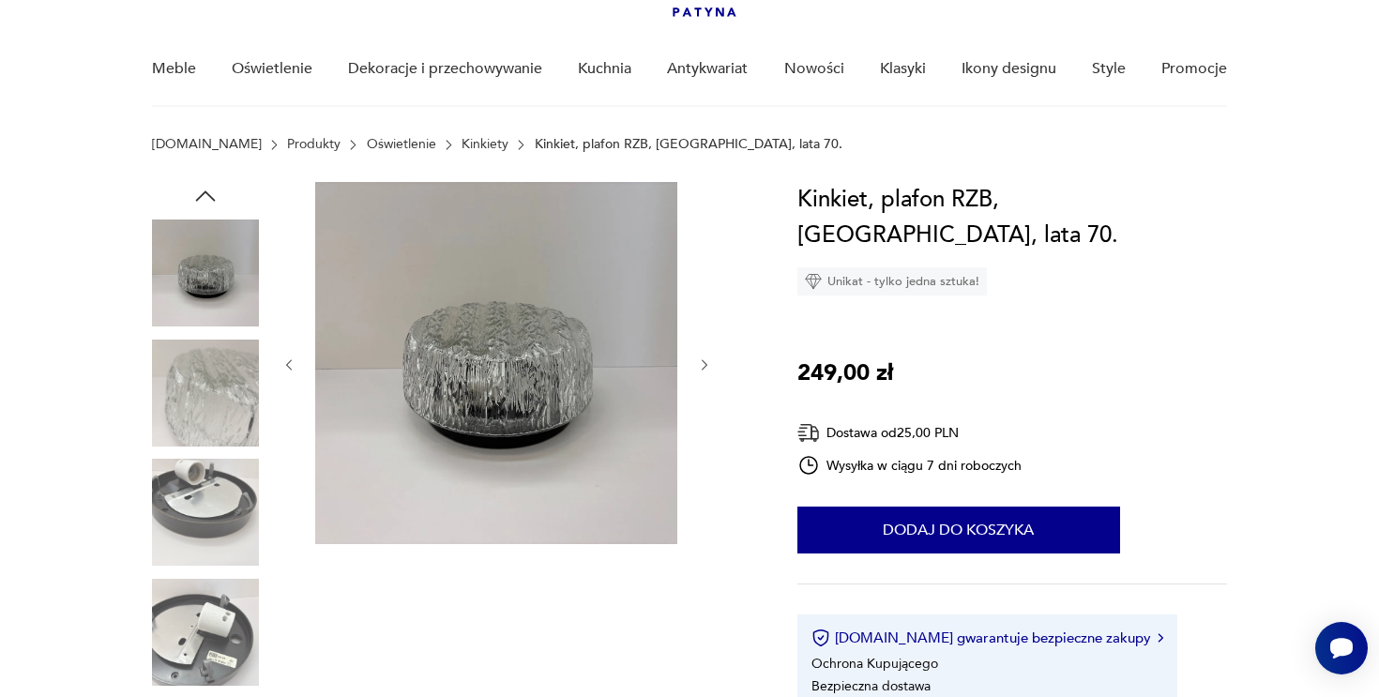
click at [202, 198] on icon "button" at bounding box center [205, 196] width 28 height 28
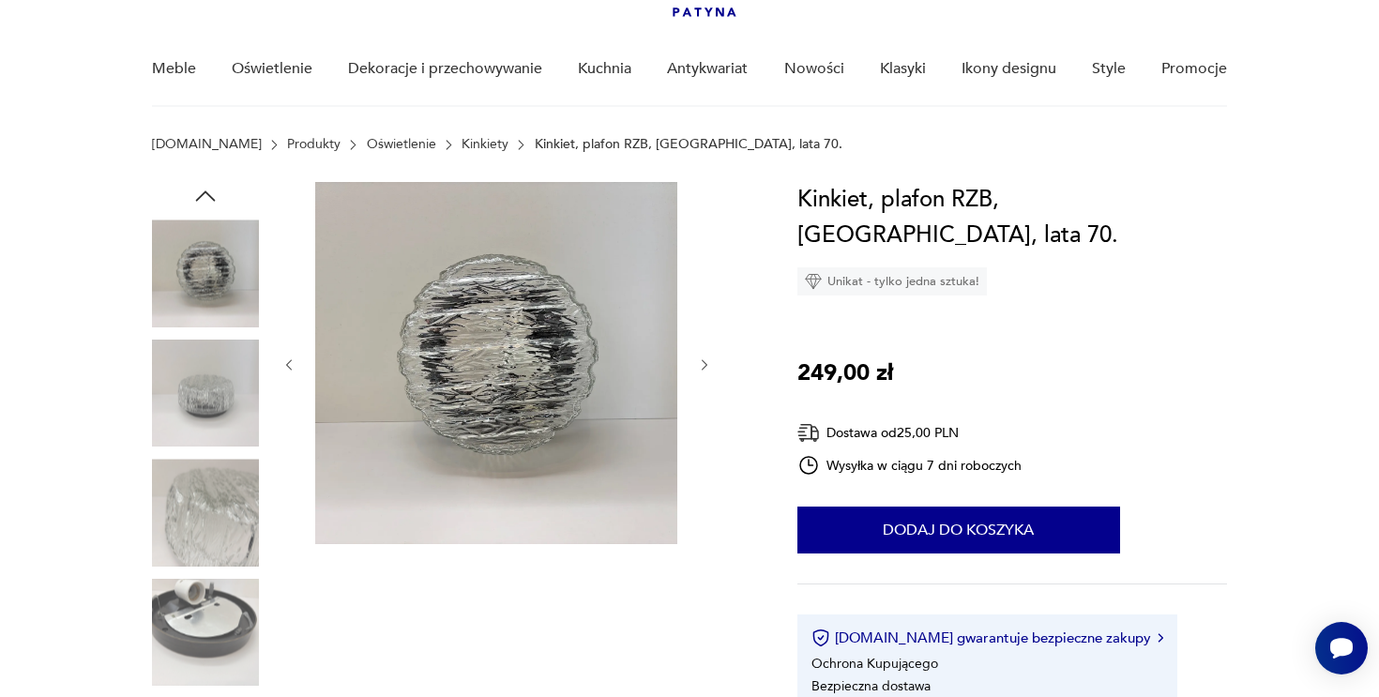
click at [208, 199] on icon "button" at bounding box center [205, 196] width 28 height 28
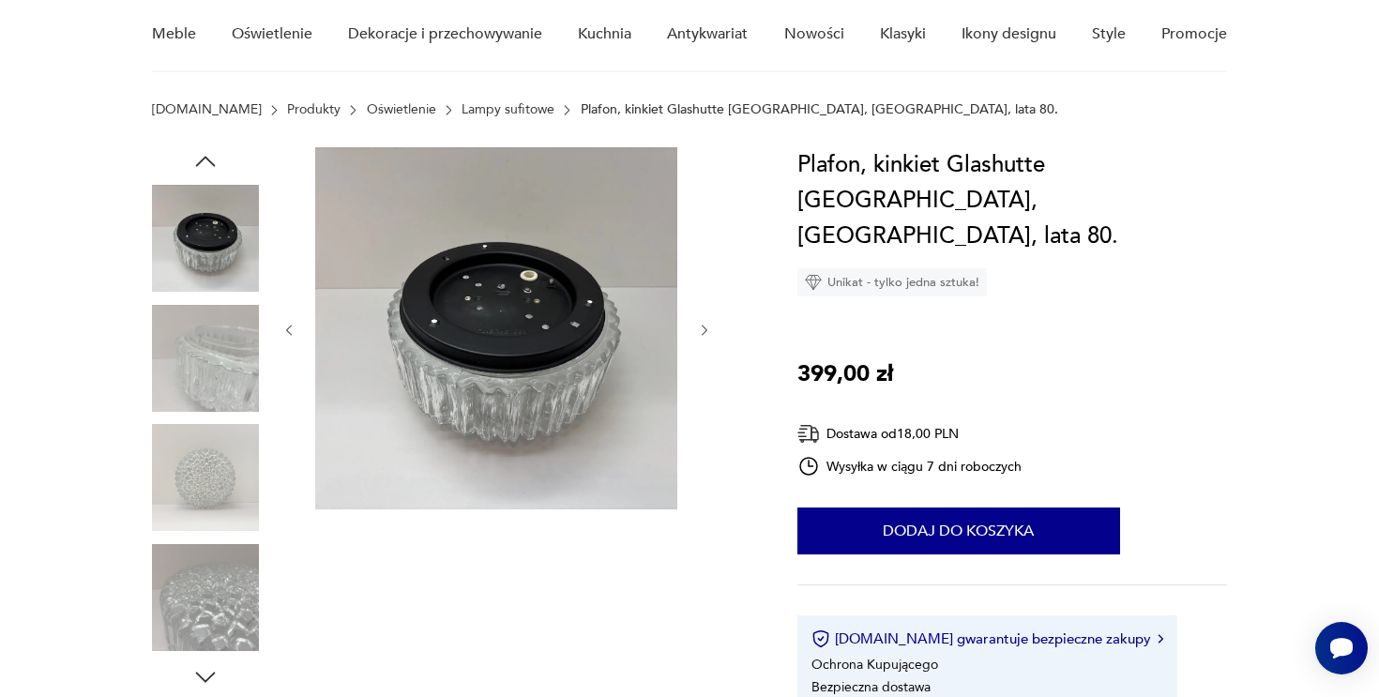
scroll to position [162, 0]
click at [232, 346] on img at bounding box center [205, 358] width 107 height 107
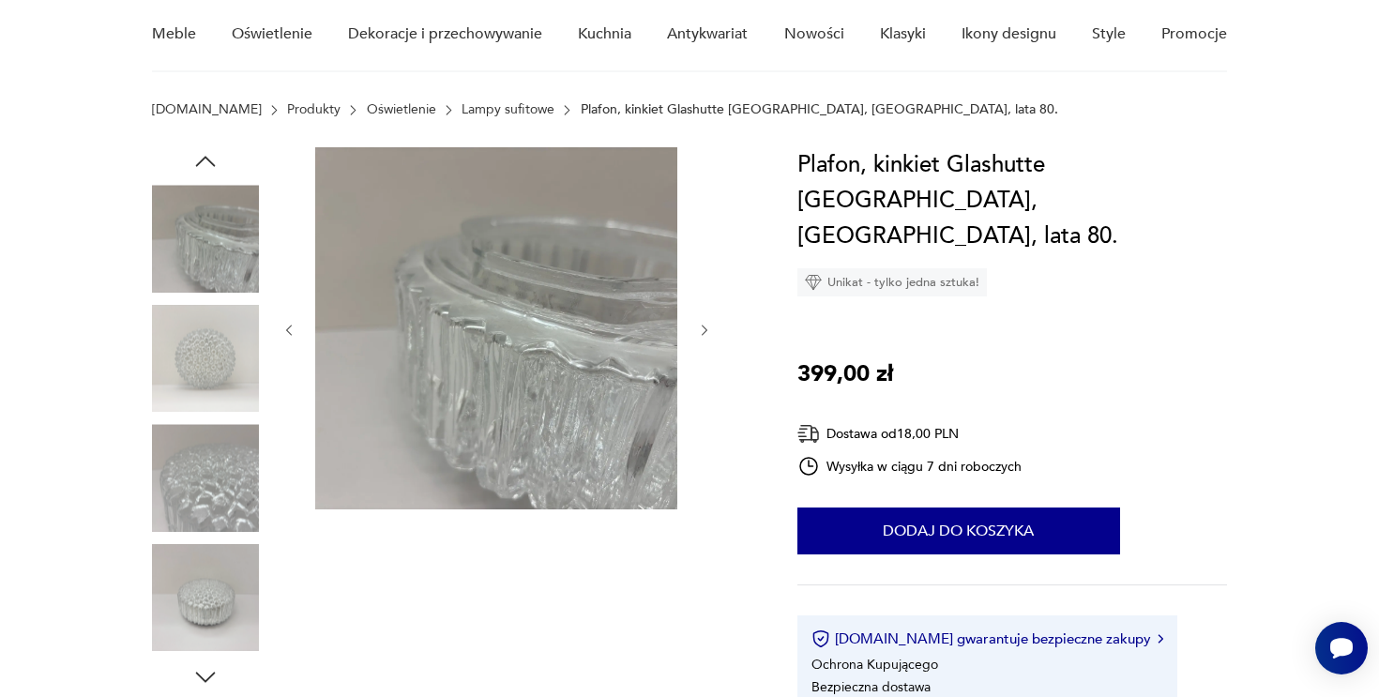
click at [215, 453] on img at bounding box center [205, 477] width 107 height 107
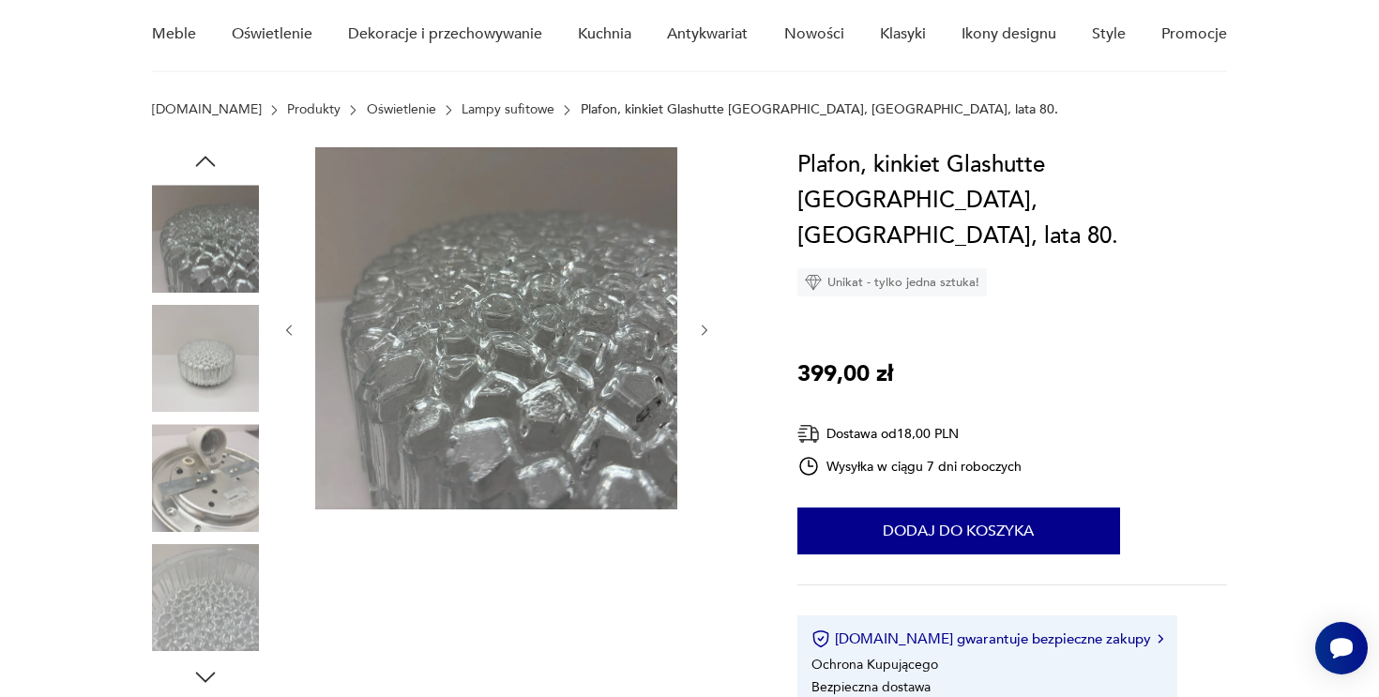
click at [213, 354] on img at bounding box center [205, 358] width 107 height 107
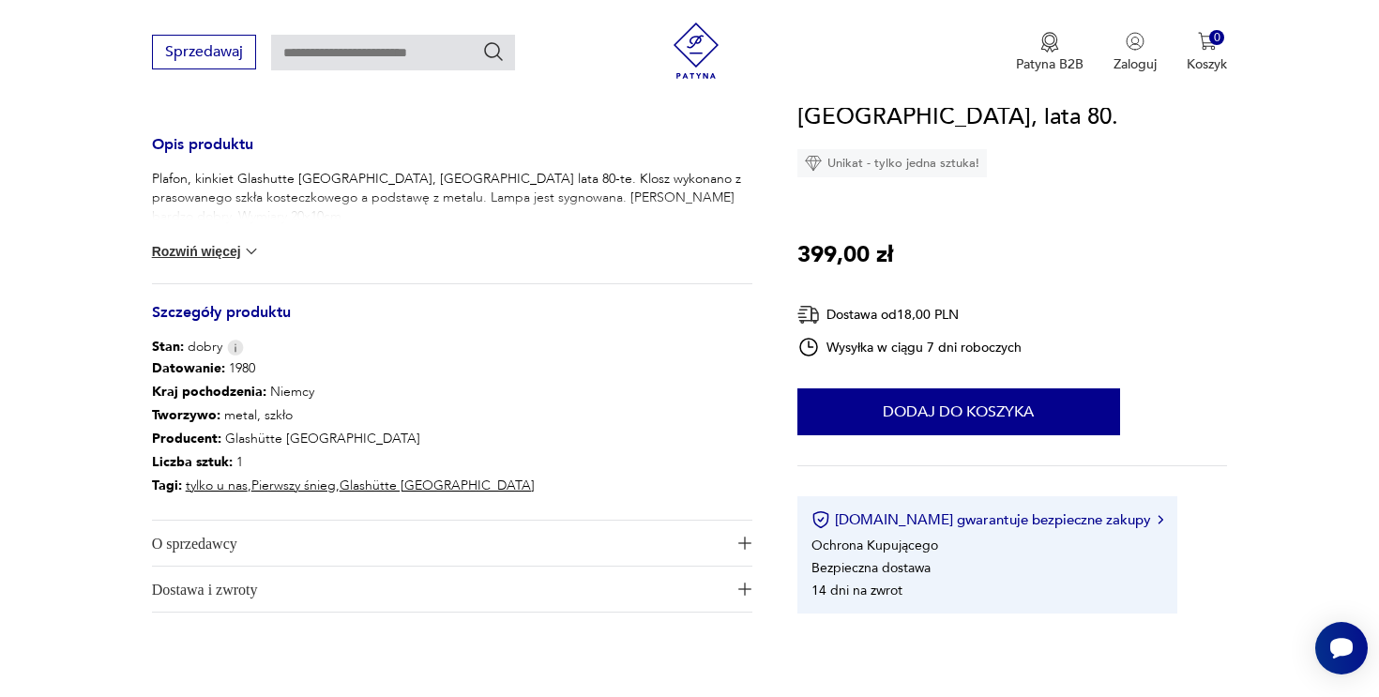
scroll to position [716, 0]
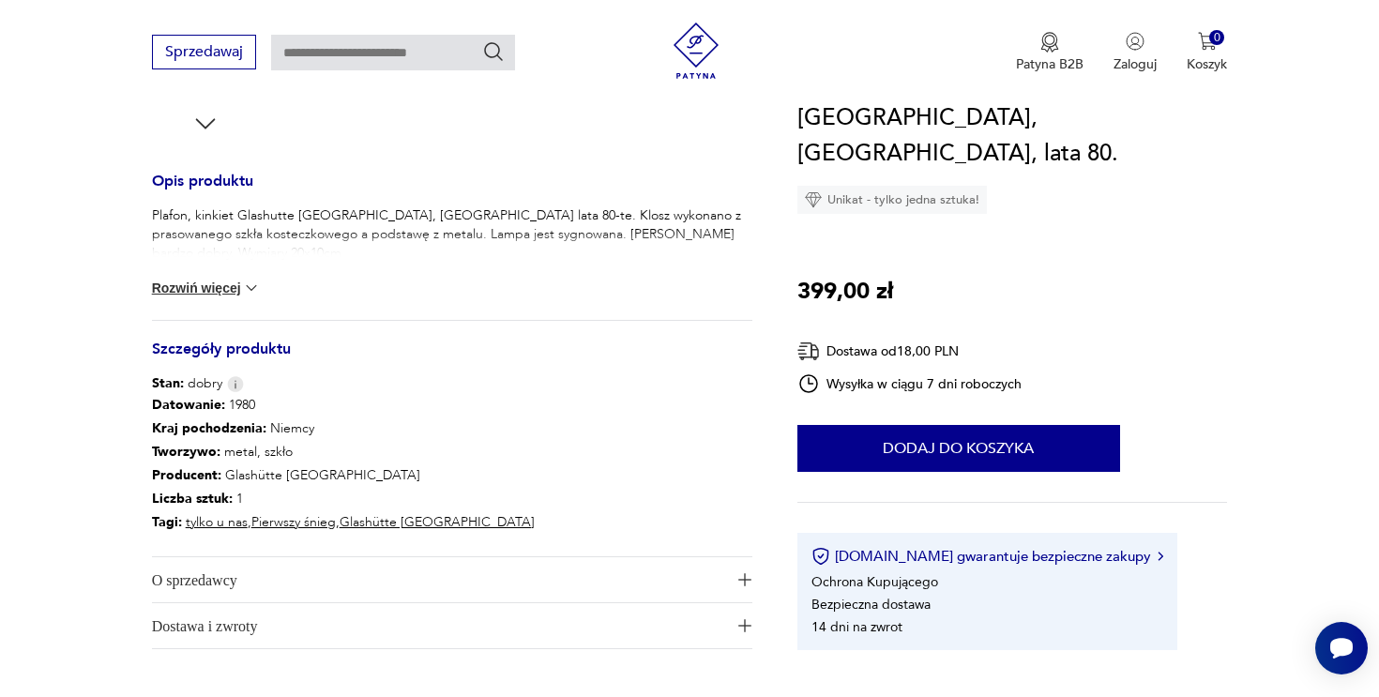
click at [208, 282] on button "Rozwiń więcej" at bounding box center [206, 288] width 109 height 19
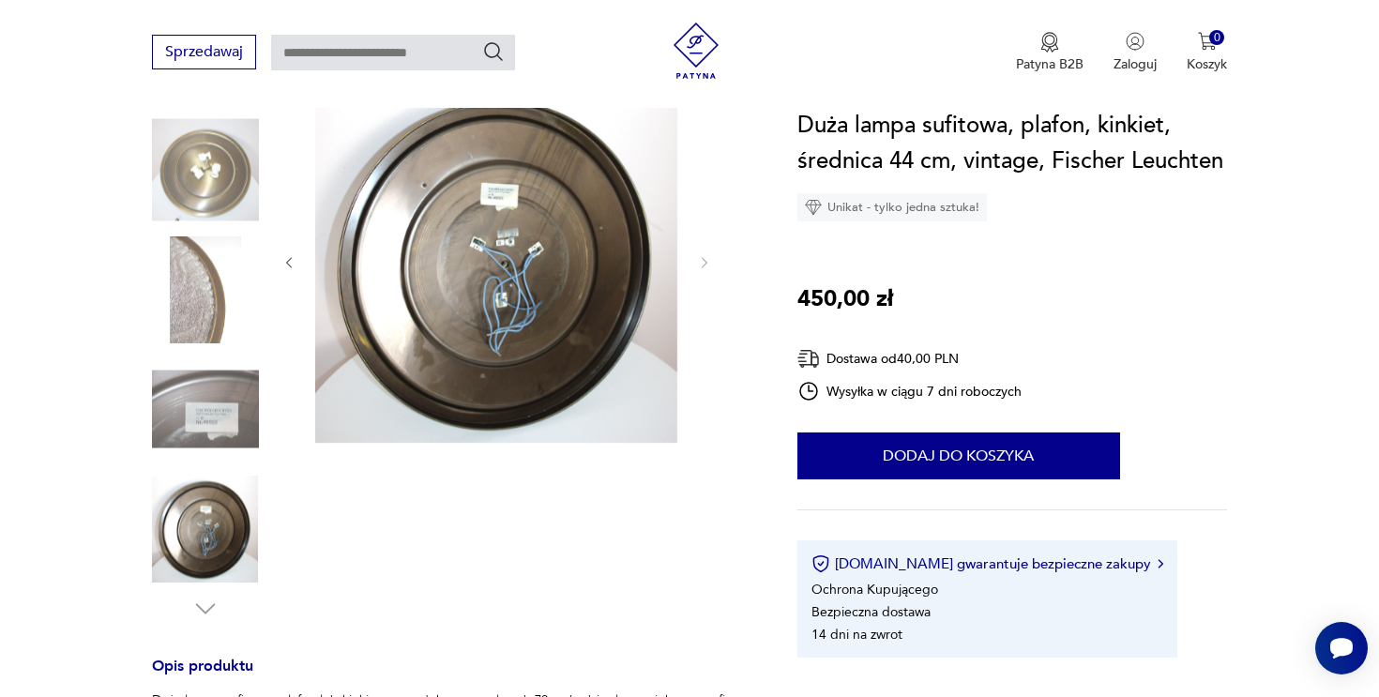
scroll to position [231, 0]
click at [260, 197] on div at bounding box center [452, 351] width 600 height 544
click at [232, 468] on div at bounding box center [205, 350] width 107 height 469
click at [238, 294] on img at bounding box center [205, 289] width 107 height 107
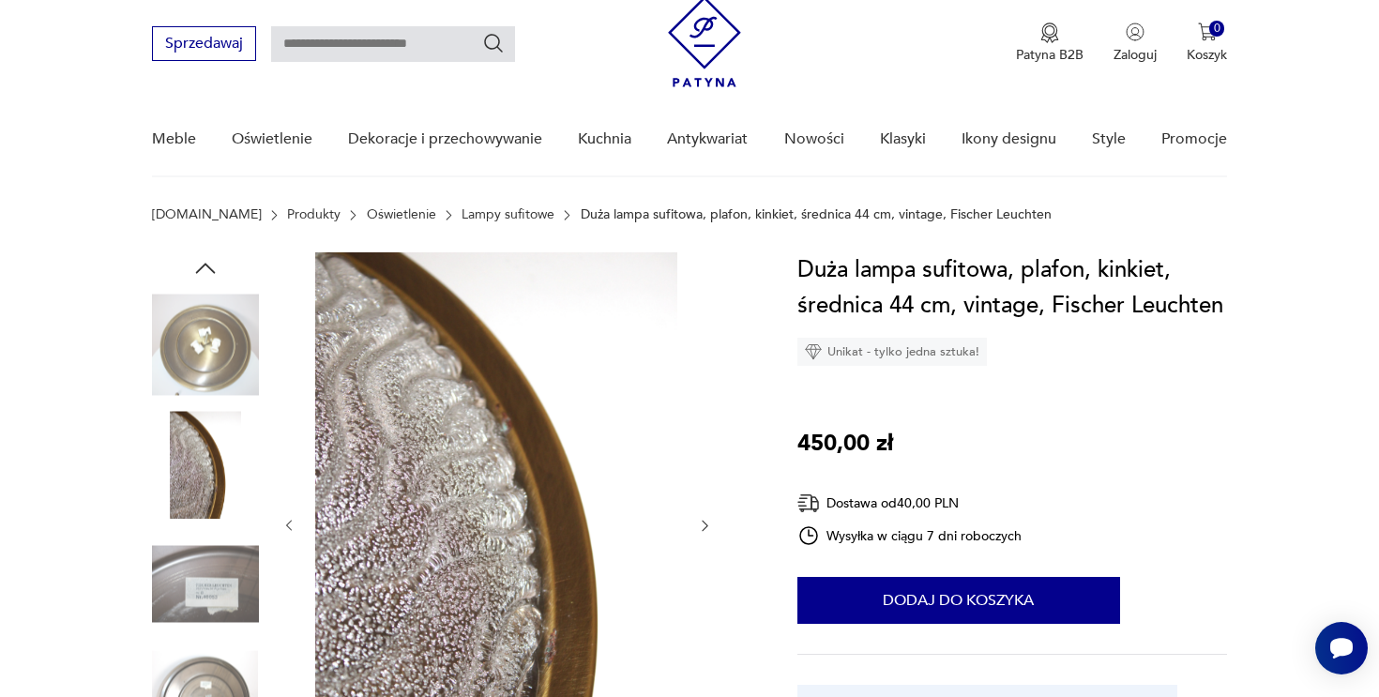
scroll to position [19, 0]
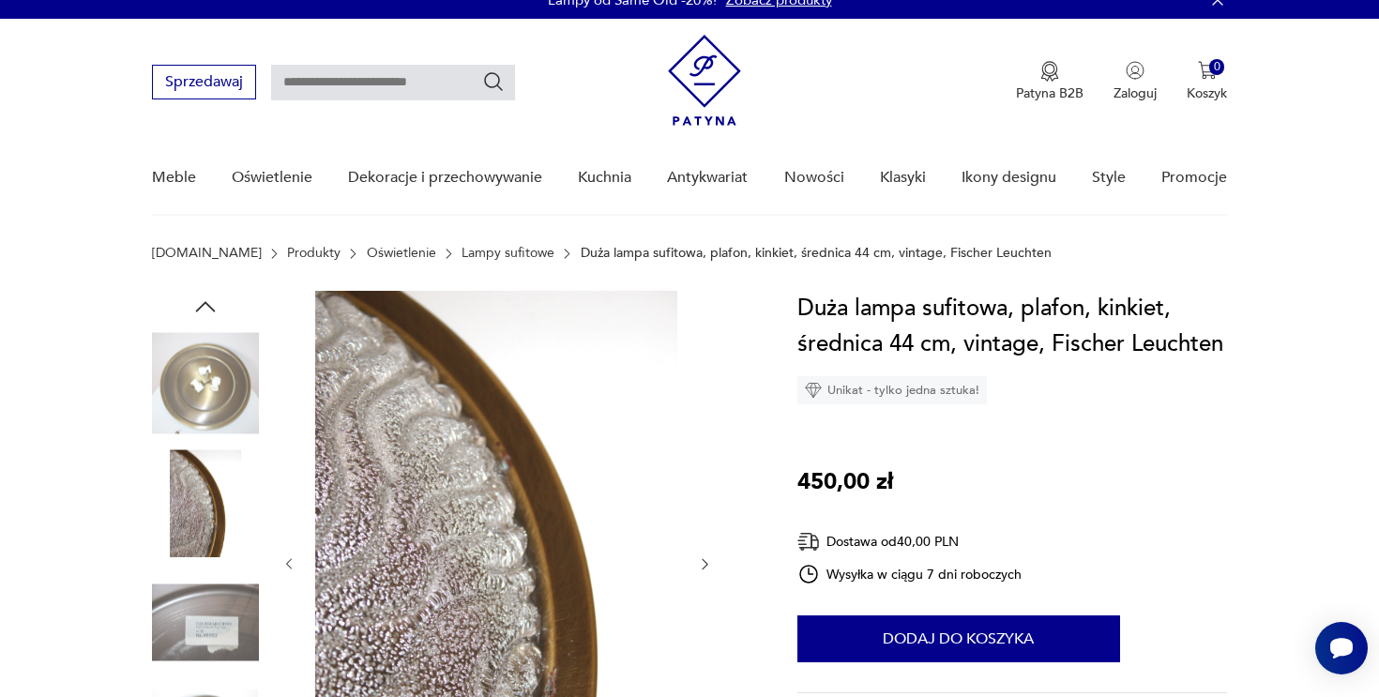
click at [207, 311] on icon "button" at bounding box center [205, 307] width 28 height 28
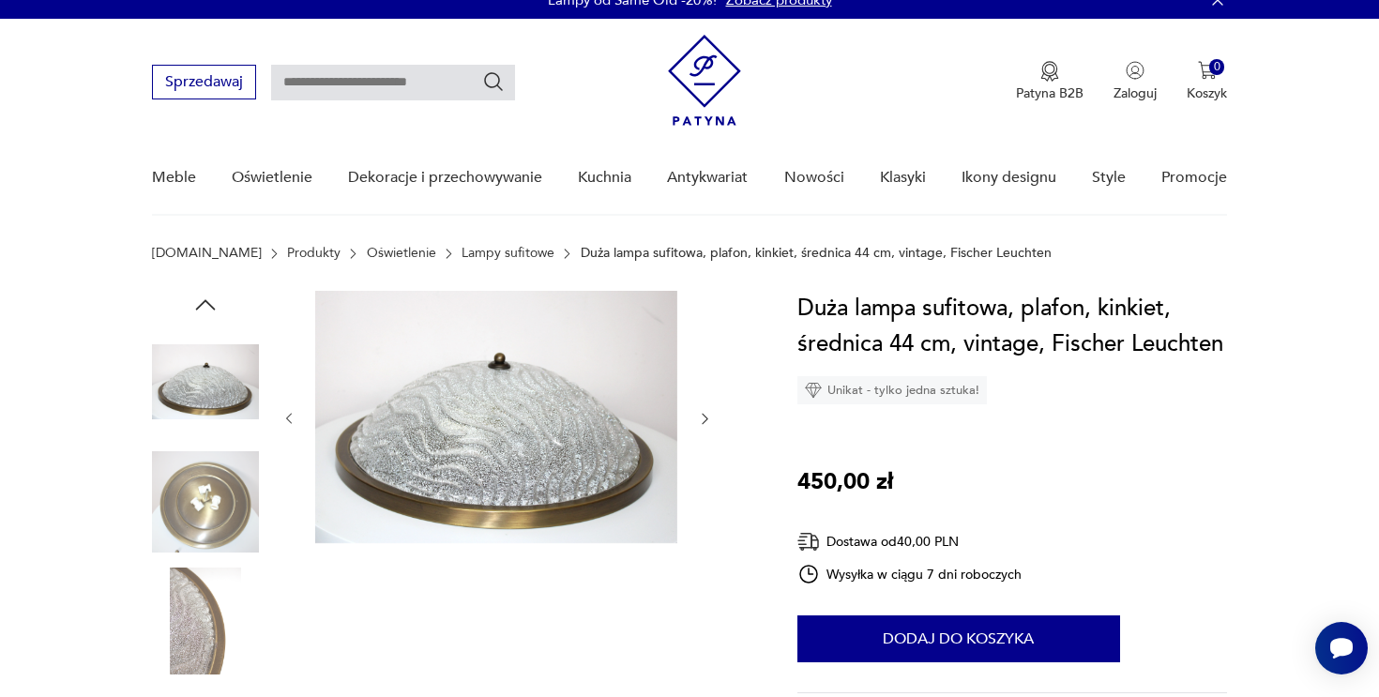
click at [207, 311] on icon "button" at bounding box center [205, 305] width 28 height 28
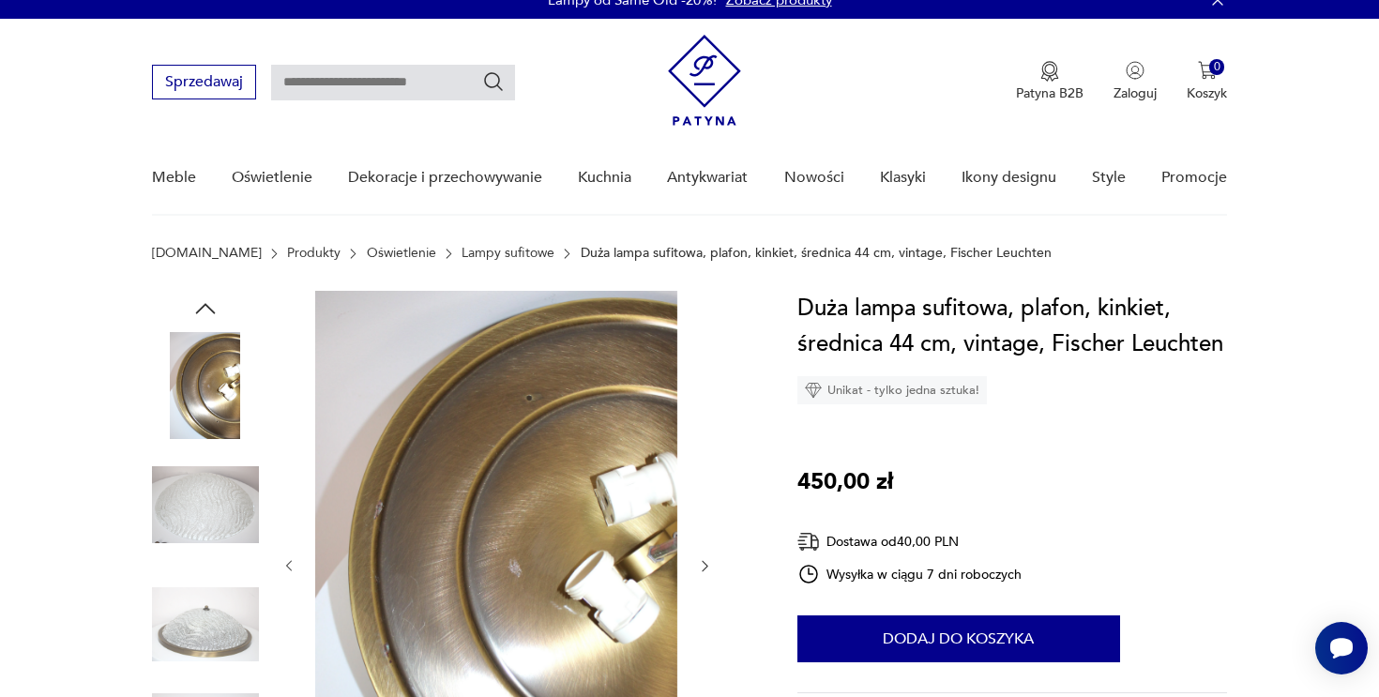
click at [204, 457] on img at bounding box center [205, 504] width 107 height 107
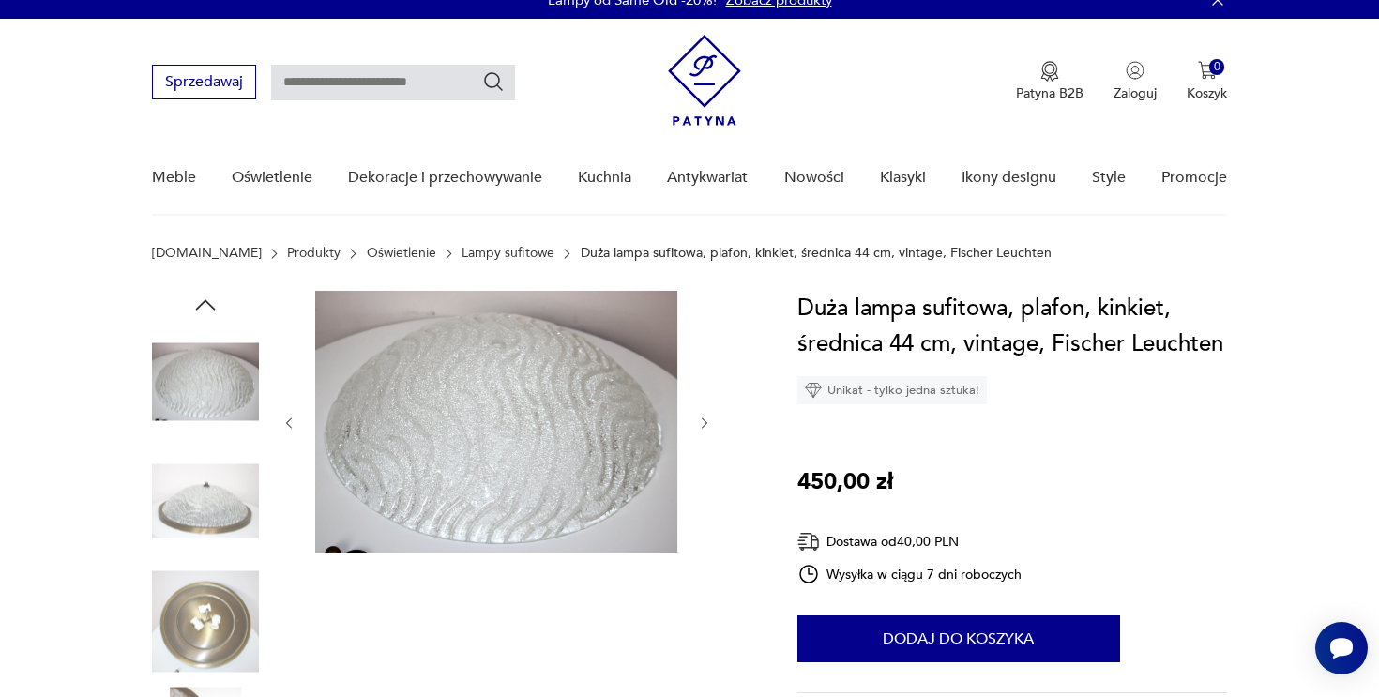
click at [202, 488] on img at bounding box center [205, 501] width 107 height 107
